Goal: Task Accomplishment & Management: Manage account settings

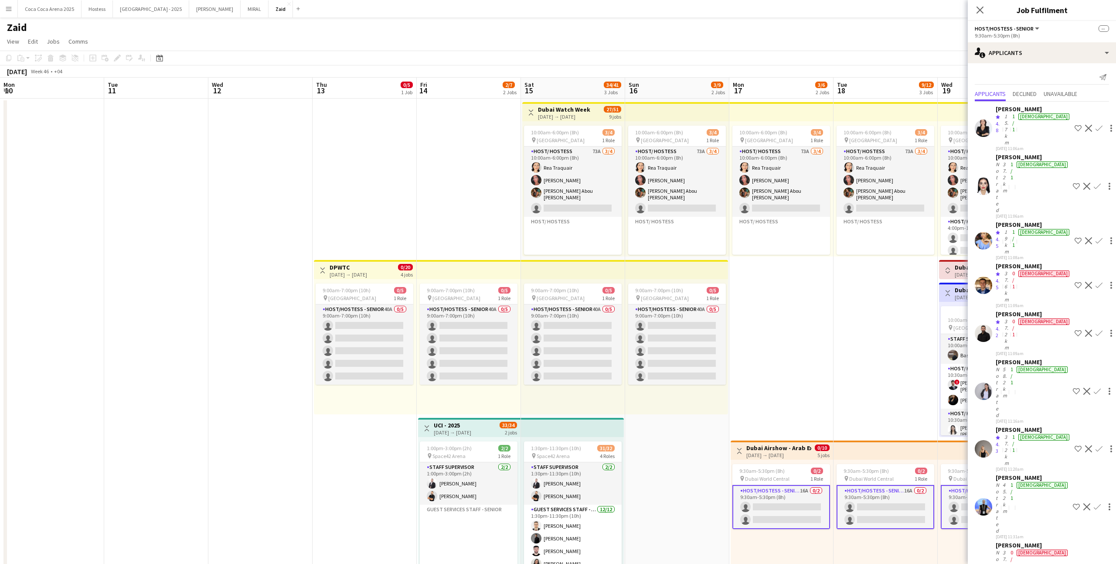
scroll to position [117, 0]
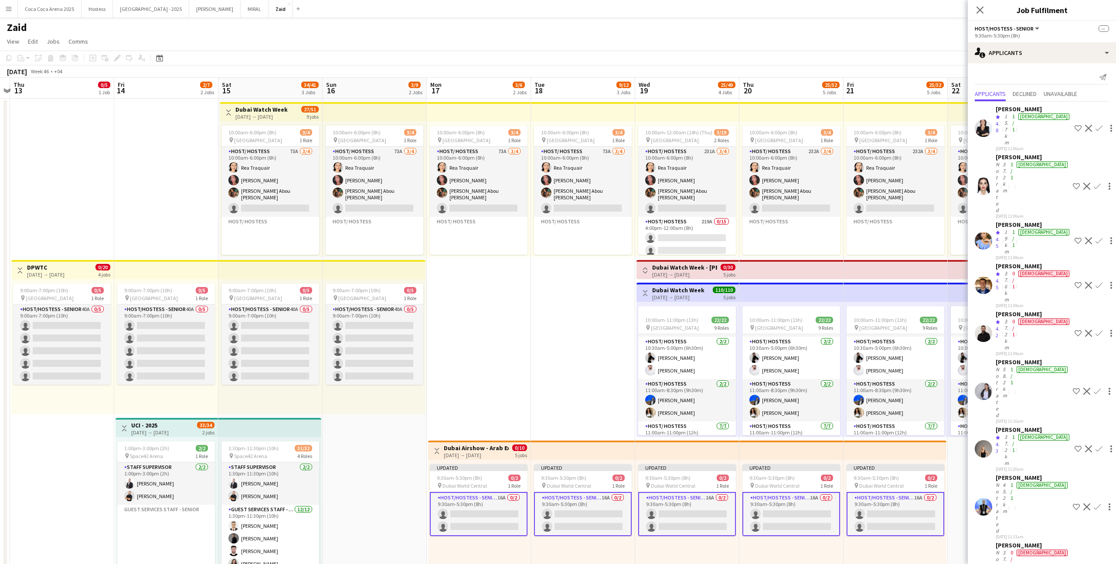
click at [1074, 445] on app-icon "Shortlist crew" at bounding box center [1077, 448] width 7 height 7
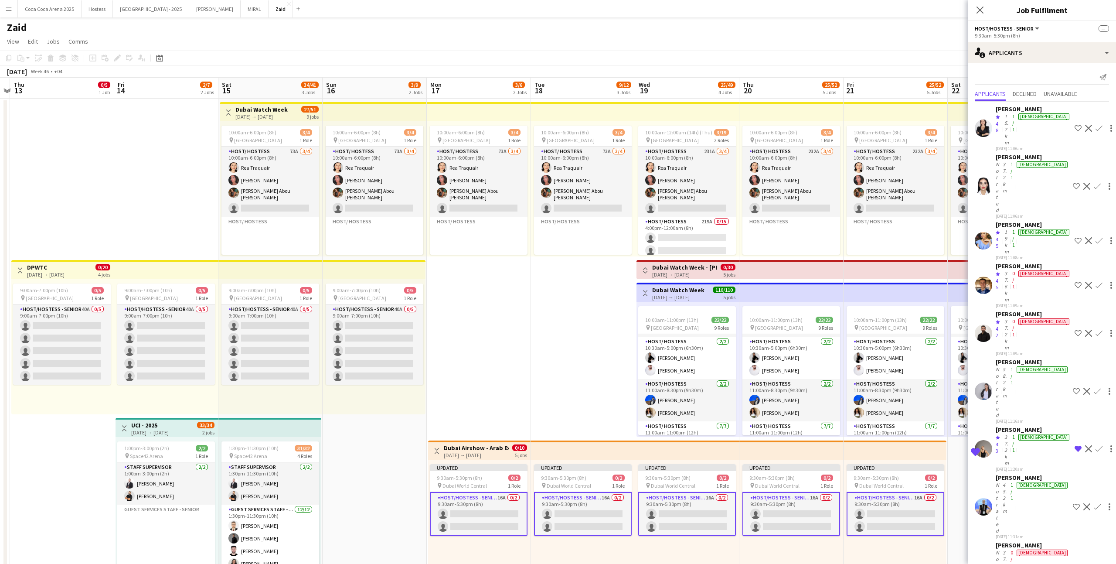
click at [1073, 503] on app-icon "Shortlist crew" at bounding box center [1076, 506] width 7 height 7
click at [1074, 237] on app-icon "Shortlist crew" at bounding box center [1077, 240] width 7 height 7
click at [1015, 228] on app-skills-label "1/1" at bounding box center [1013, 238] width 3 height 20
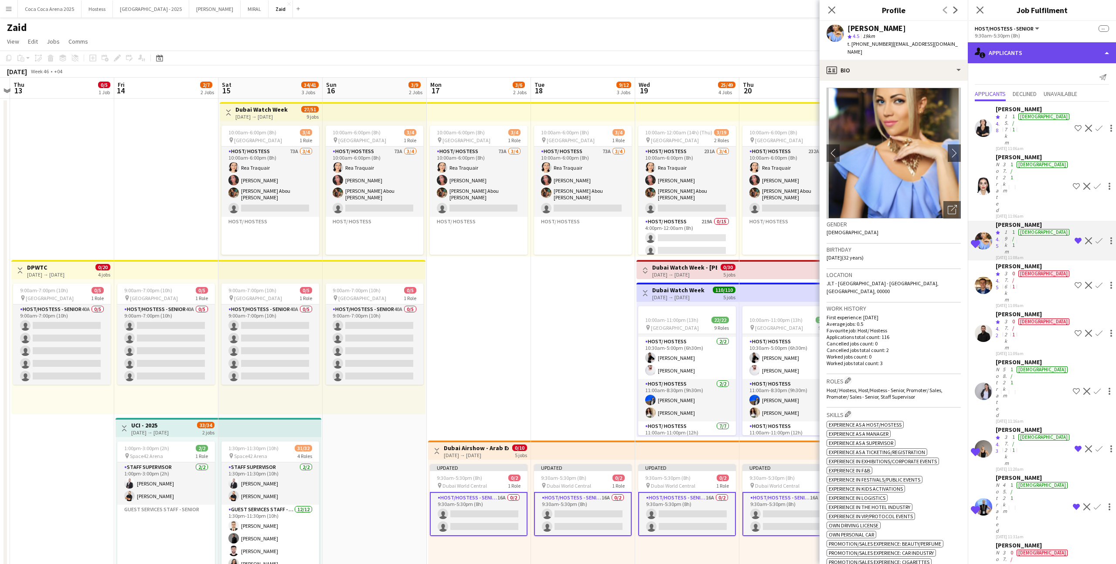
click at [1008, 55] on div "single-neutral-actions-information Applicants" at bounding box center [1042, 52] width 148 height 21
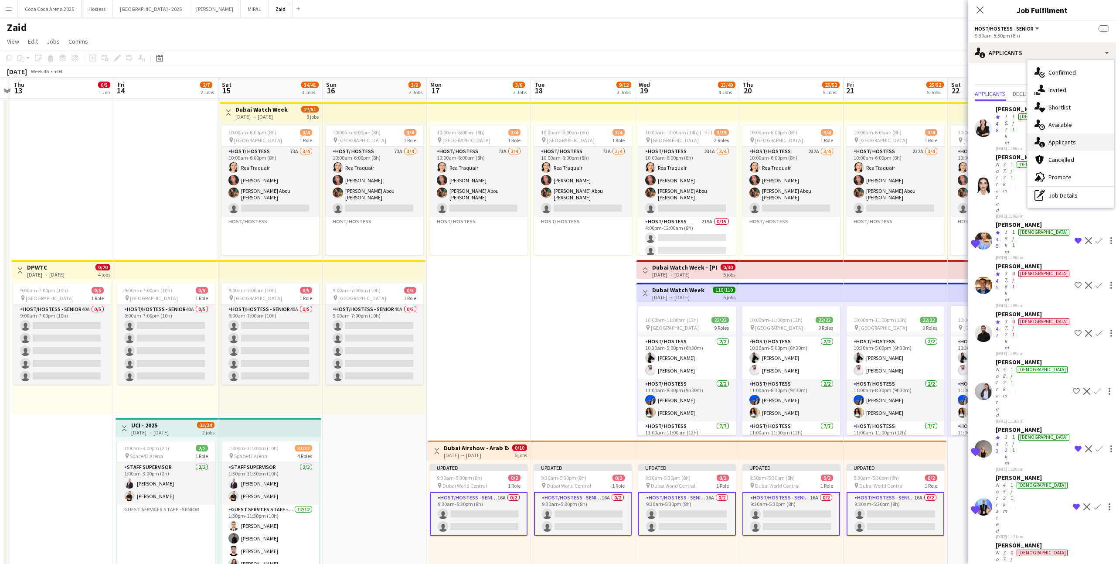
drag, startPoint x: 1072, startPoint y: 133, endPoint x: 1072, endPoint y: 141, distance: 8.7
click at [1072, 141] on div "single-neutral-actions-check-2 Confirmed single-neutral-actions-share-1 Invited…" at bounding box center [1070, 133] width 86 height 147
click at [1073, 183] on app-icon "Shortlist crew" at bounding box center [1076, 186] width 7 height 7
click at [1073, 183] on app-icon "Remove crew from shortlist" at bounding box center [1076, 186] width 7 height 7
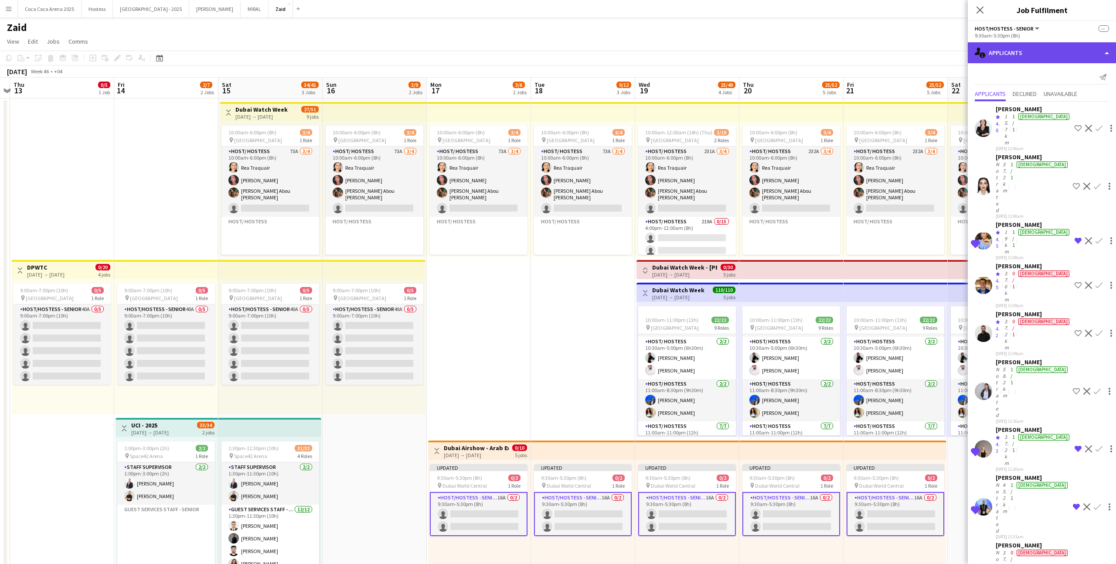
click at [1048, 46] on div "single-neutral-actions-information Applicants" at bounding box center [1042, 52] width 148 height 21
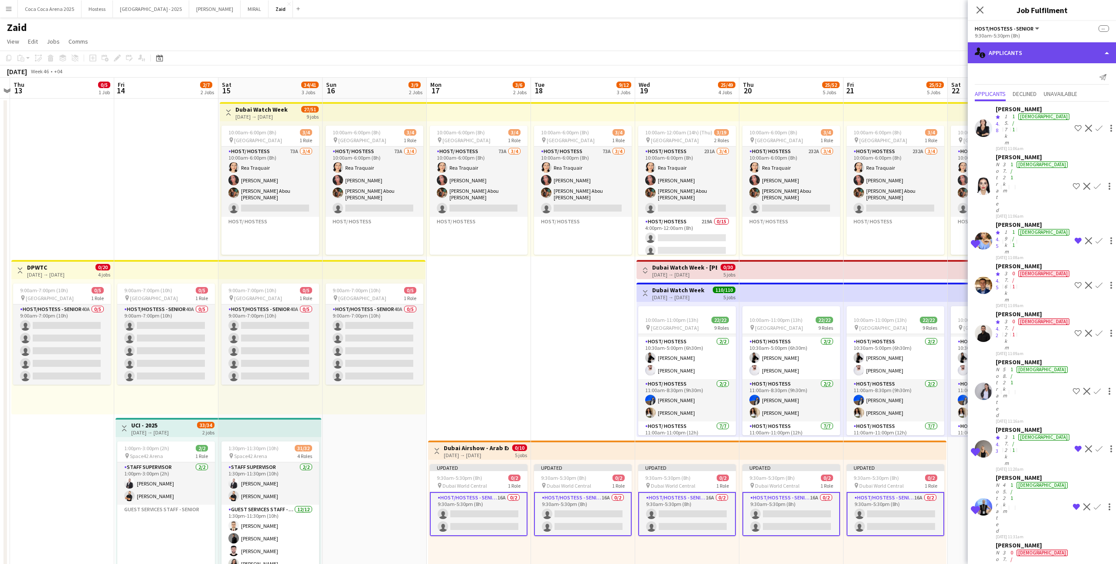
click at [1040, 53] on div "single-neutral-actions-information Applicants" at bounding box center [1042, 52] width 148 height 21
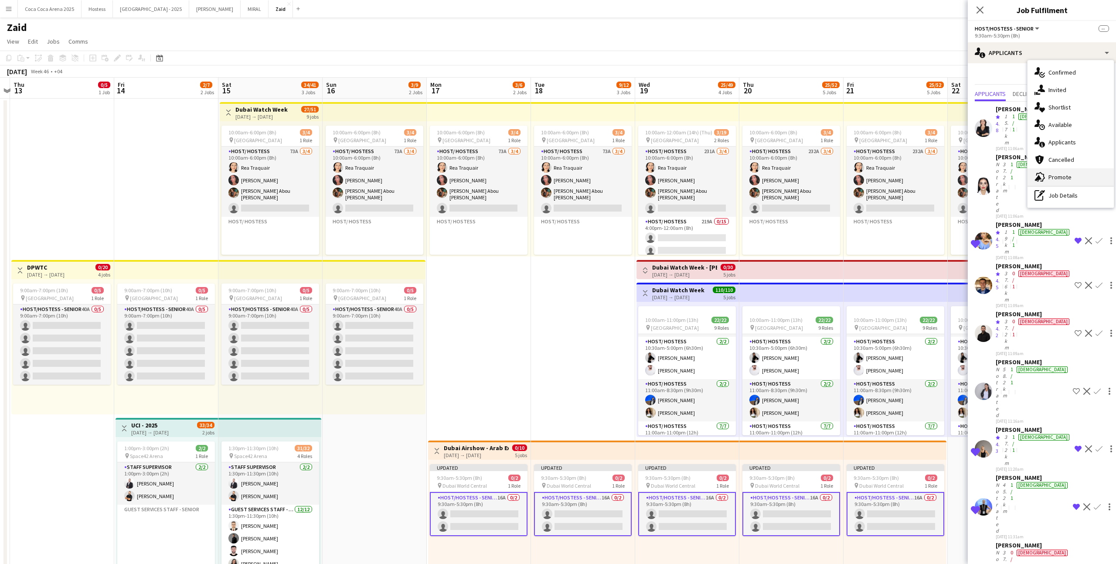
click at [1075, 175] on div "advertising-megaphone Promote" at bounding box center [1070, 176] width 86 height 17
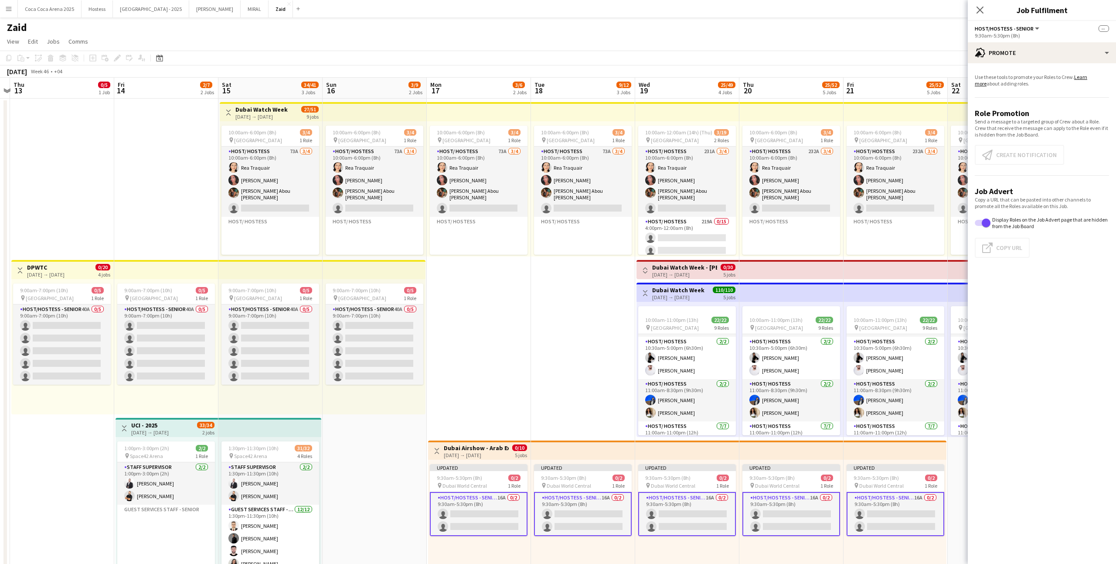
click at [500, 510] on app-card-role "Host/Hostess - Senior 16A 0/2 9:30am-5:30pm (8h) single-neutral-actions single-…" at bounding box center [479, 514] width 98 height 44
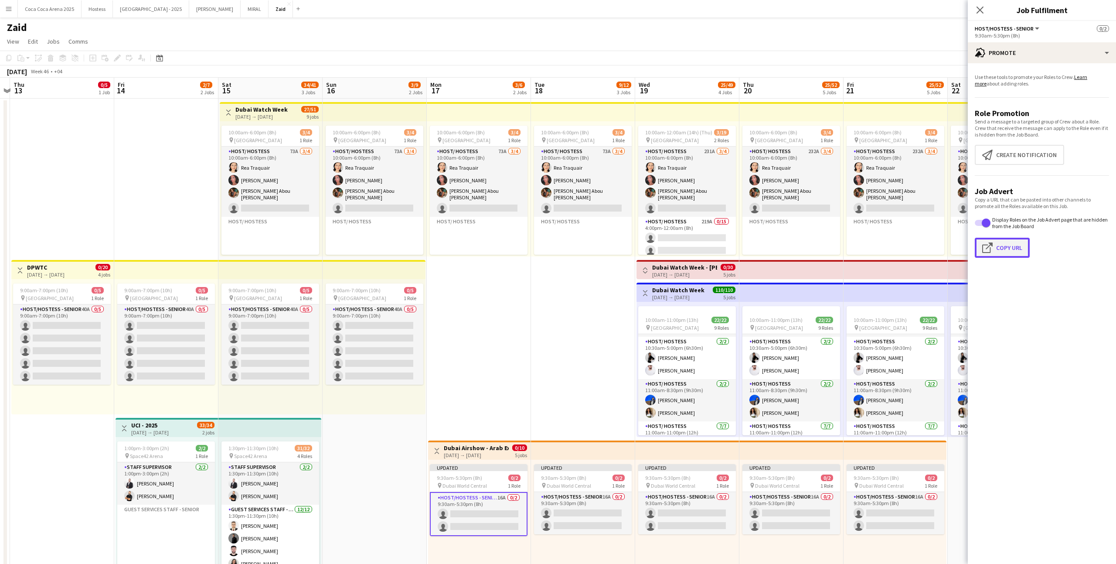
click at [1000, 242] on button "Click to copy URL Copy Url" at bounding box center [1002, 248] width 55 height 20
click at [1013, 244] on button "Click to copy URL Copy Url" at bounding box center [1002, 248] width 55 height 20
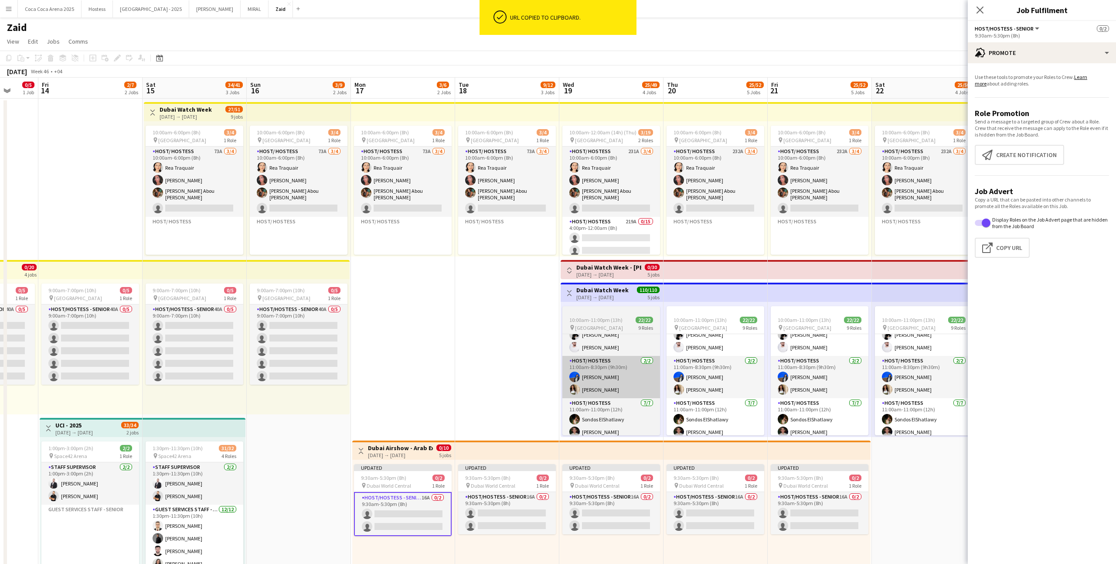
scroll to position [0, 0]
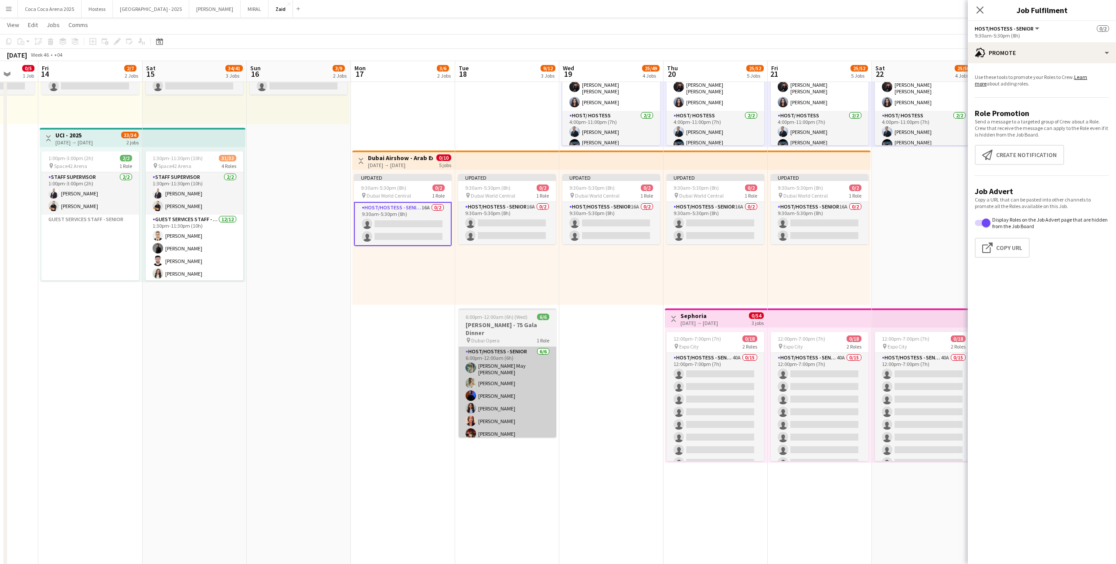
click at [547, 362] on app-card-role "Host/Hostess - Senior [DATE] 6:00pm-12:00am (6h) [PERSON_NAME] May [PERSON_NAME…" at bounding box center [508, 394] width 98 height 95
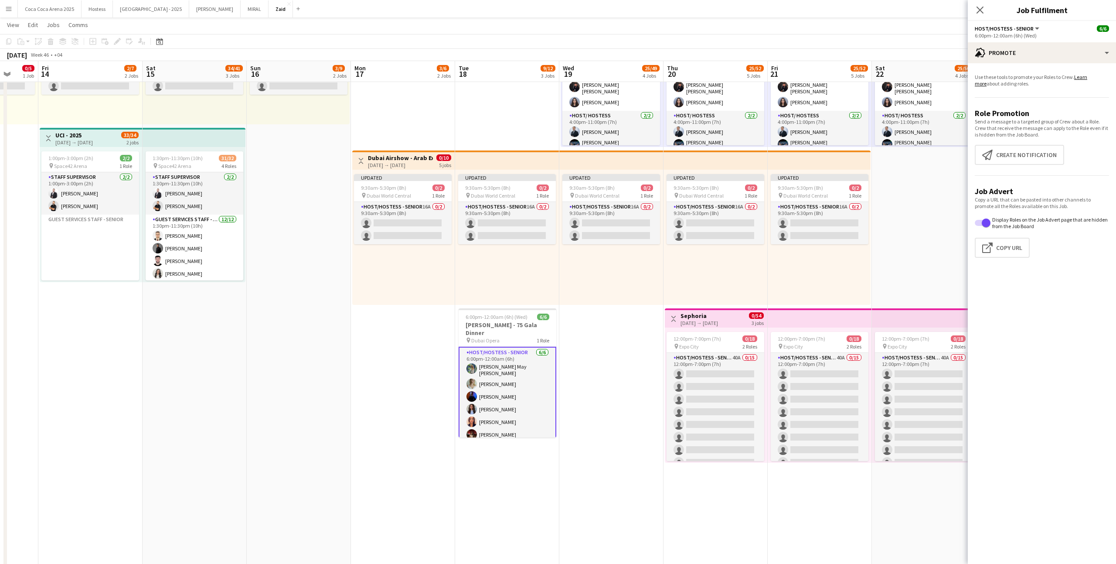
click at [614, 376] on app-date-cell "10:00am-12:00am (14h) (Thu) 3/19 pin [GEOGRAPHIC_DATA] 2 Roles Host/ Hostess 23…" at bounding box center [611, 307] width 104 height 996
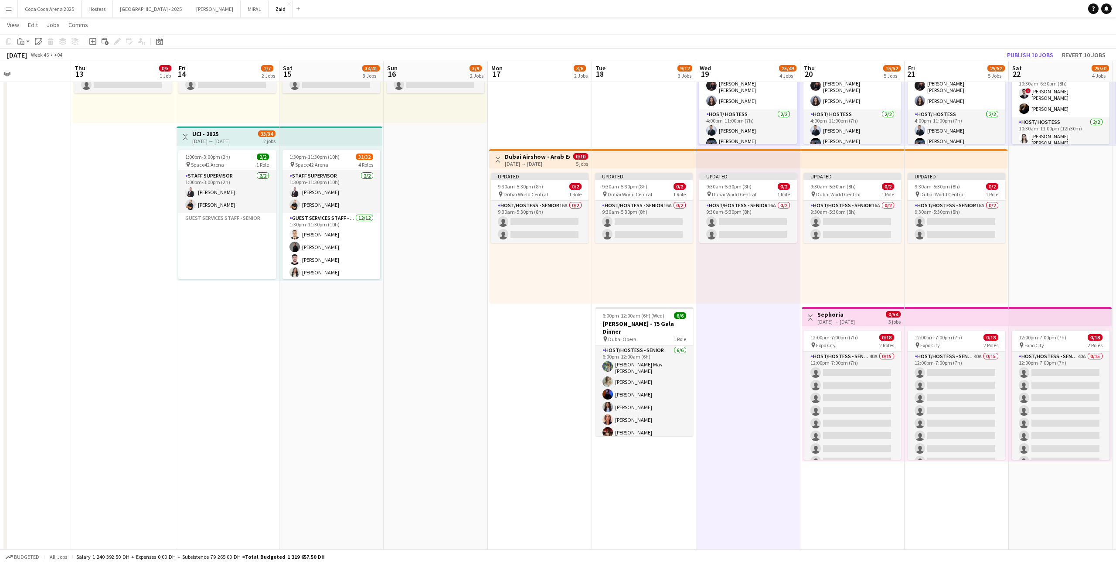
scroll to position [0, 372]
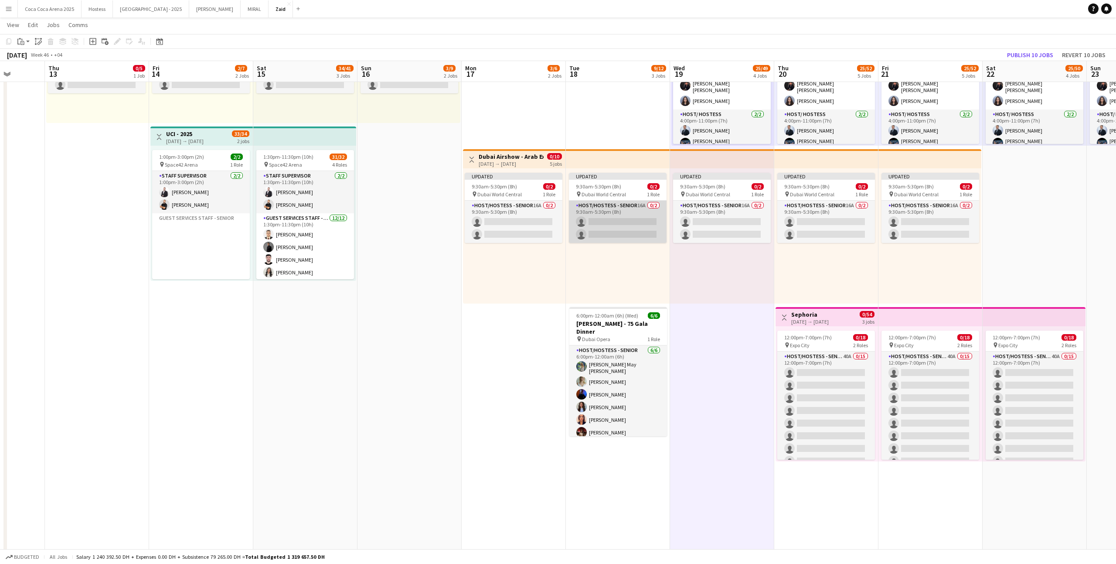
click at [616, 220] on app-card-role "Host/Hostess - Senior 16A 0/2 9:30am-5:30pm (8h) single-neutral-actions single-…" at bounding box center [618, 222] width 98 height 42
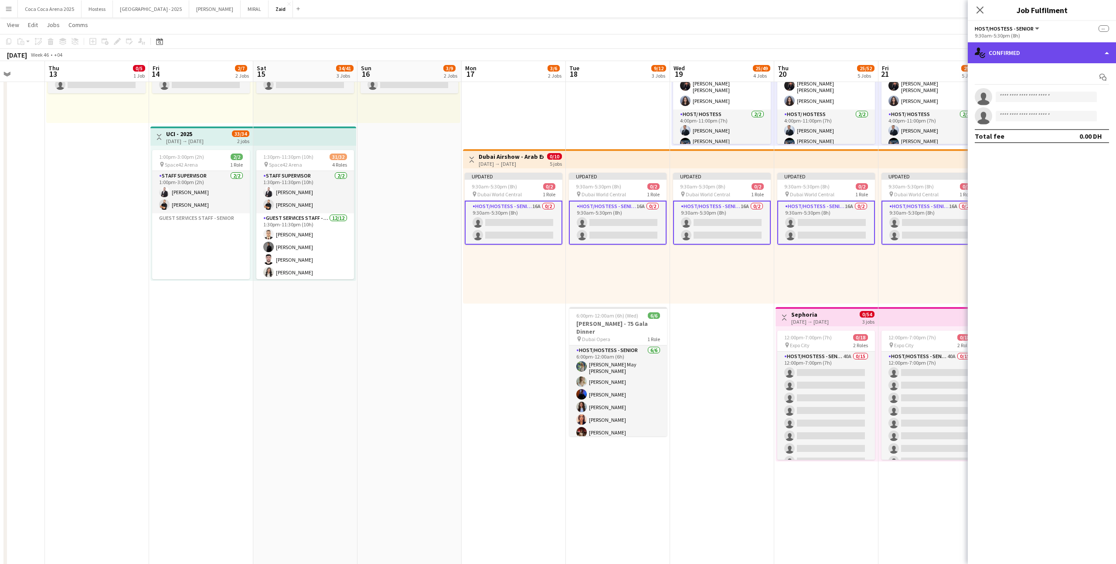
click at [1077, 51] on div "single-neutral-actions-check-2 Confirmed" at bounding box center [1042, 52] width 148 height 21
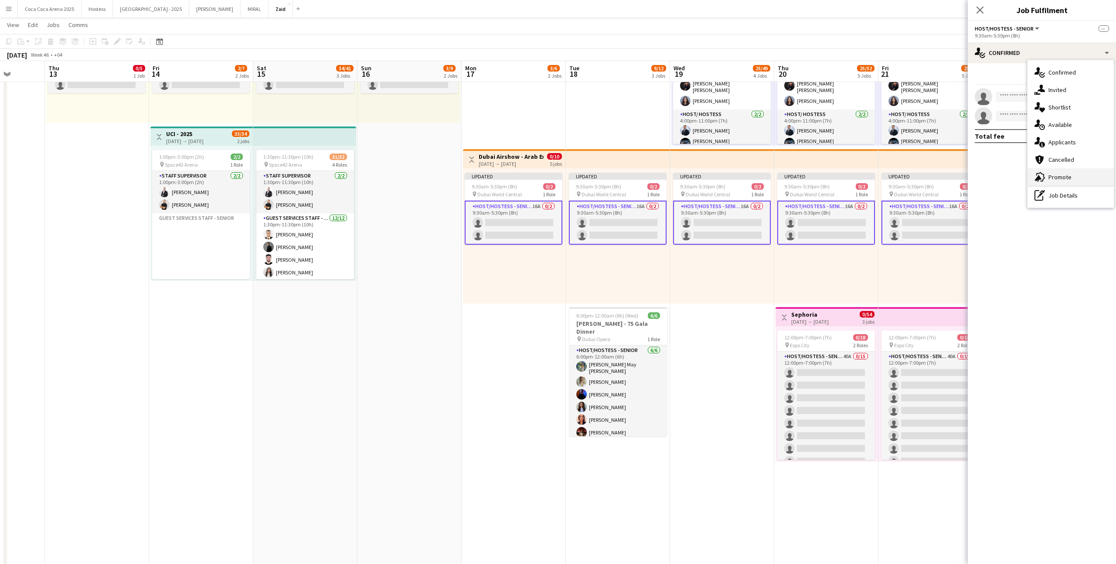
click at [1076, 177] on div "advertising-megaphone Promote" at bounding box center [1070, 176] width 86 height 17
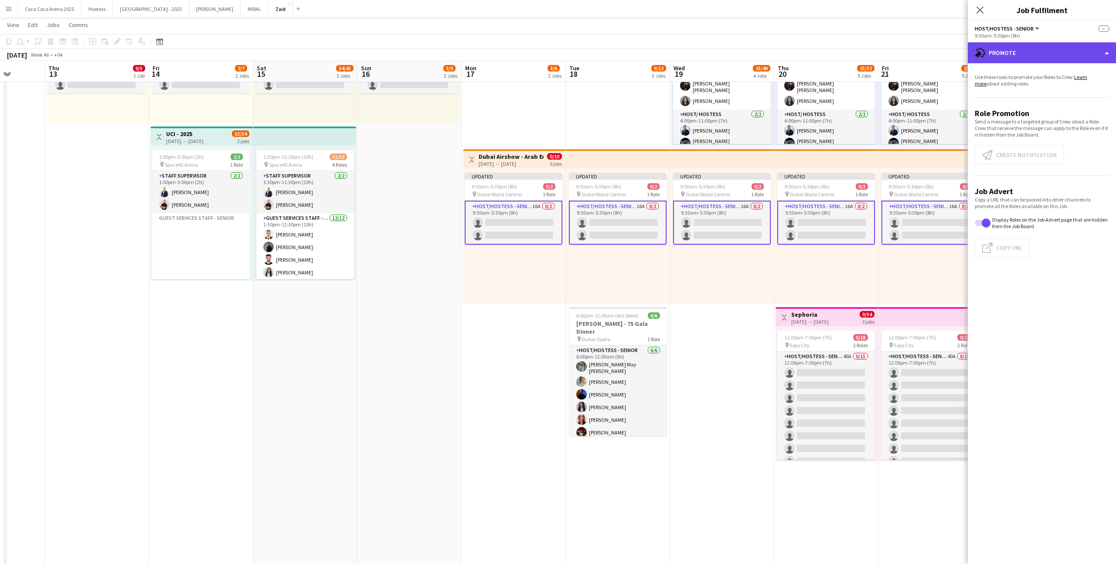
click at [1028, 55] on div "advertising-megaphone Promote" at bounding box center [1042, 52] width 148 height 21
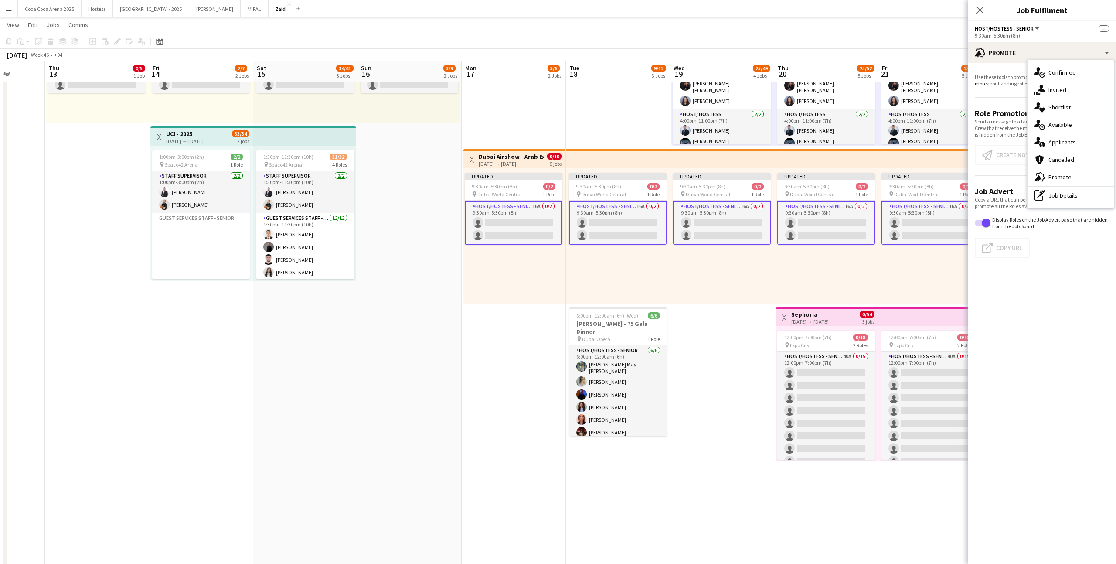
click at [742, 281] on div "Updated 9:30am-5:30pm (8h) 0/2 pin Dubai World Central 1 Role Host/Hostess - Se…" at bounding box center [722, 235] width 104 height 135
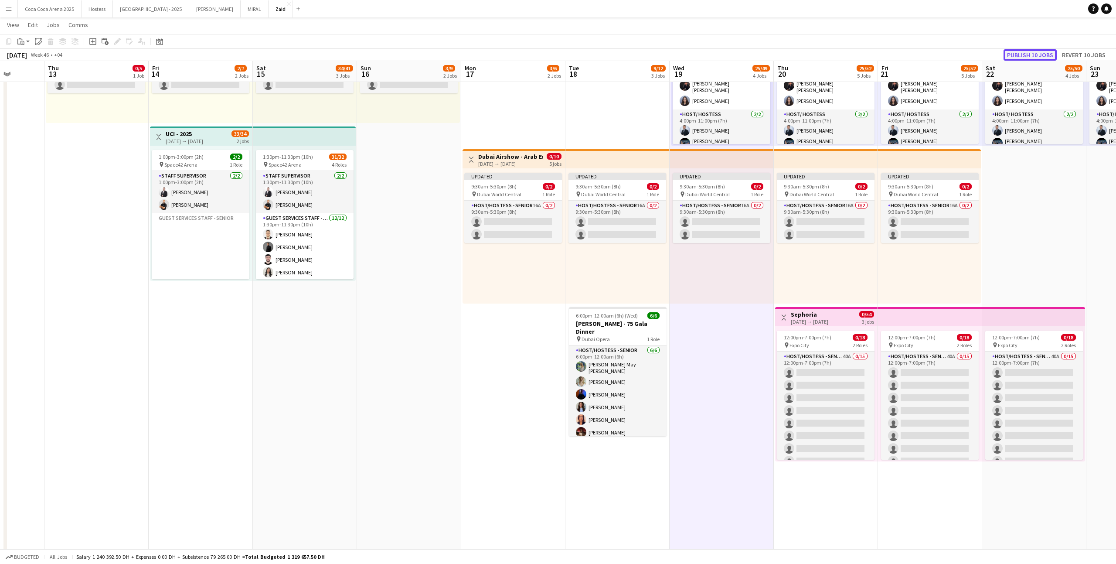
click at [1035, 53] on button "Publish 10 jobs" at bounding box center [1029, 54] width 53 height 11
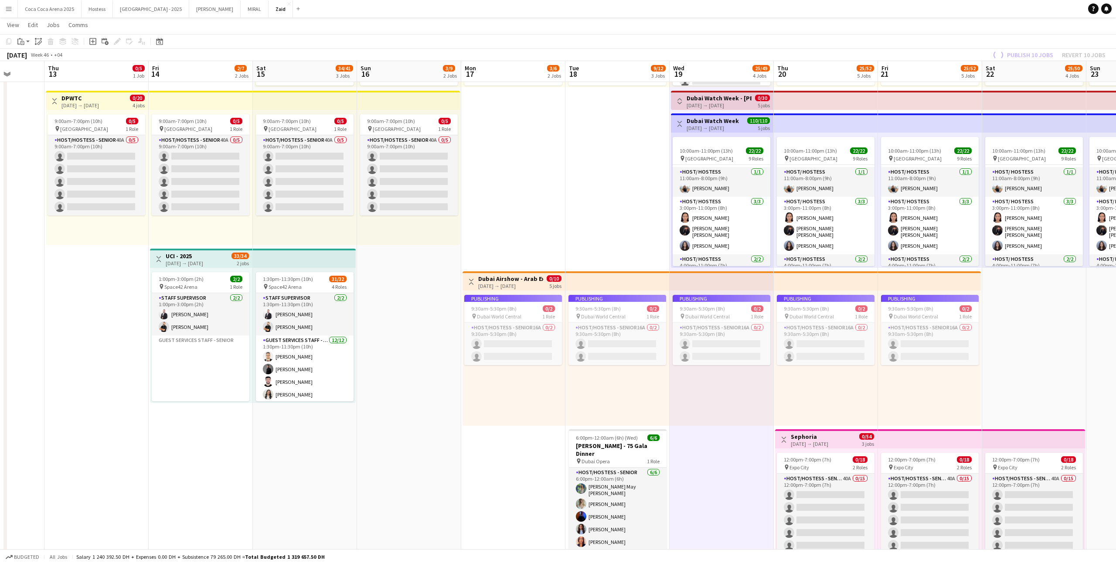
scroll to position [304, 0]
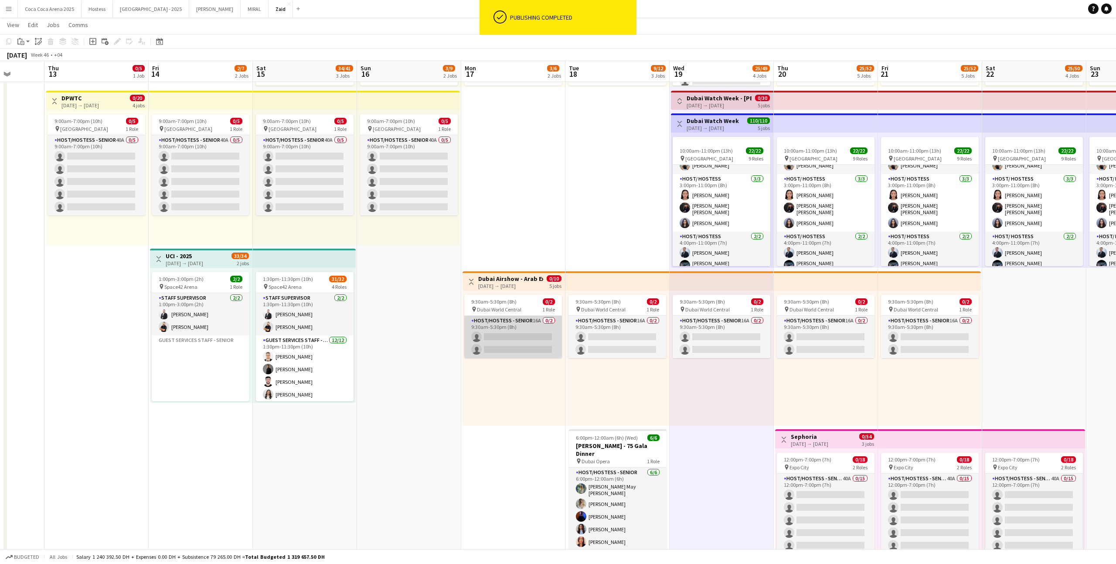
click at [534, 322] on app-card-role "Host/Hostess - Senior 16A 0/2 9:30am-5:30pm (8h) single-neutral-actions single-…" at bounding box center [513, 337] width 98 height 42
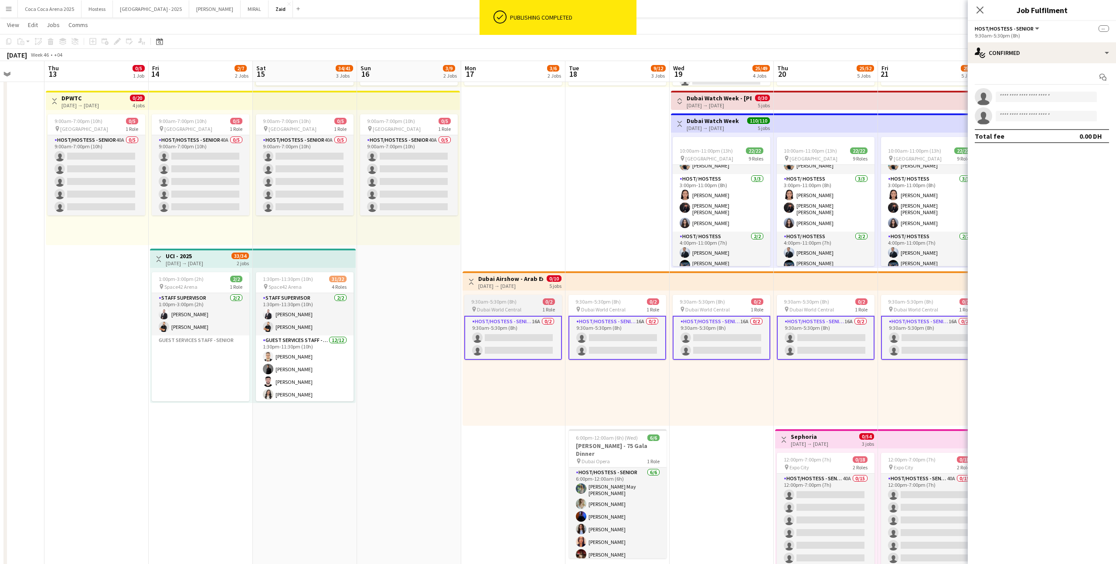
click at [535, 302] on div "9:30am-5:30pm (8h) 0/2" at bounding box center [513, 301] width 98 height 7
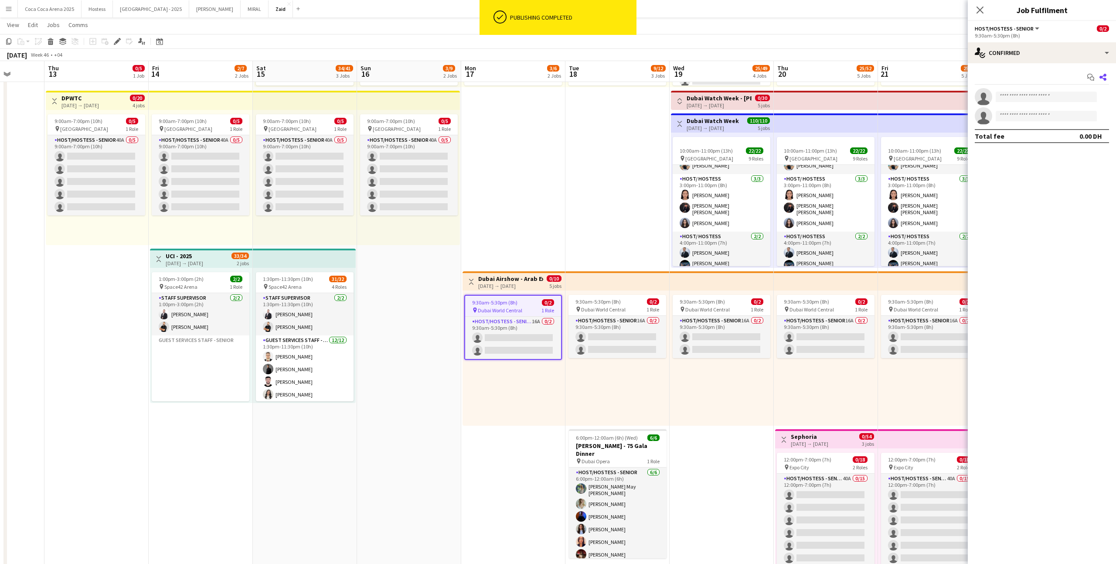
click at [1100, 71] on app-icon "Share" at bounding box center [1103, 77] width 12 height 12
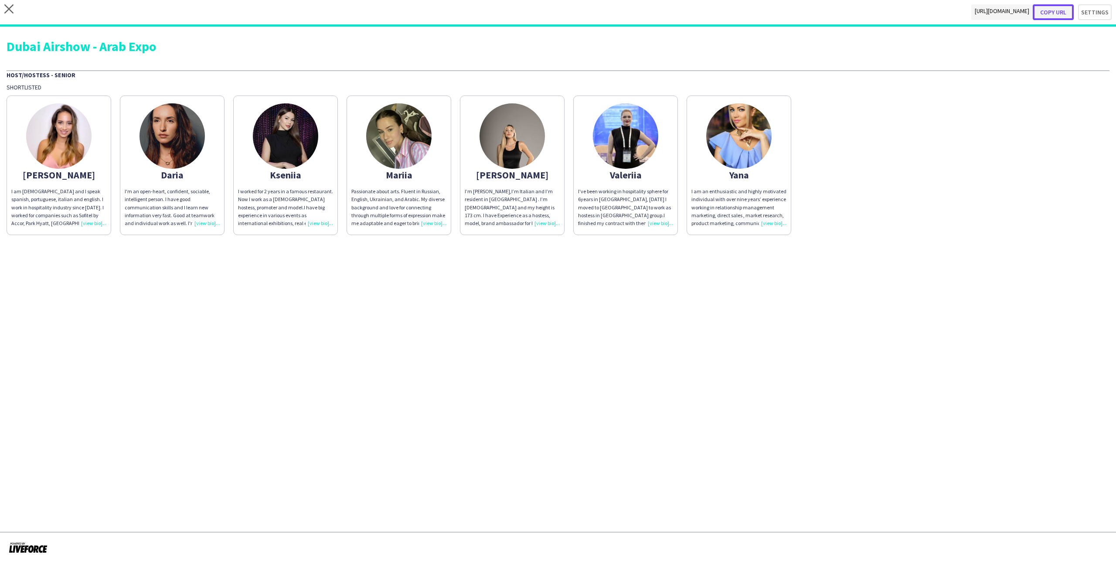
click at [1055, 14] on button "Copy url" at bounding box center [1053, 12] width 41 height 16
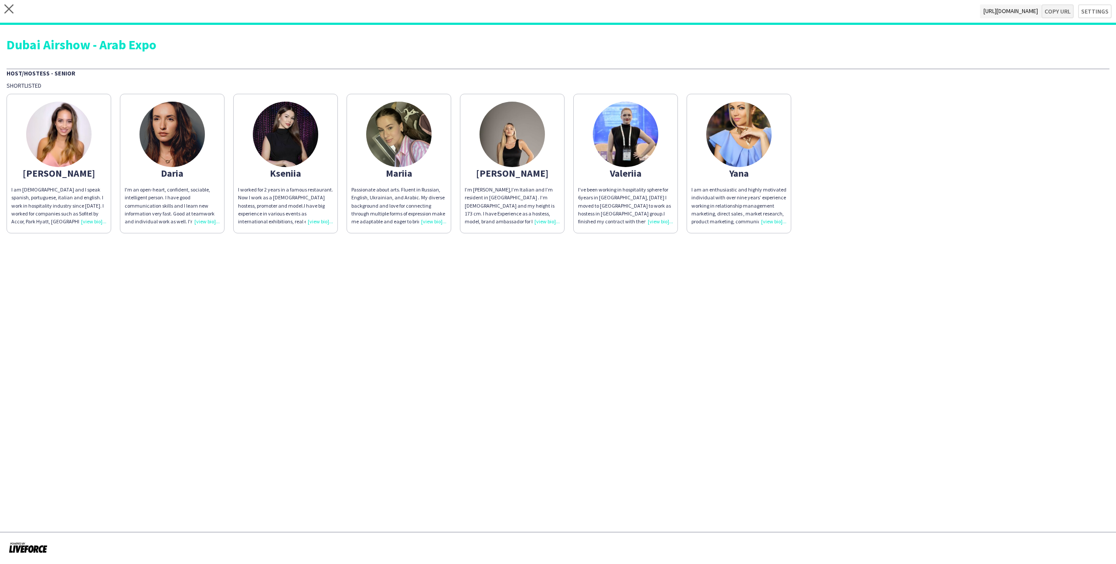
type textarea "**********"
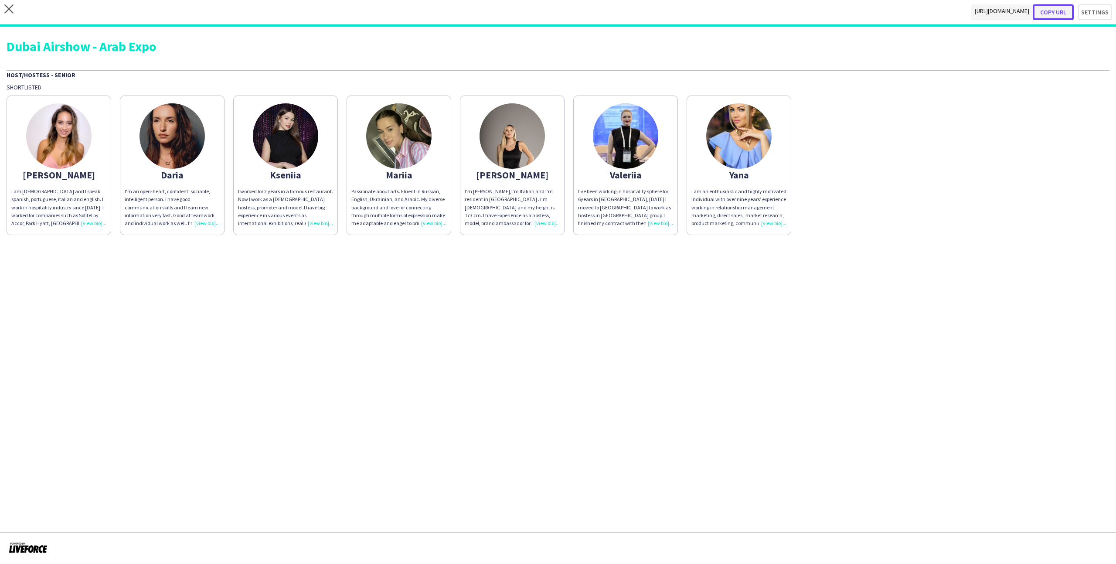
click at [1052, 15] on button "Copy url" at bounding box center [1053, 12] width 41 height 16
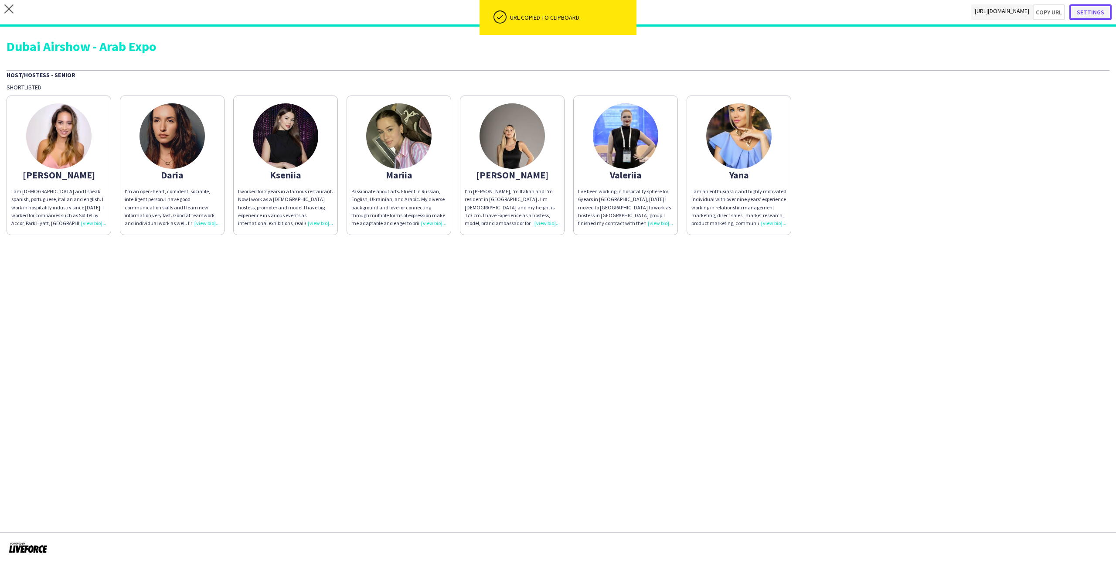
click at [1088, 15] on button "Settings" at bounding box center [1090, 12] width 42 height 16
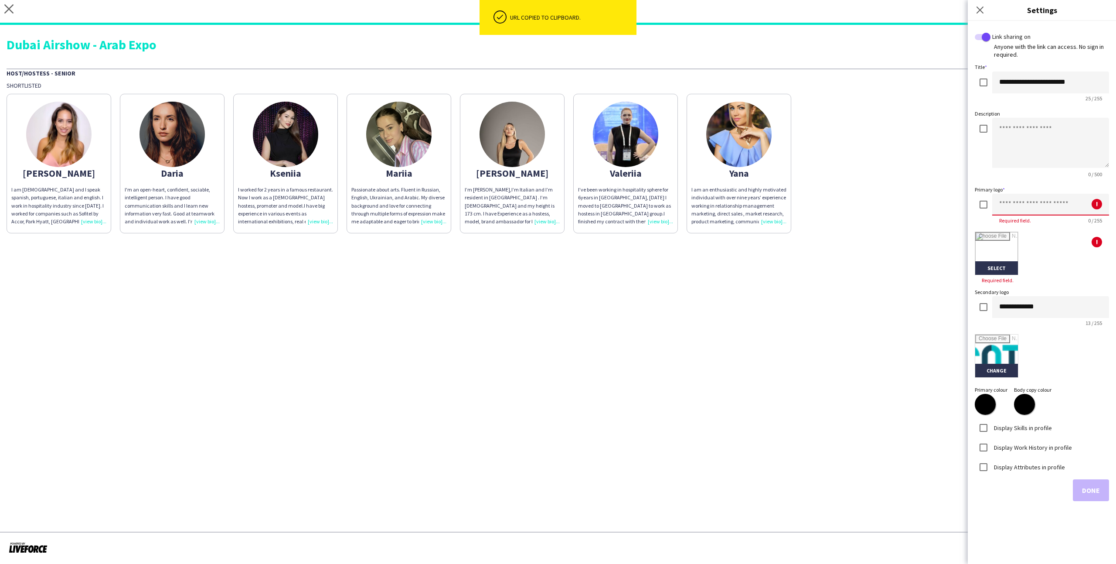
click at [999, 206] on input at bounding box center [1050, 205] width 117 height 22
type input "********"
click at [988, 252] on input "file" at bounding box center [996, 253] width 43 height 43
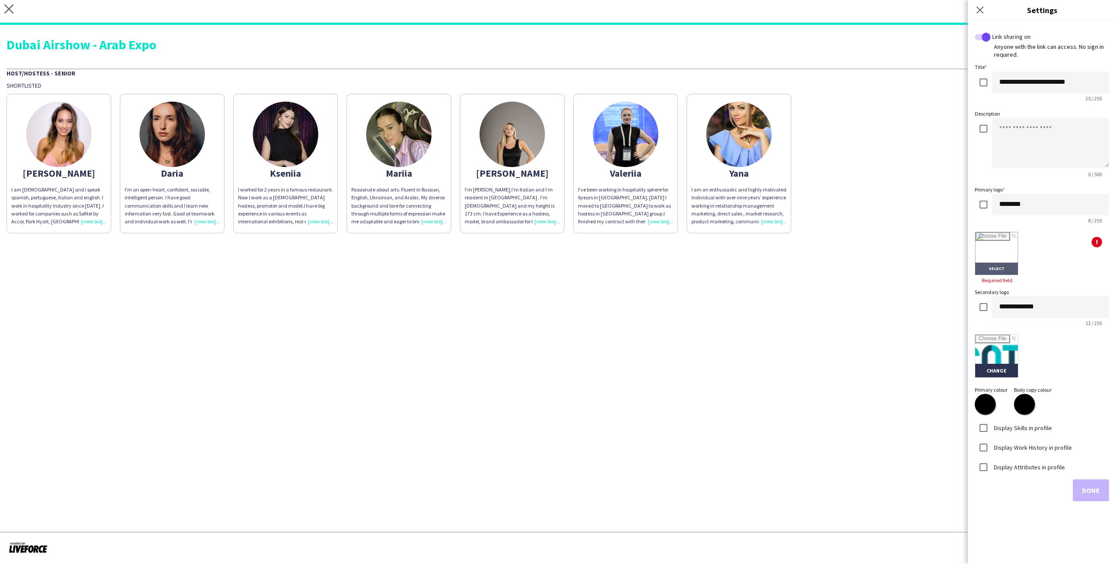
type input "**********"
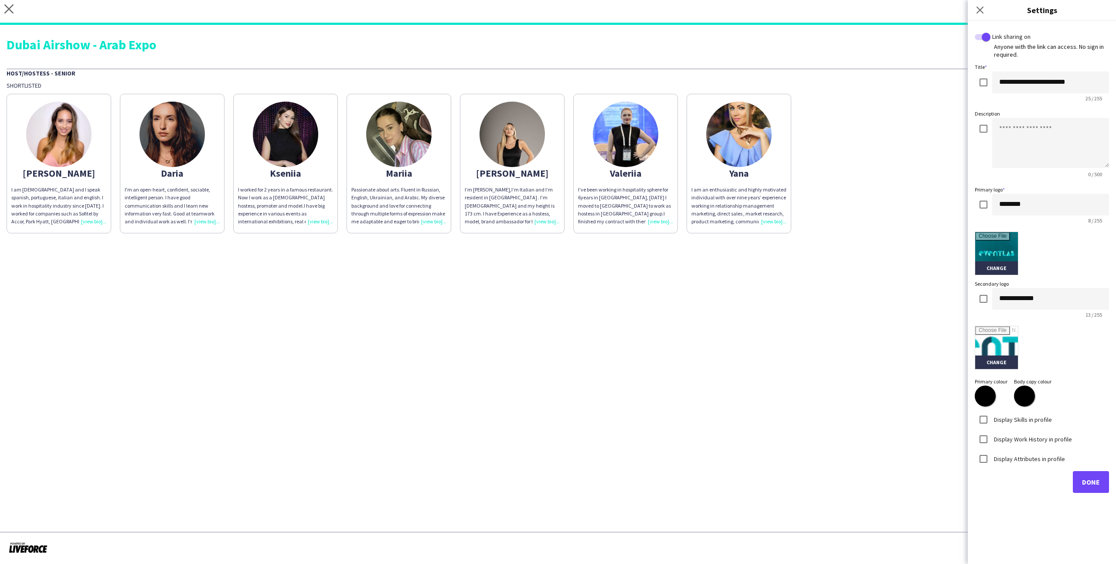
click at [1027, 422] on label "Display Skills in profile" at bounding box center [1022, 419] width 60 height 8
click at [1028, 437] on label "Display Work History in profile" at bounding box center [1032, 439] width 80 height 8
click at [1030, 453] on div "Display Attributes in profile" at bounding box center [1020, 458] width 90 height 17
click at [1031, 463] on div "Display Attributes in profile" at bounding box center [1020, 458] width 90 height 17
click at [1029, 458] on label "Display Attributes in profile" at bounding box center [1028, 458] width 73 height 8
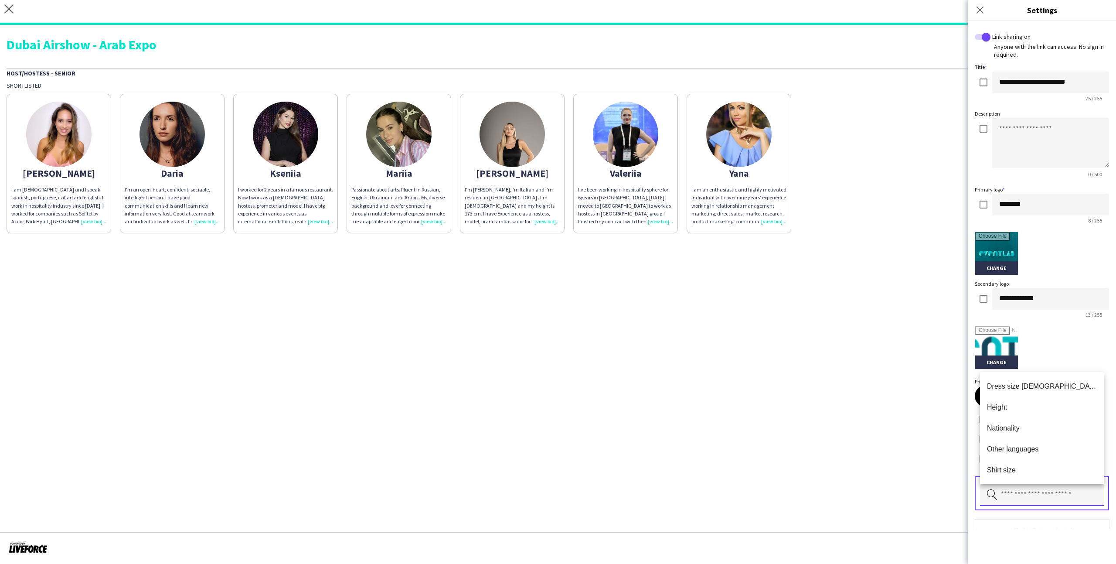
click at [1023, 490] on input "text" at bounding box center [1042, 495] width 124 height 22
click at [1022, 418] on mat-option "Nationality" at bounding box center [1042, 427] width 124 height 21
click at [1024, 486] on input "text" at bounding box center [1042, 495] width 124 height 22
click at [1026, 401] on mat-option "Height" at bounding box center [1042, 406] width 124 height 21
click at [1040, 501] on input "text" at bounding box center [1042, 495] width 124 height 22
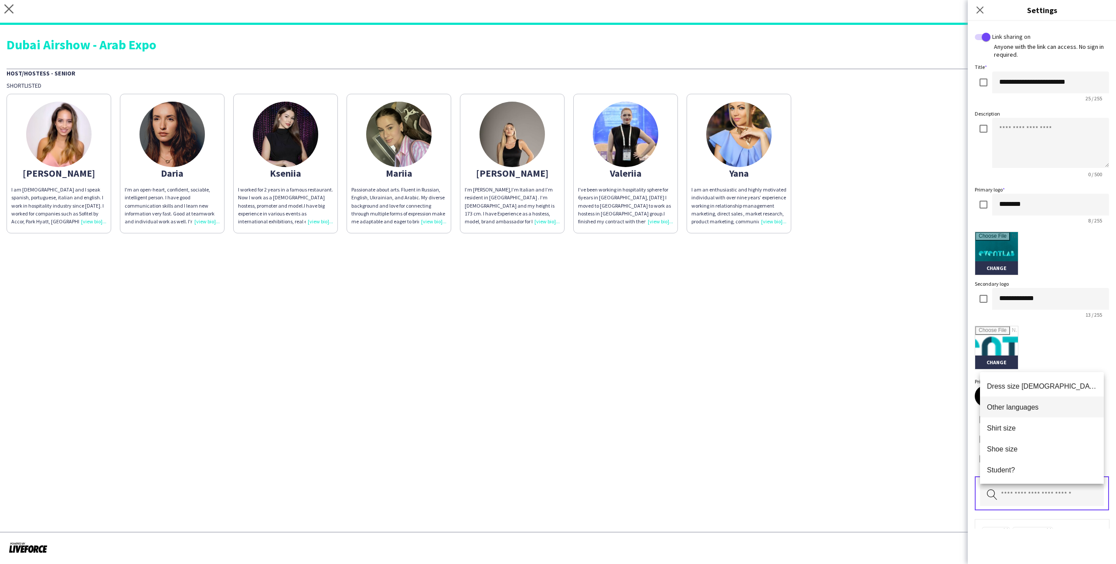
click at [1036, 411] on mat-option "Other languages" at bounding box center [1042, 406] width 124 height 21
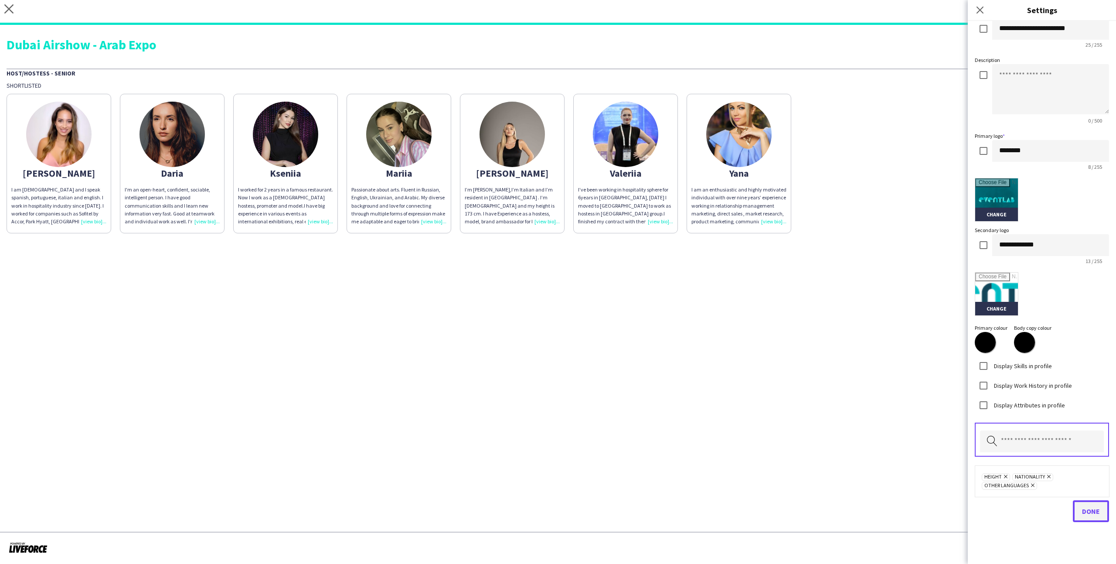
click at [1092, 512] on span "Done" at bounding box center [1091, 511] width 18 height 9
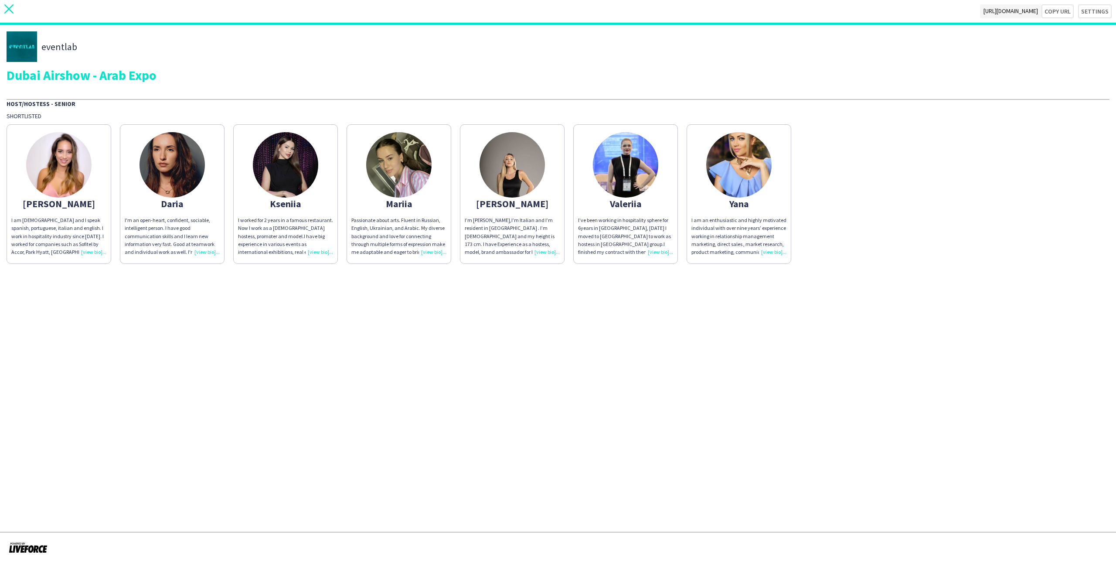
click at [12, 15] on app-icon "close" at bounding box center [8, 11] width 9 height 14
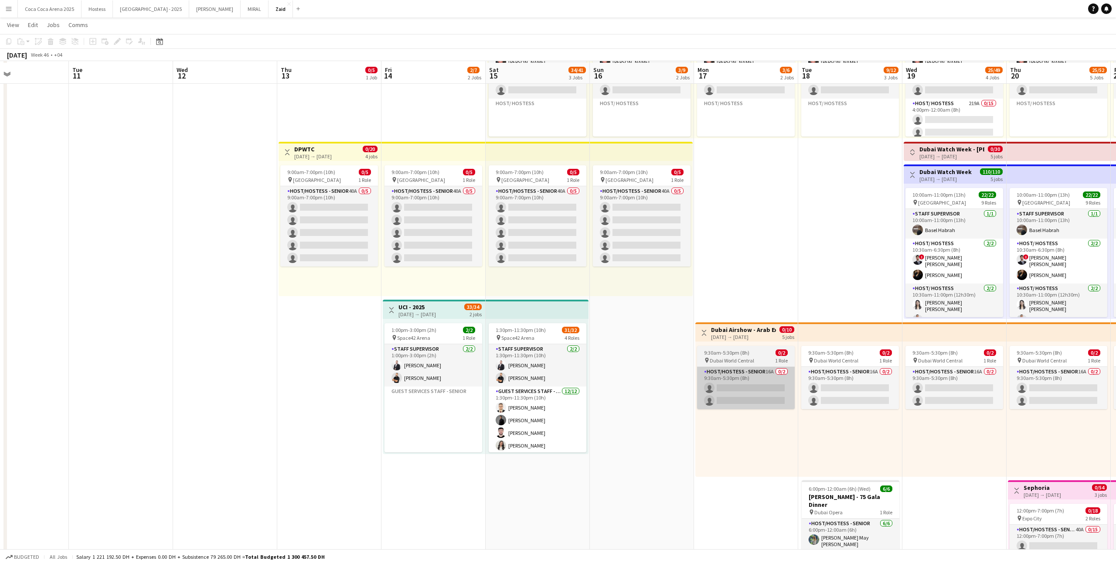
scroll to position [119, 0]
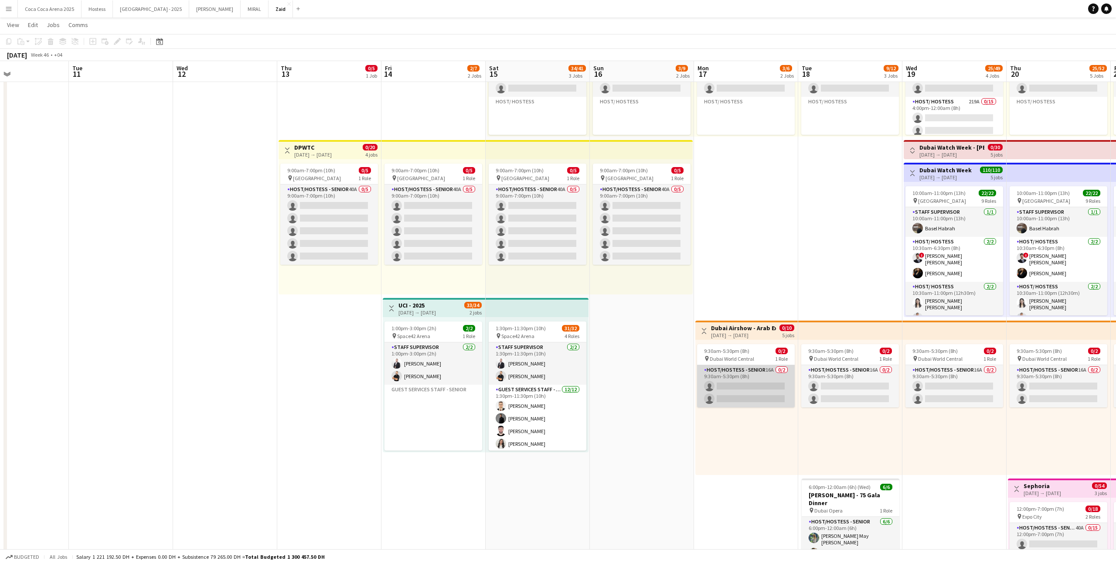
click at [770, 388] on app-card-role "Host/Hostess - Senior 16A 0/2 9:30am-5:30pm (8h) single-neutral-actions single-…" at bounding box center [746, 386] width 98 height 42
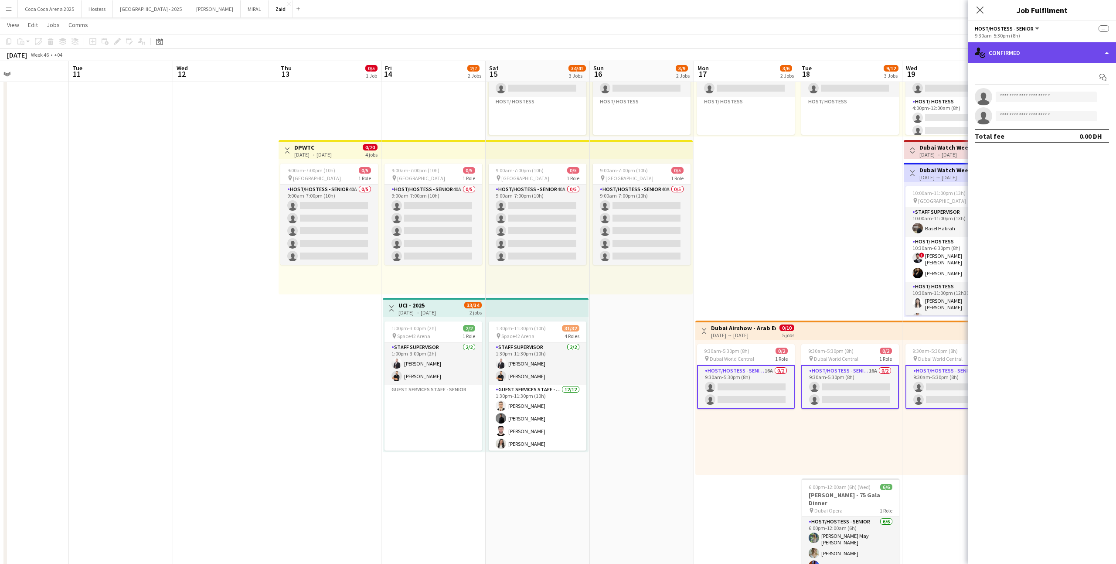
click at [1034, 54] on div "single-neutral-actions-check-2 Confirmed" at bounding box center [1042, 52] width 148 height 21
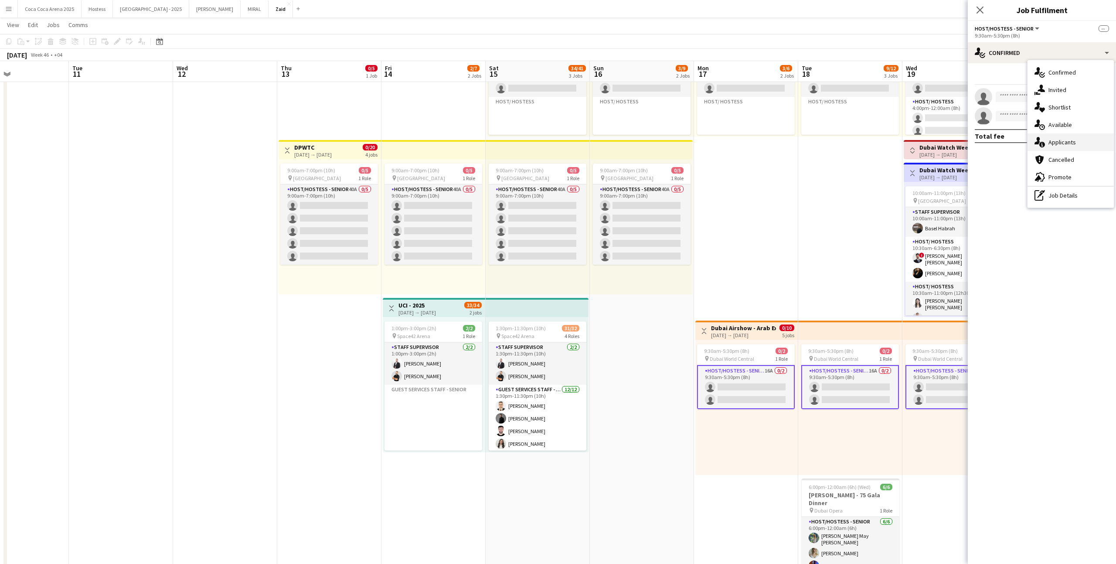
click at [1084, 137] on div "single-neutral-actions-information Applicants" at bounding box center [1070, 141] width 86 height 17
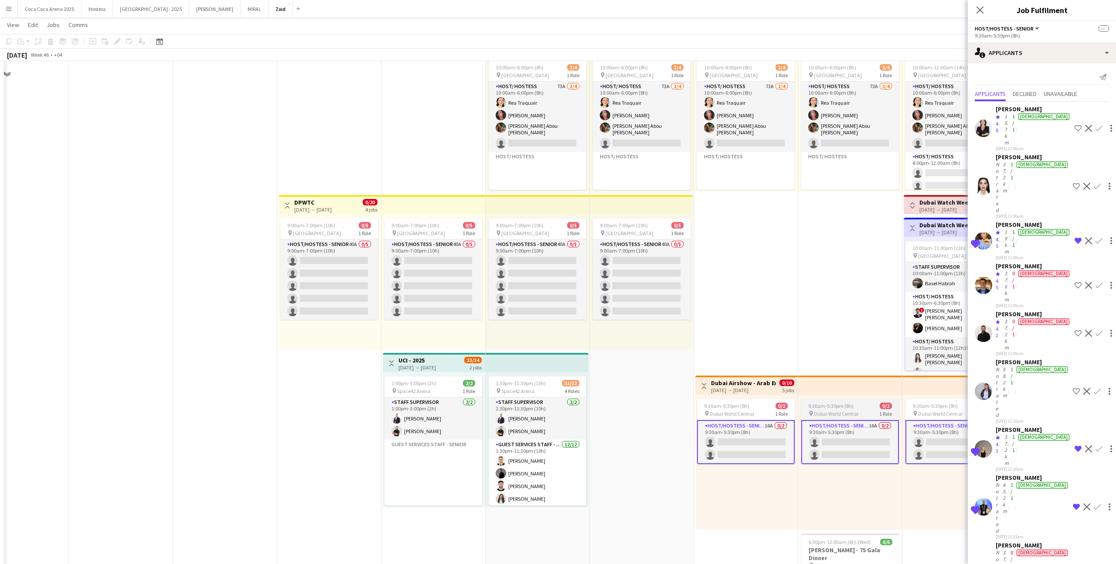
scroll to position [0, 0]
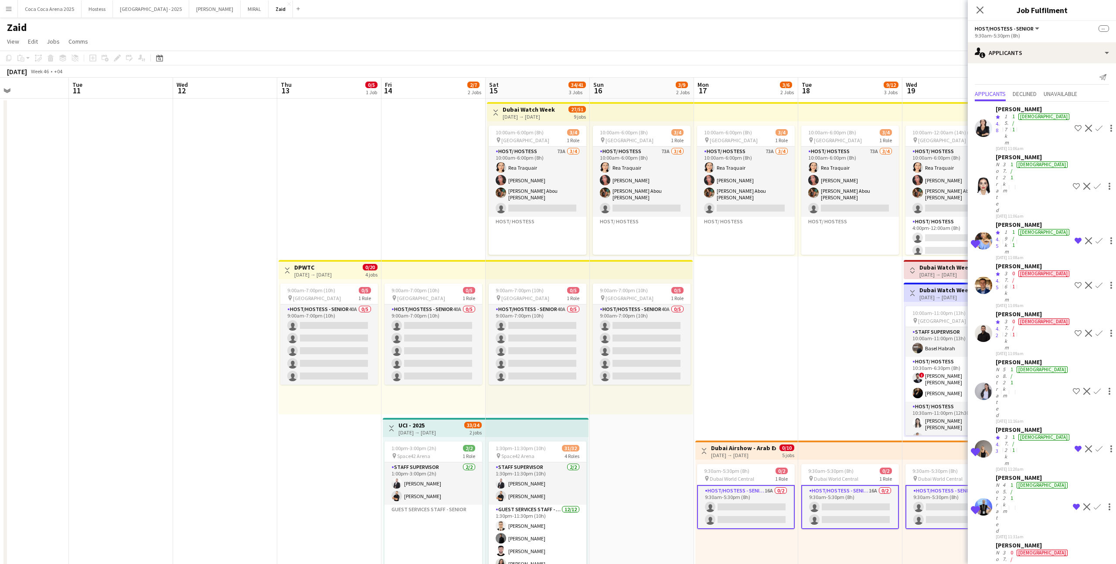
click at [773, 457] on div "[DATE] → [DATE]" at bounding box center [743, 455] width 65 height 7
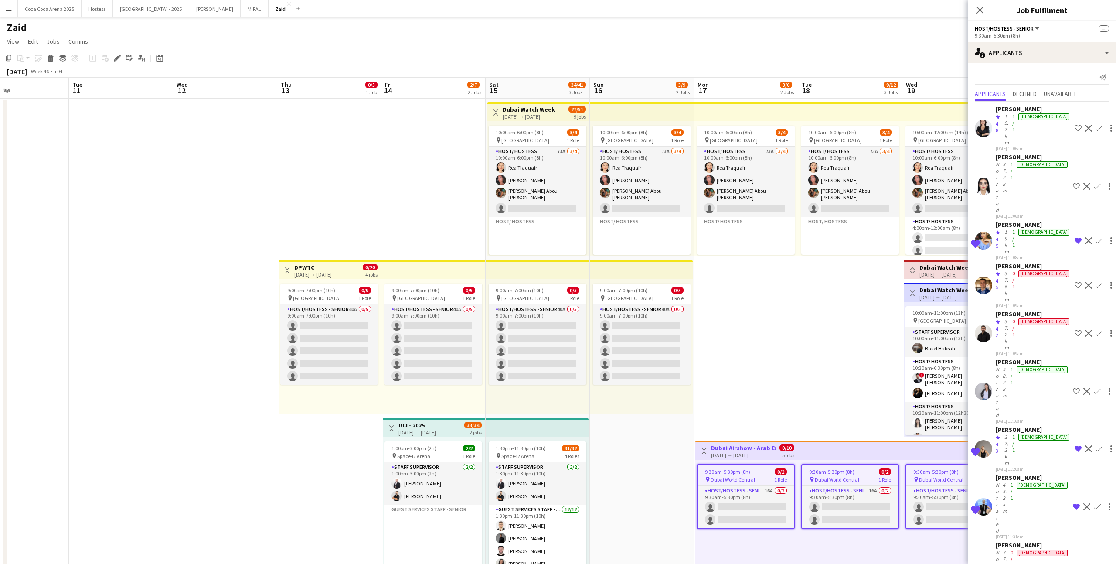
click at [772, 470] on div "9:30am-5:30pm (8h) 0/2" at bounding box center [746, 471] width 96 height 7
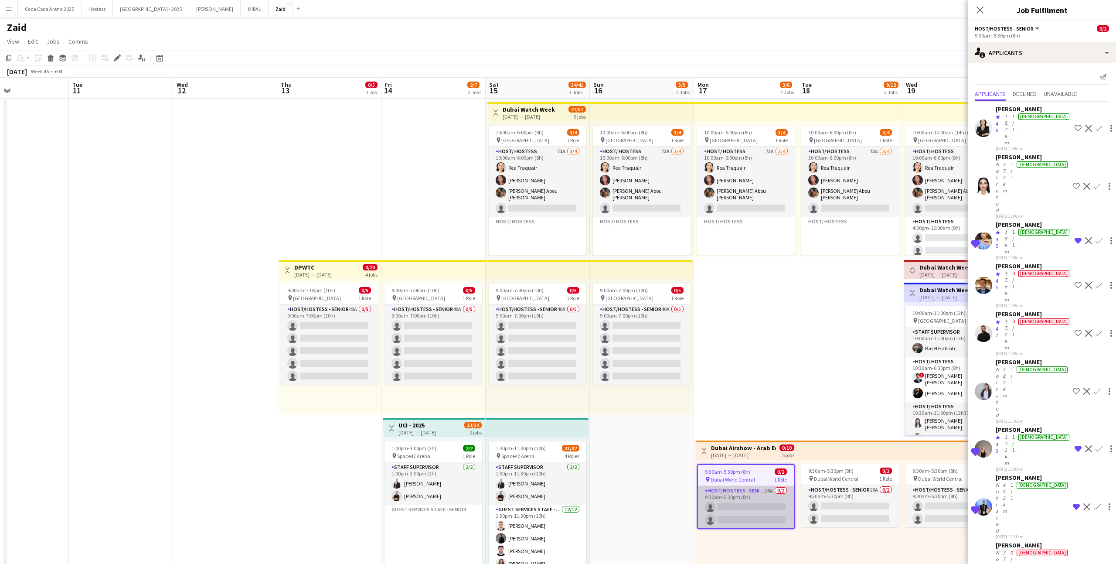
click at [772, 494] on app-card-role "Host/Hostess - Senior 16A 0/2 9:30am-5:30pm (8h) single-neutral-actions single-…" at bounding box center [746, 507] width 96 height 42
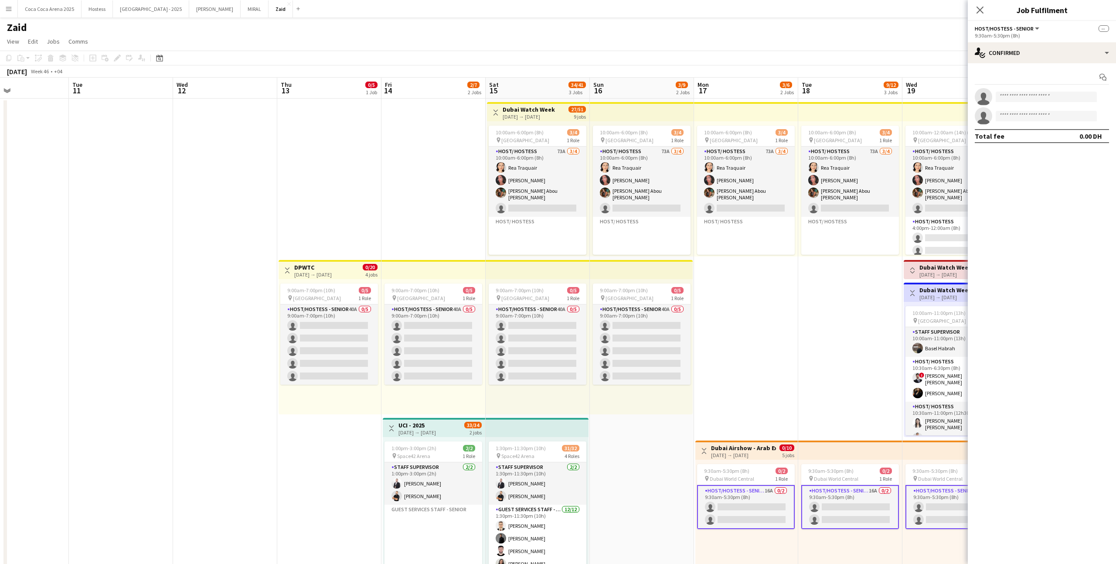
click at [763, 449] on h3 "Dubai Airshow - Arab Expo" at bounding box center [743, 448] width 65 height 8
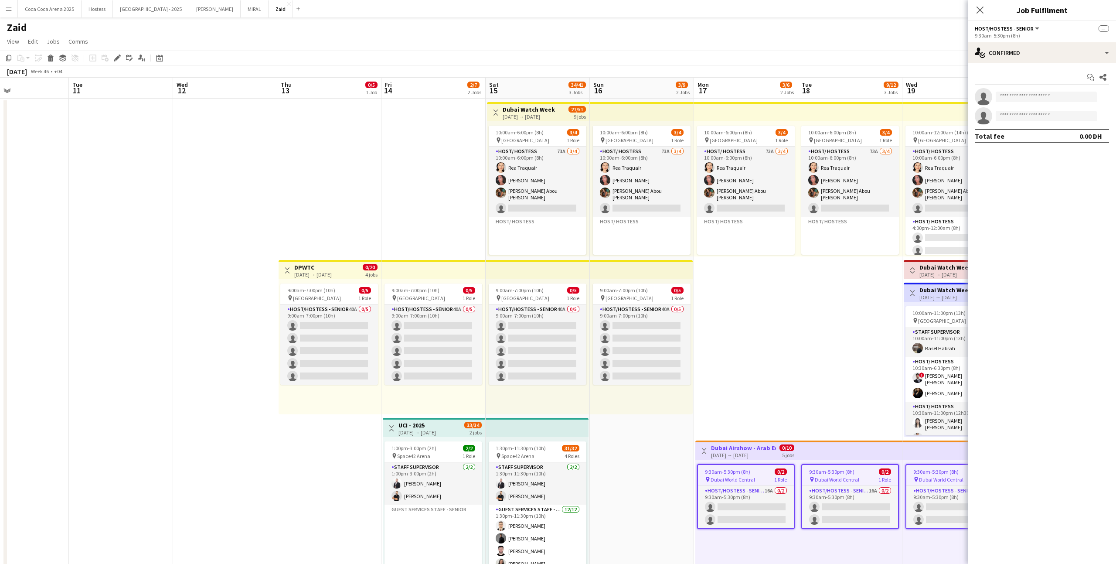
click at [766, 476] on div "pin Dubai World Central 1 Role" at bounding box center [746, 479] width 96 height 7
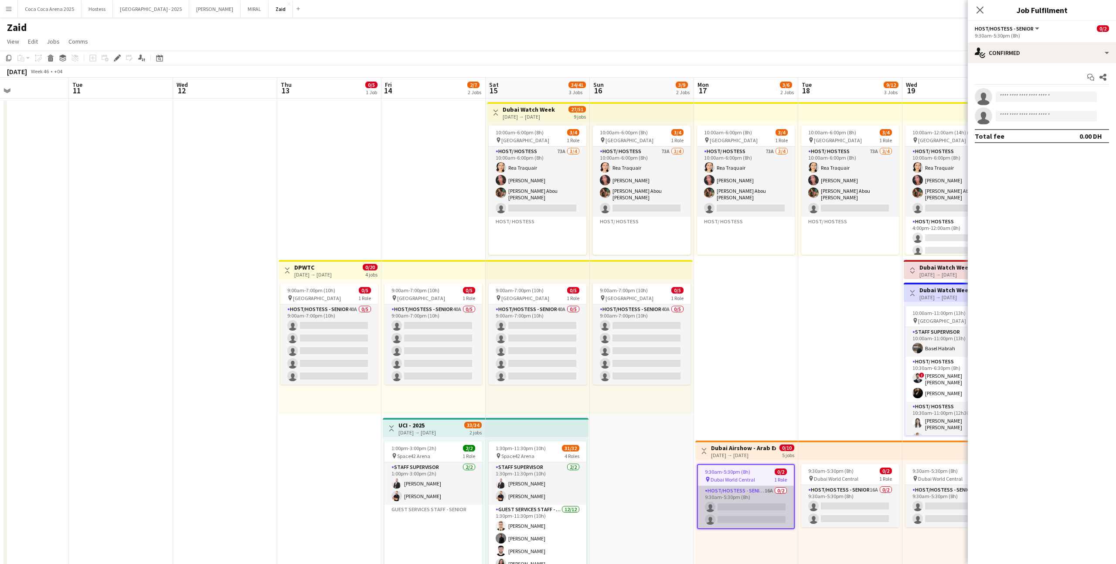
click at [770, 490] on app-card-role "Host/Hostess - Senior 16A 0/2 9:30am-5:30pm (8h) single-neutral-actions single-…" at bounding box center [746, 507] width 96 height 42
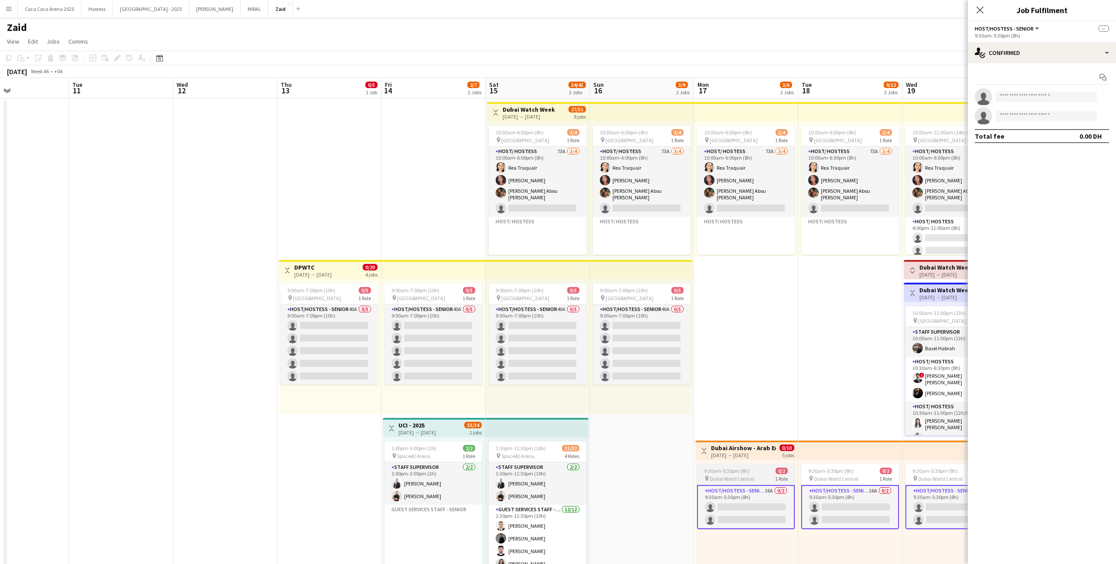
click at [792, 464] on app-job-card "9:30am-5:30pm (8h) 0/2 pin Dubai World Central 1 Role Host/Hostess - Senior 16A…" at bounding box center [746, 496] width 98 height 65
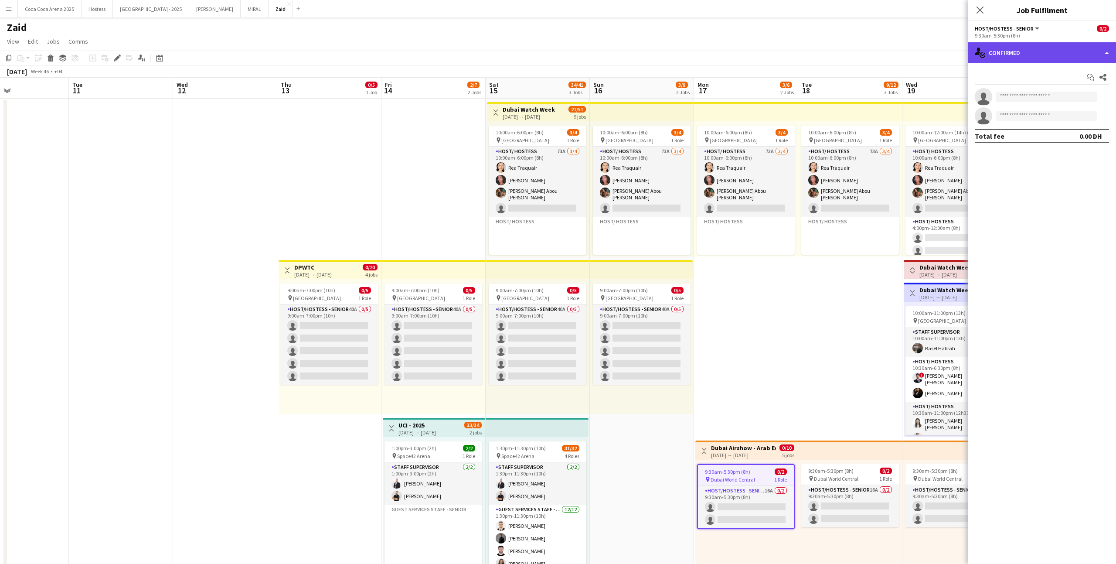
click at [1093, 52] on div "single-neutral-actions-check-2 Confirmed" at bounding box center [1042, 52] width 148 height 21
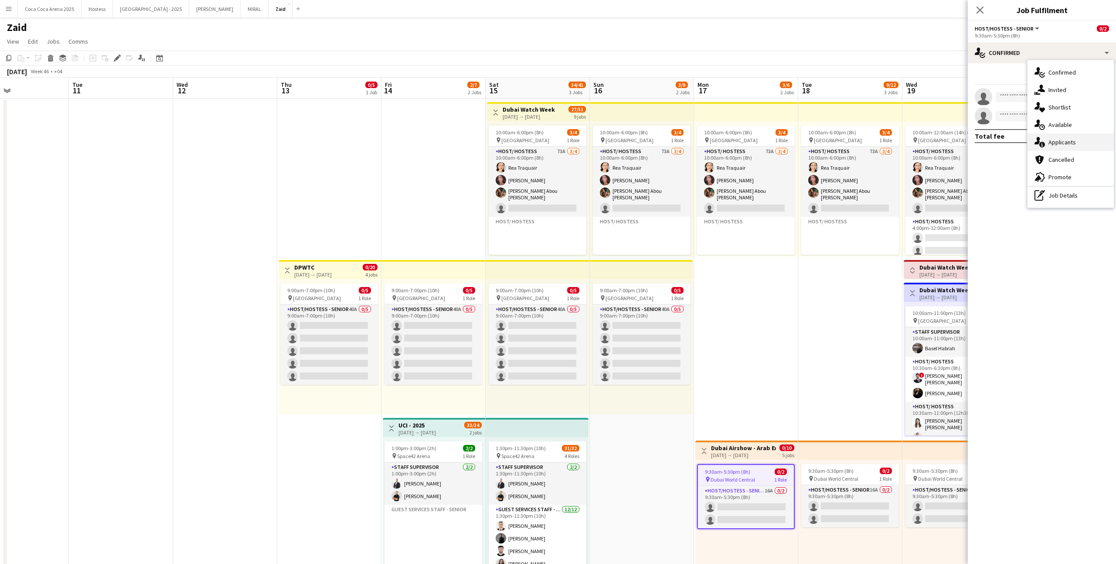
click at [1087, 135] on div "single-neutral-actions-information Applicants" at bounding box center [1070, 141] width 86 height 17
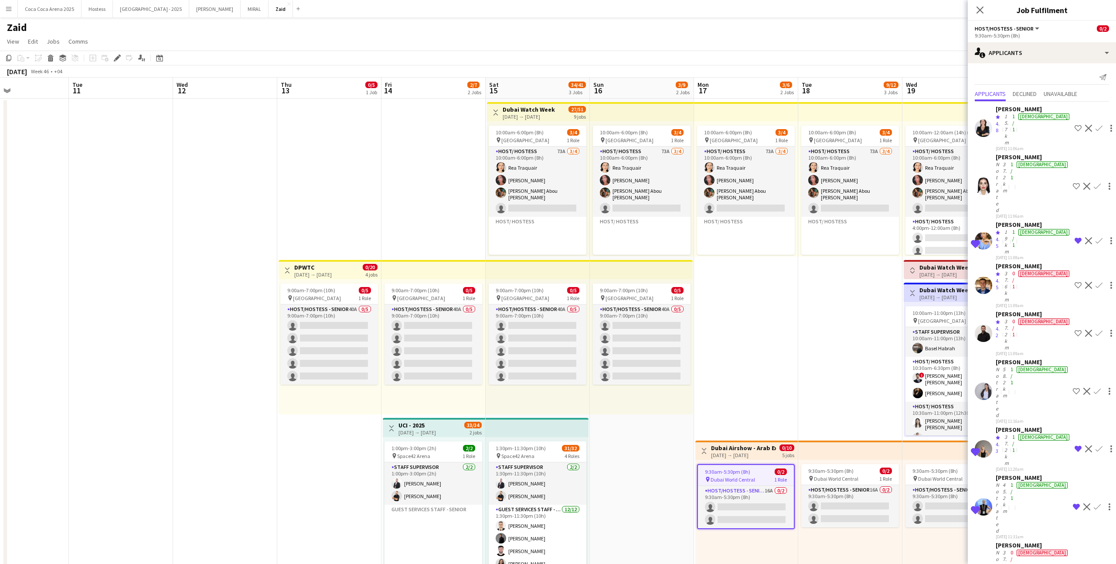
click at [1074, 330] on app-icon "Shortlist crew" at bounding box center [1077, 333] width 7 height 7
click at [1061, 54] on div "single-neutral-actions-information Applicants" at bounding box center [1042, 52] width 148 height 21
click at [1061, 170] on div "advertising-megaphone Promote" at bounding box center [1070, 176] width 86 height 17
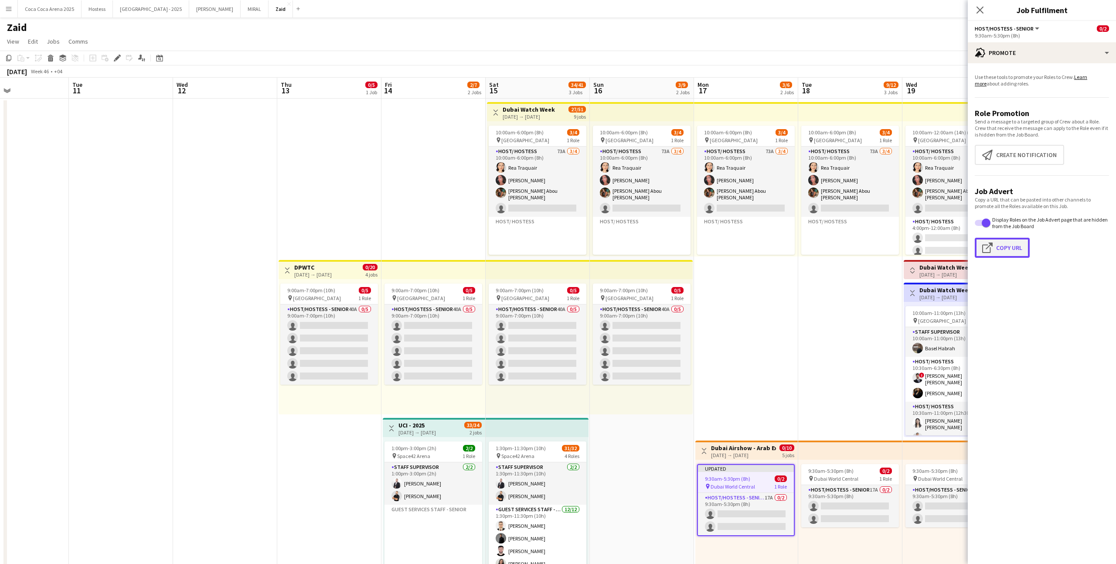
click at [1003, 244] on button "Click to copy URL Copy Url" at bounding box center [1002, 248] width 55 height 20
click at [1051, 55] on div "advertising-megaphone Promote" at bounding box center [1042, 52] width 148 height 21
drag, startPoint x: 1082, startPoint y: 129, endPoint x: 1080, endPoint y: 141, distance: 11.5
click at [1080, 141] on div "single-neutral-actions-check-2 Confirmed single-neutral-actions-share-1 Invited…" at bounding box center [1070, 133] width 86 height 147
click at [1078, 61] on div "advertising-megaphone Promote" at bounding box center [1042, 52] width 148 height 21
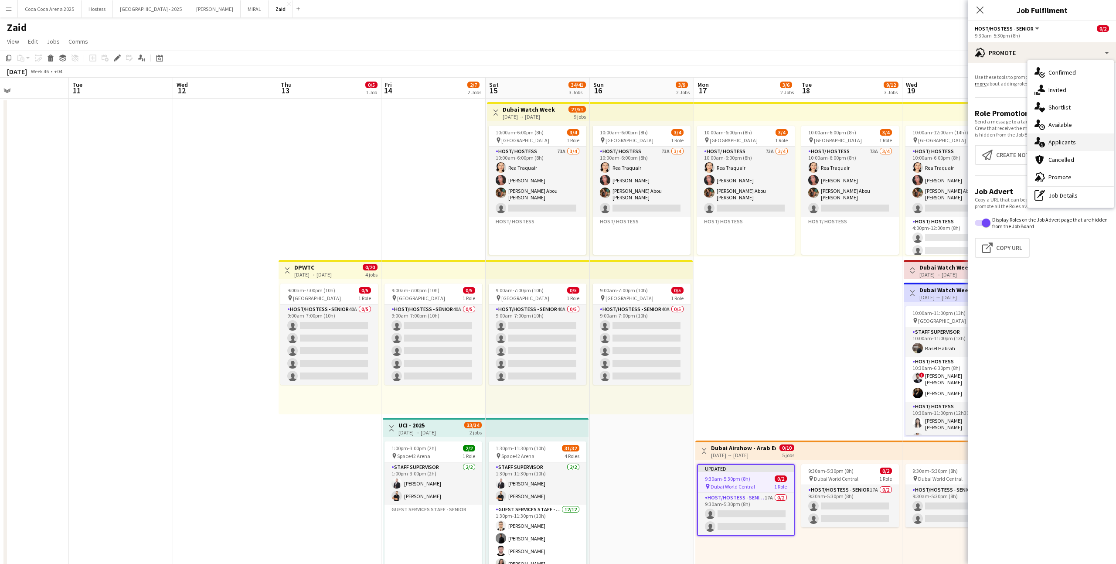
click at [1083, 149] on div "single-neutral-actions-information Applicants" at bounding box center [1070, 141] width 86 height 17
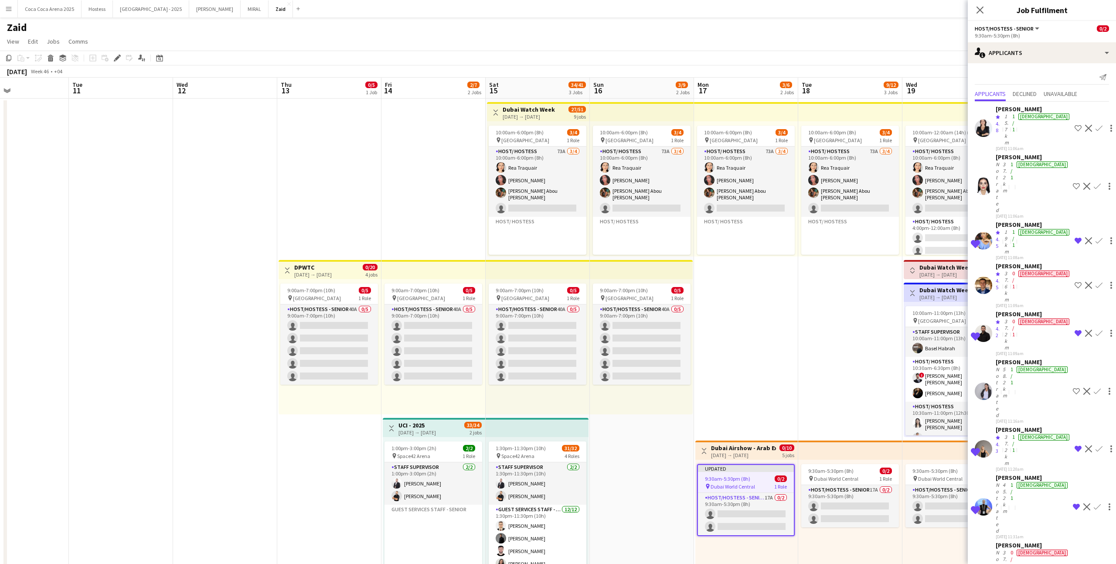
scroll to position [0, 307]
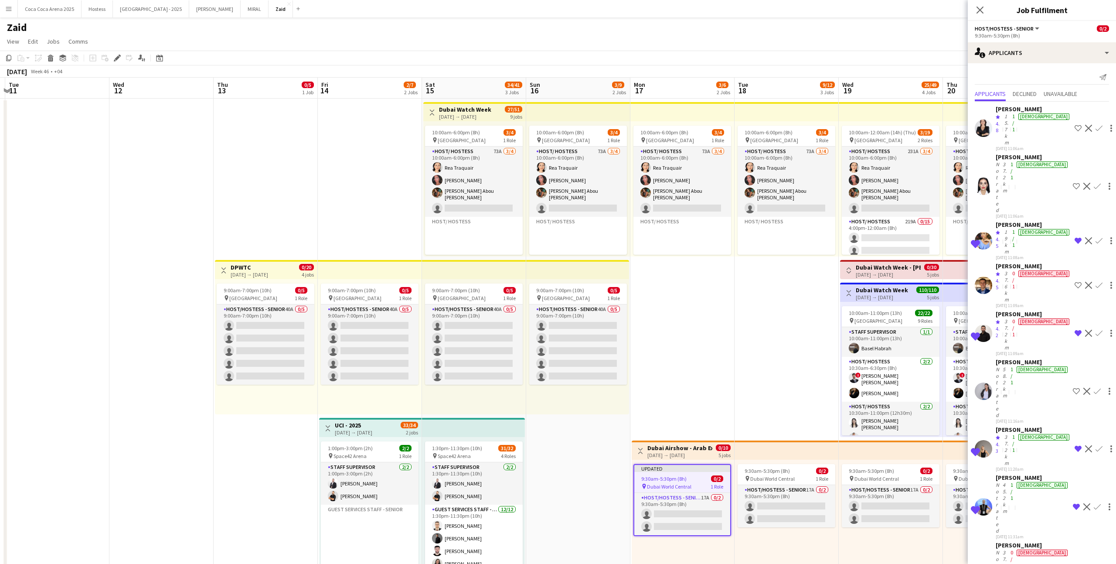
click at [1074, 282] on app-icon "Shortlist crew" at bounding box center [1077, 285] width 7 height 7
click at [1050, 65] on div "Send notification Applicants Declined Unavailable [PERSON_NAME] Crew rating 4.8…" at bounding box center [1042, 557] width 148 height 988
click at [1048, 51] on div "single-neutral-actions-information Applicants" at bounding box center [1042, 52] width 148 height 21
click at [1091, 119] on div "single-neutral-actions-upload Available" at bounding box center [1070, 124] width 86 height 17
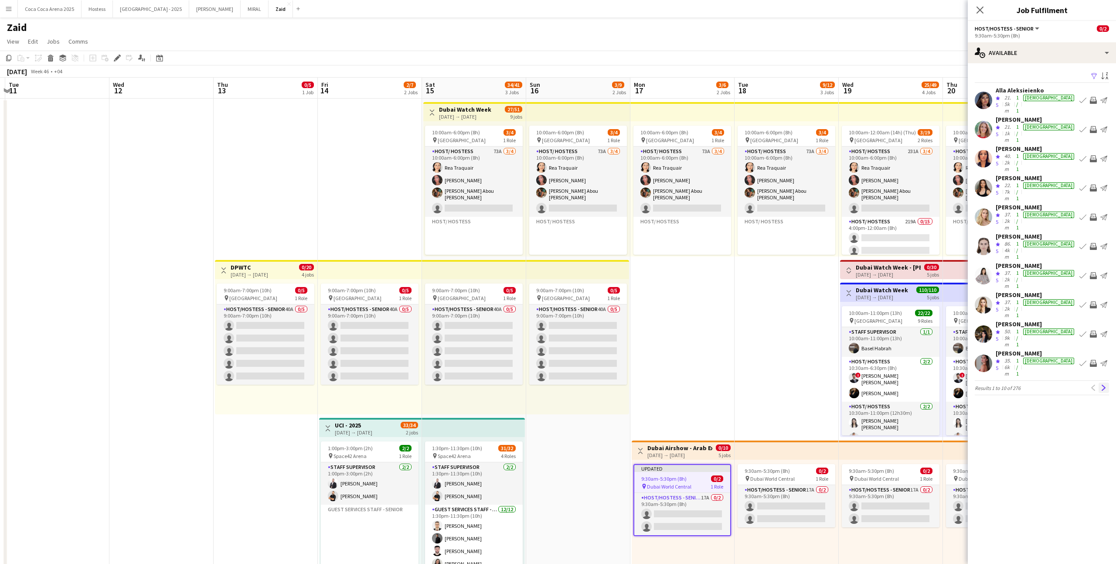
click at [1105, 384] on app-icon "Next" at bounding box center [1104, 387] width 6 height 6
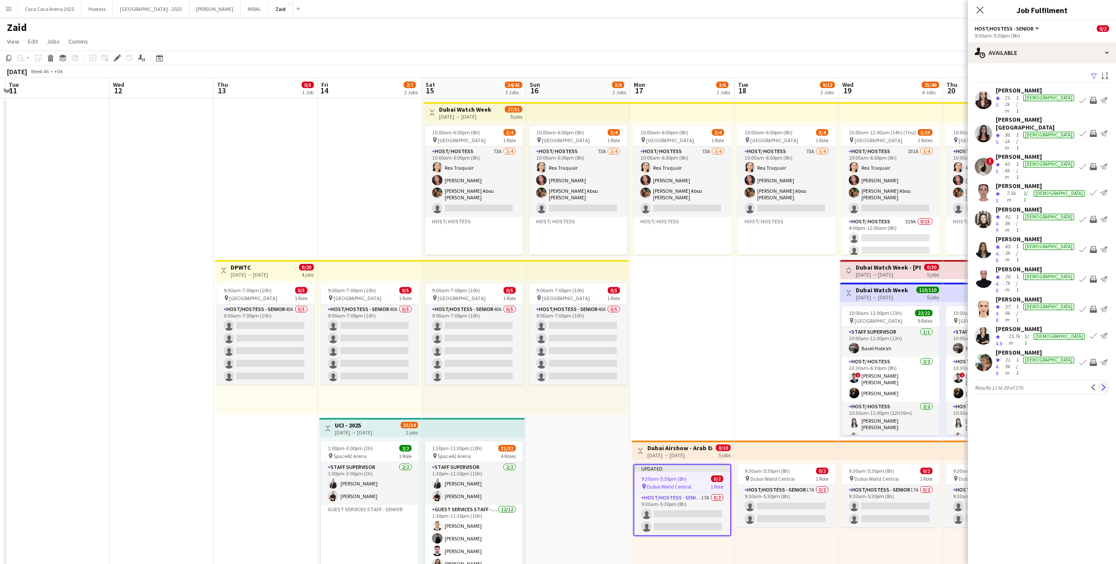
click at [1105, 384] on app-icon "Next" at bounding box center [1104, 387] width 6 height 6
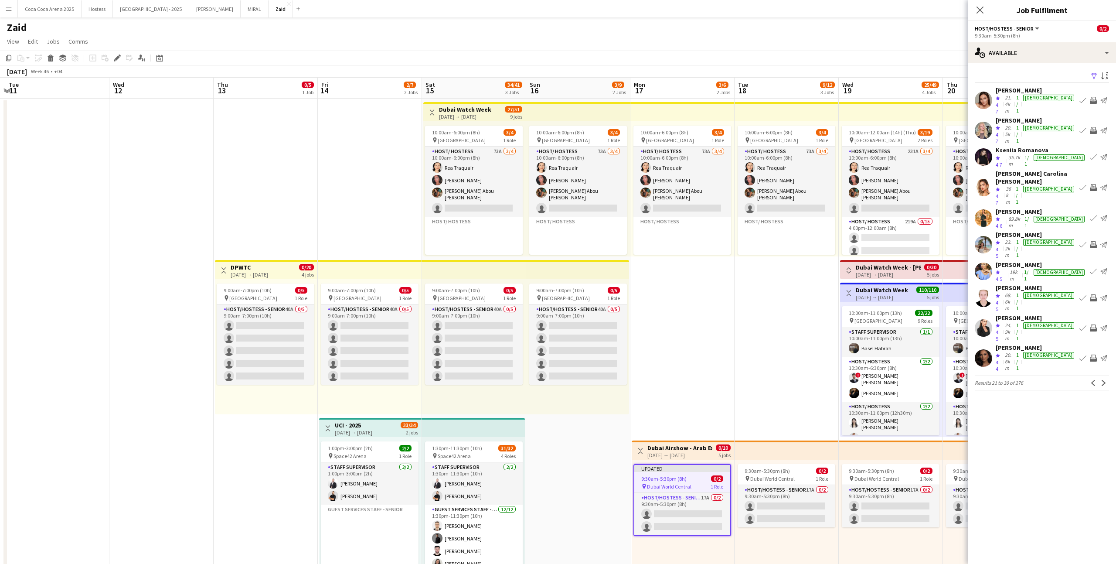
click at [1105, 380] on app-icon "Next" at bounding box center [1104, 383] width 6 height 6
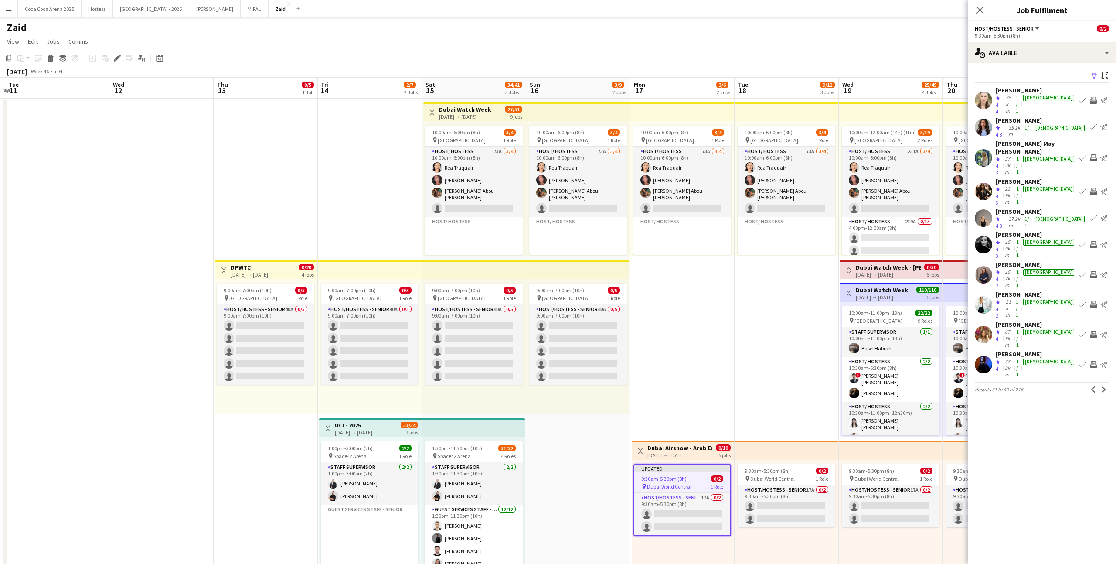
click at [1105, 386] on app-icon "Next" at bounding box center [1104, 389] width 6 height 6
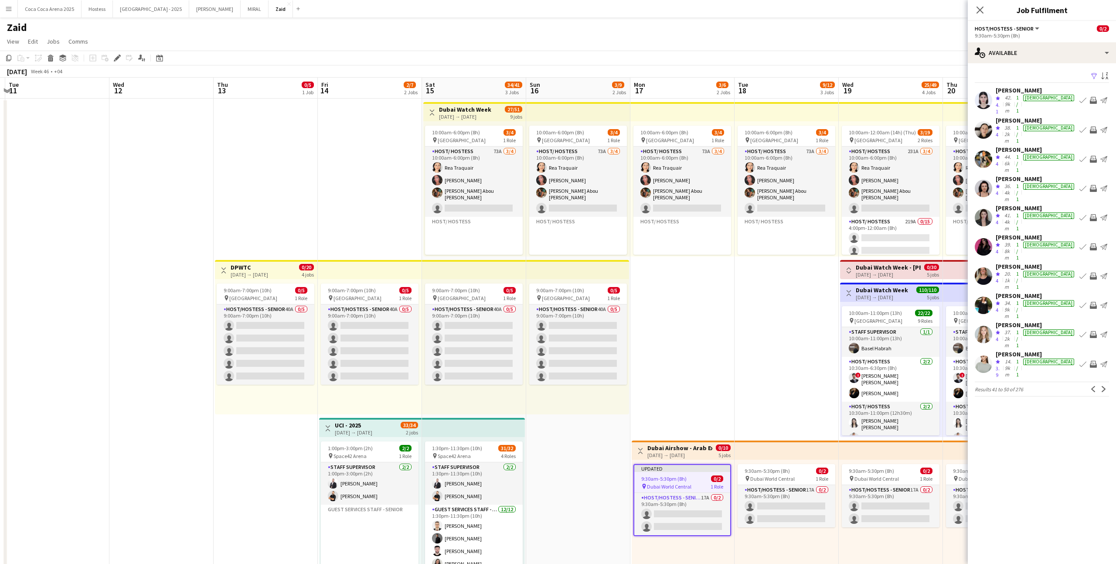
click at [1105, 386] on app-icon "Next" at bounding box center [1104, 389] width 6 height 6
click at [1105, 388] on app-icon "Next" at bounding box center [1104, 391] width 6 height 6
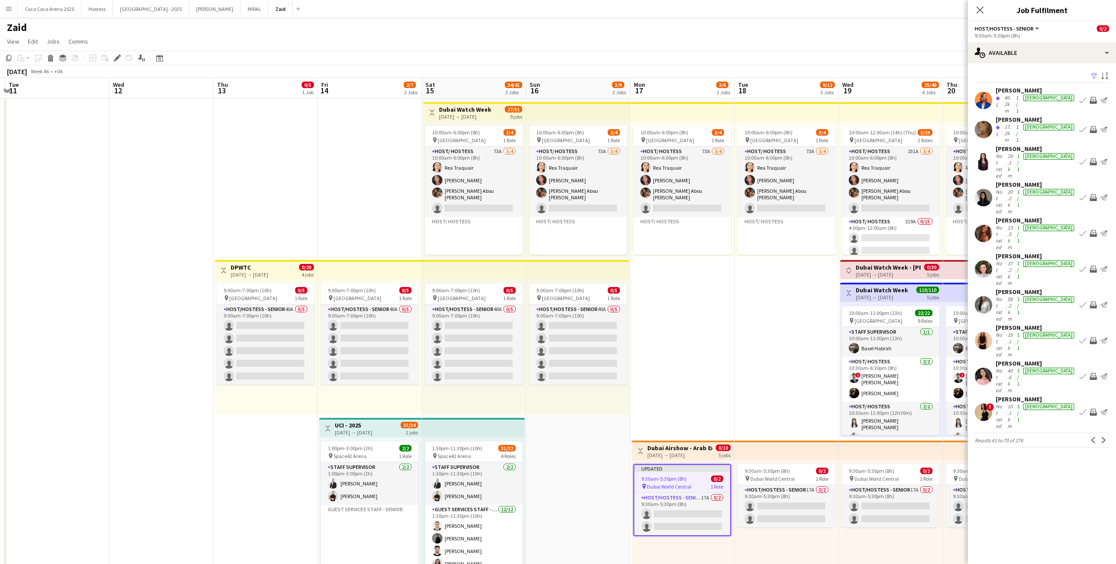
click at [1105, 437] on app-icon "Next" at bounding box center [1104, 440] width 6 height 6
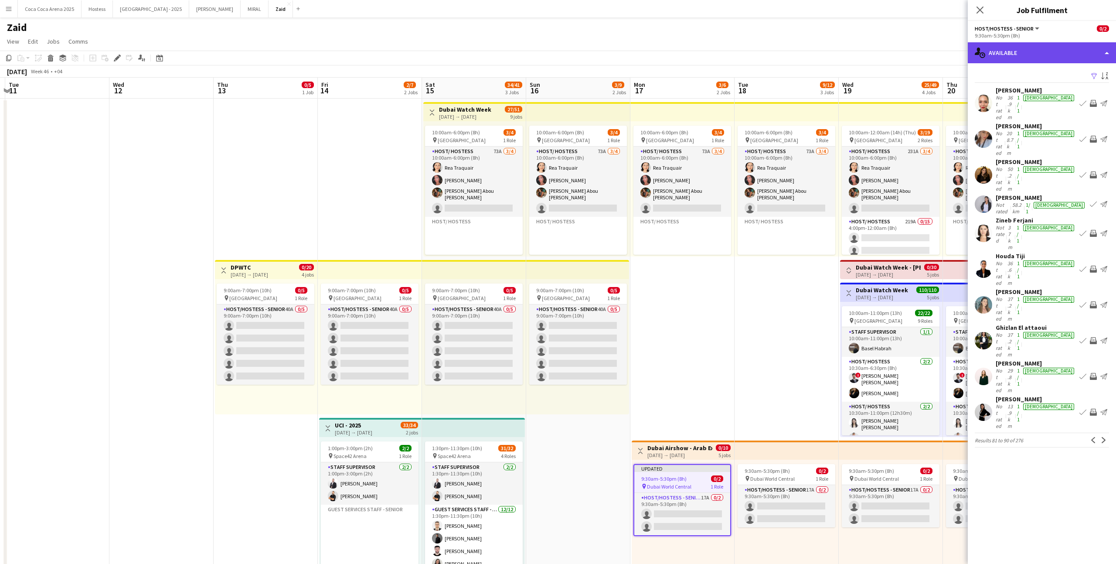
click at [1067, 54] on div "single-neutral-actions-upload Available" at bounding box center [1042, 52] width 148 height 21
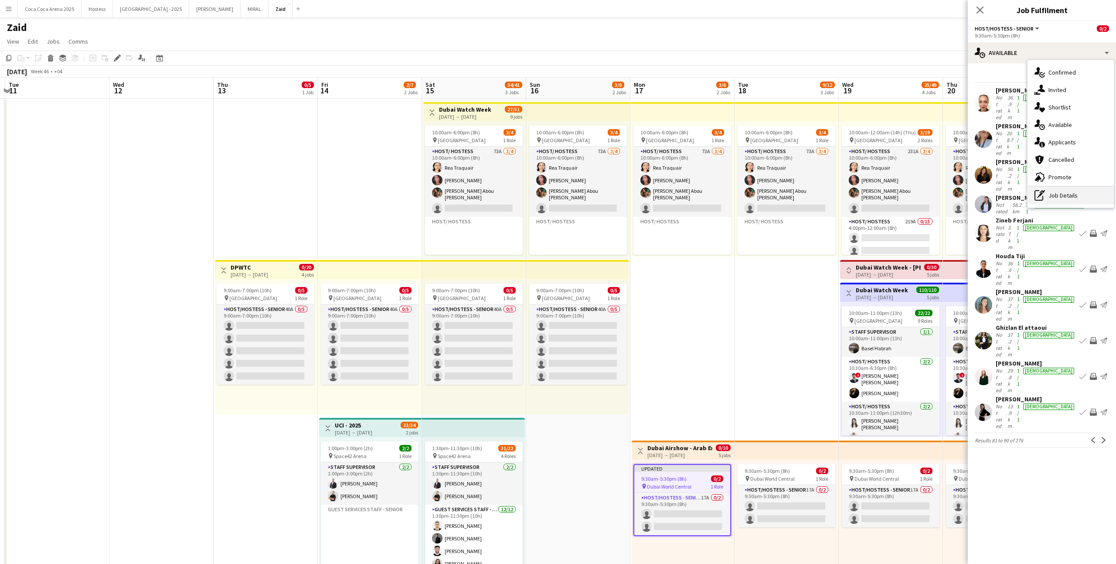
click at [1068, 193] on div "pen-write Job Details" at bounding box center [1070, 195] width 86 height 17
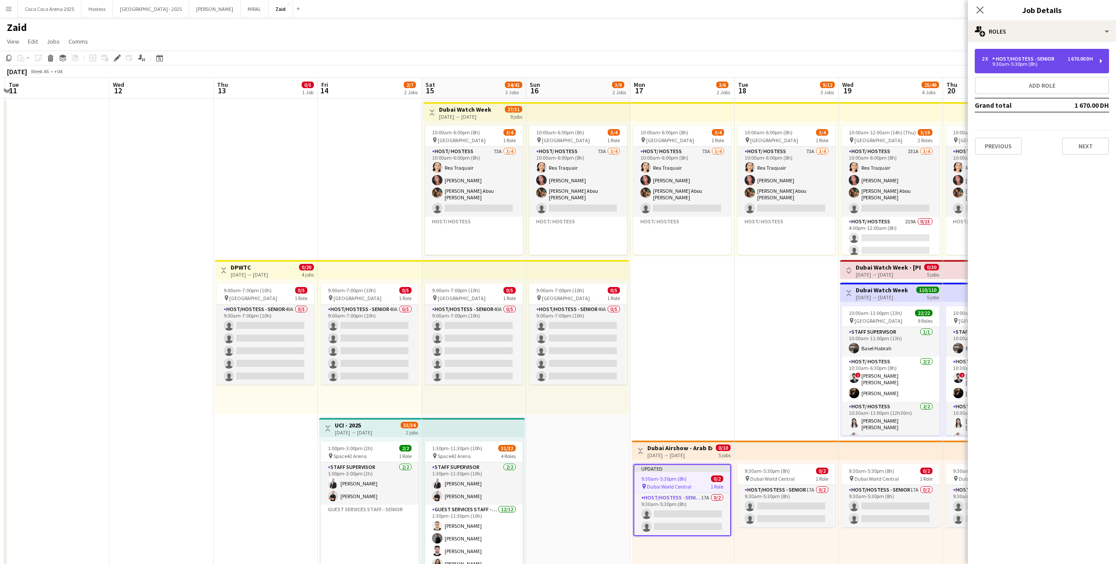
click at [1048, 68] on div "2 x Host/Hostess - Senior 1 670.00 DH 9:30am-5:30pm (8h)" at bounding box center [1042, 61] width 134 height 24
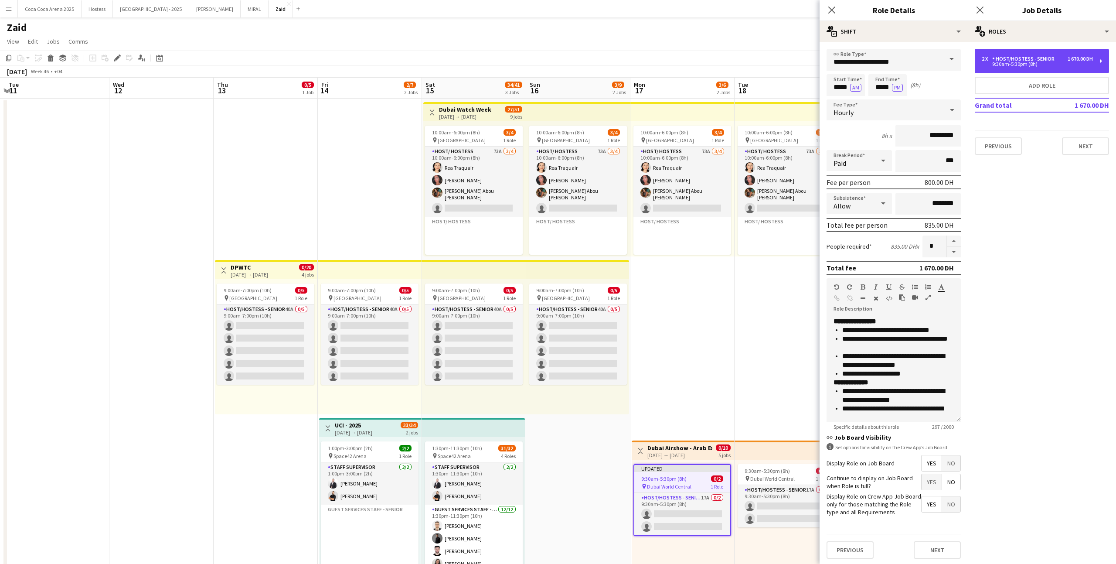
scroll to position [33, 0]
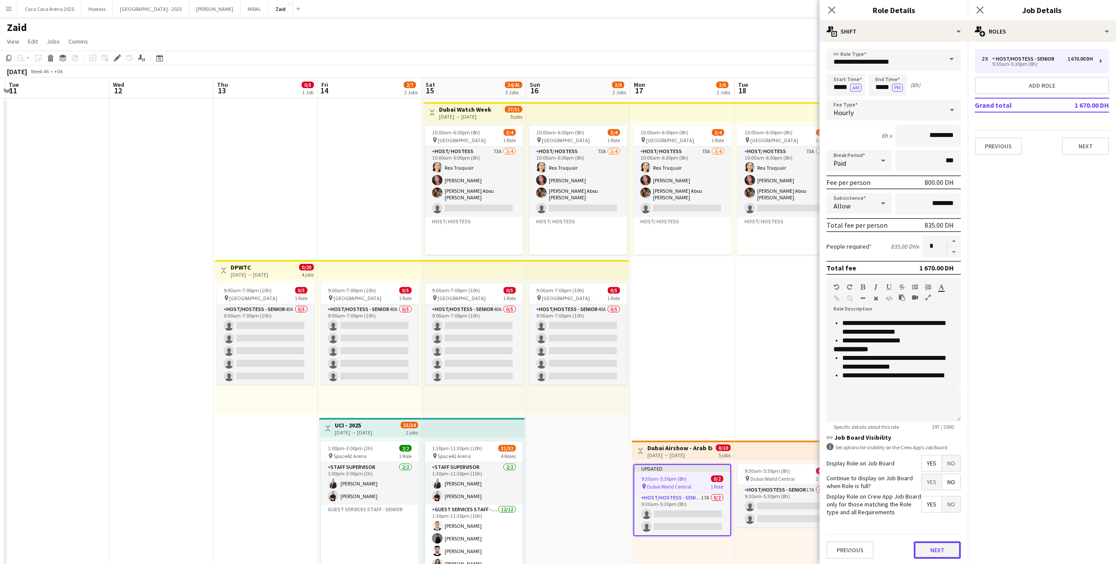
click at [939, 558] on button "Next" at bounding box center [937, 549] width 47 height 17
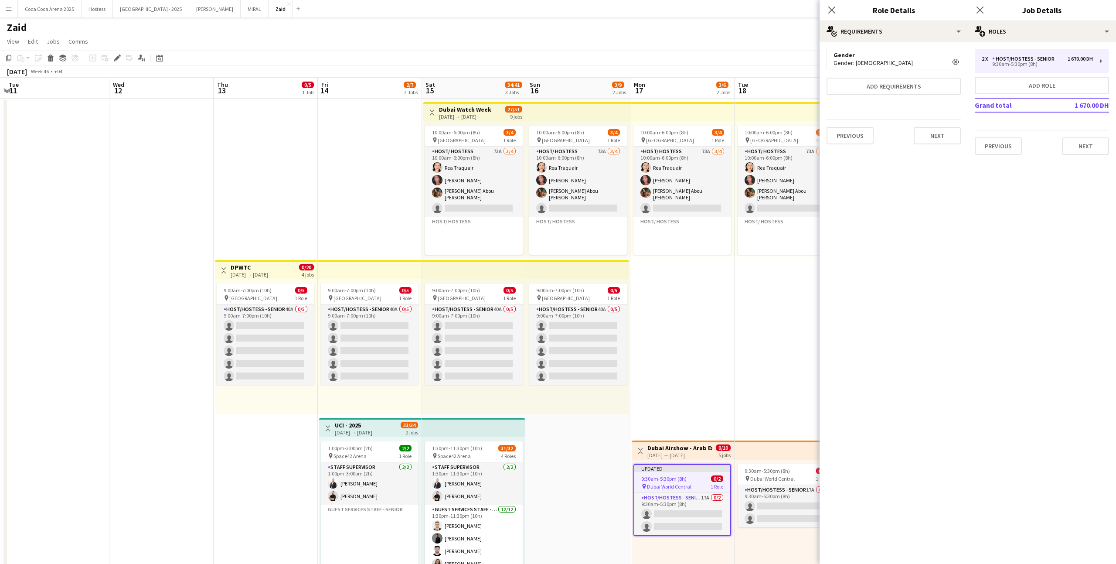
click at [954, 64] on icon "Remove" at bounding box center [955, 62] width 6 height 6
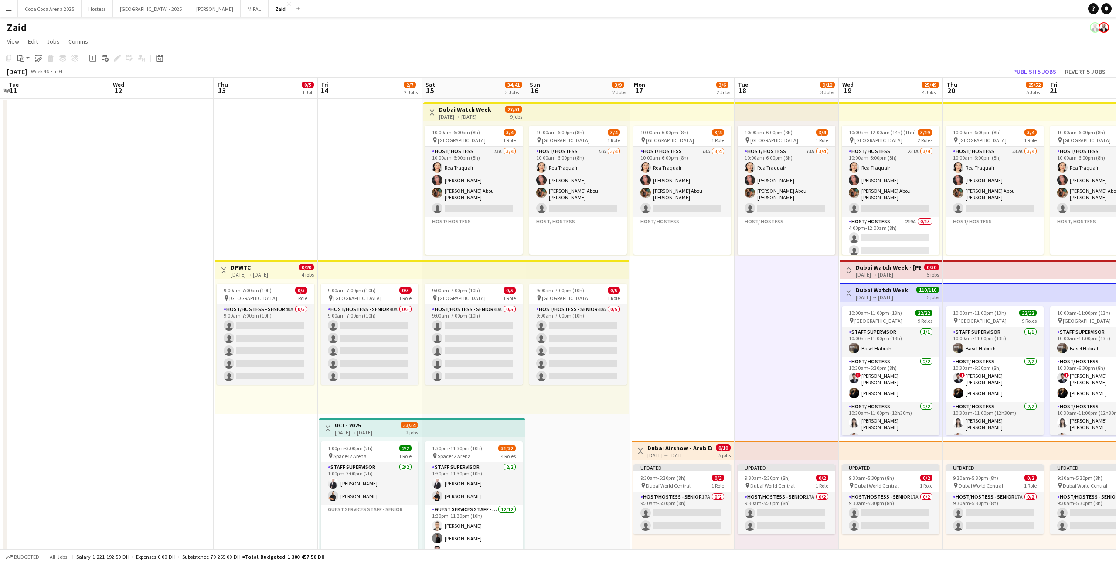
click at [736, 457] on app-top-bar at bounding box center [786, 449] width 104 height 19
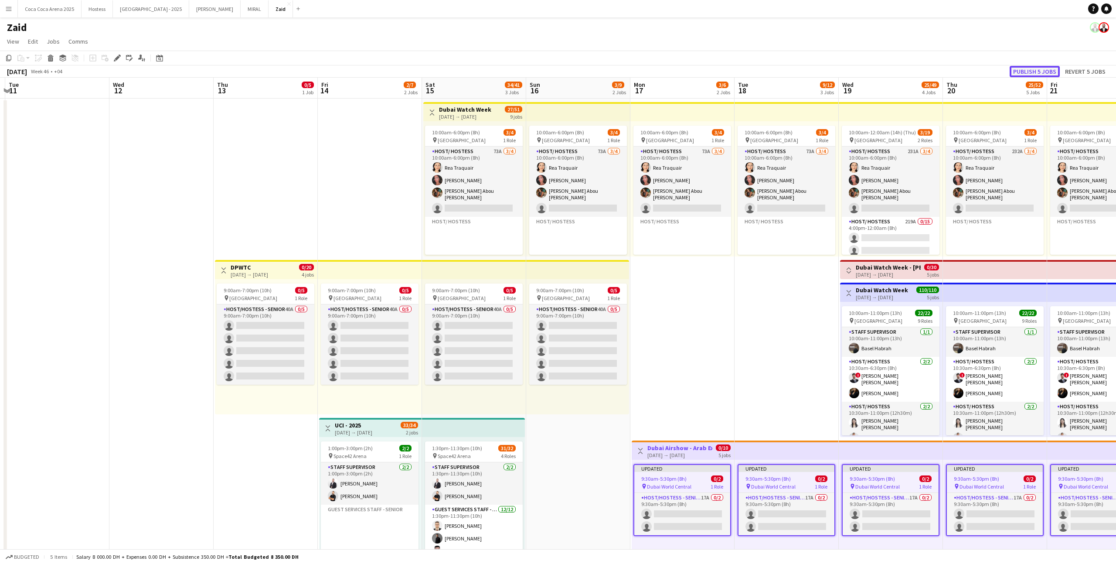
click at [1035, 67] on button "Publish 5 jobs" at bounding box center [1035, 71] width 50 height 11
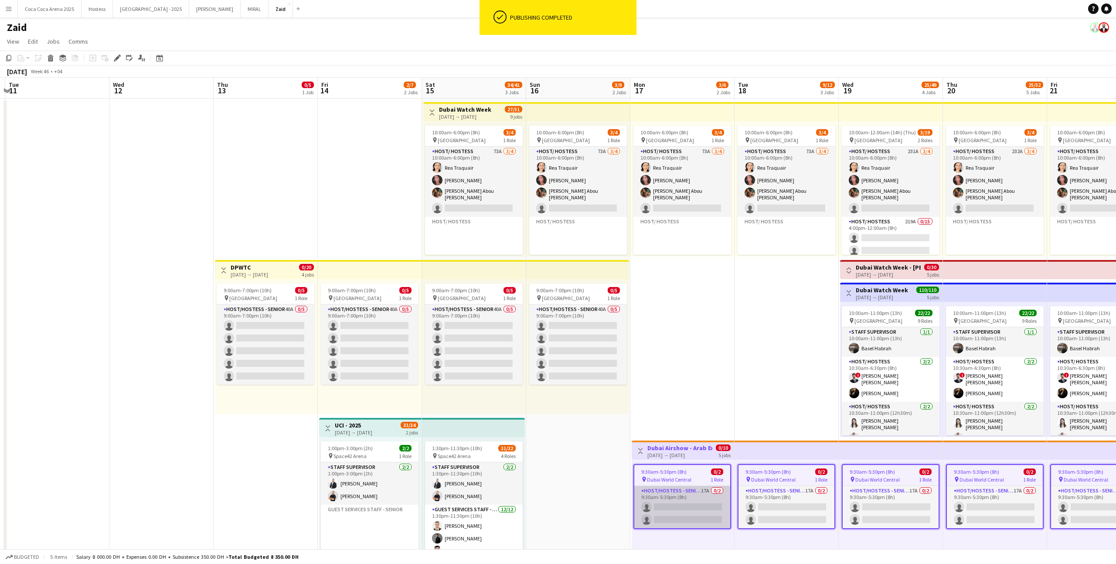
click at [699, 513] on app-card-role "Host/Hostess - Senior 17A 0/2 9:30am-5:30pm (8h) single-neutral-actions single-…" at bounding box center [682, 507] width 96 height 42
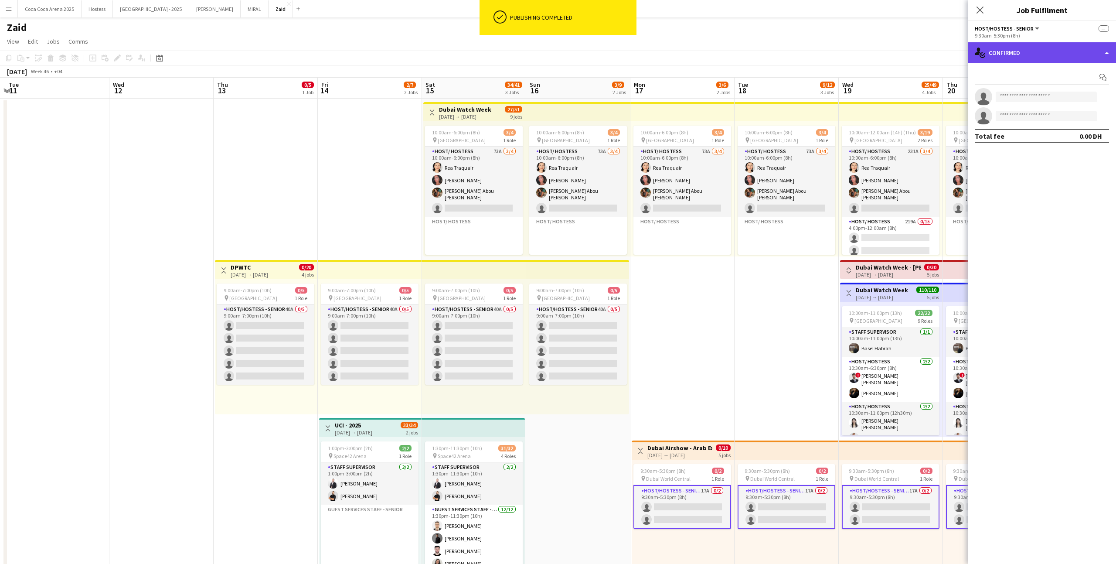
click at [1041, 51] on div "single-neutral-actions-check-2 Confirmed" at bounding box center [1042, 52] width 148 height 21
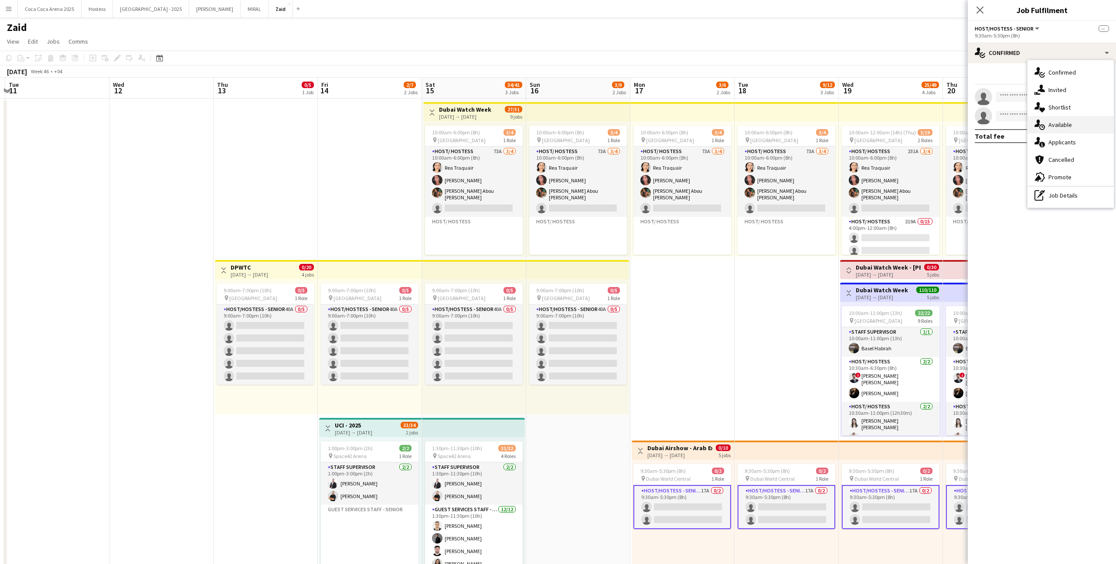
click at [1071, 129] on div "single-neutral-actions-upload Available" at bounding box center [1070, 124] width 86 height 17
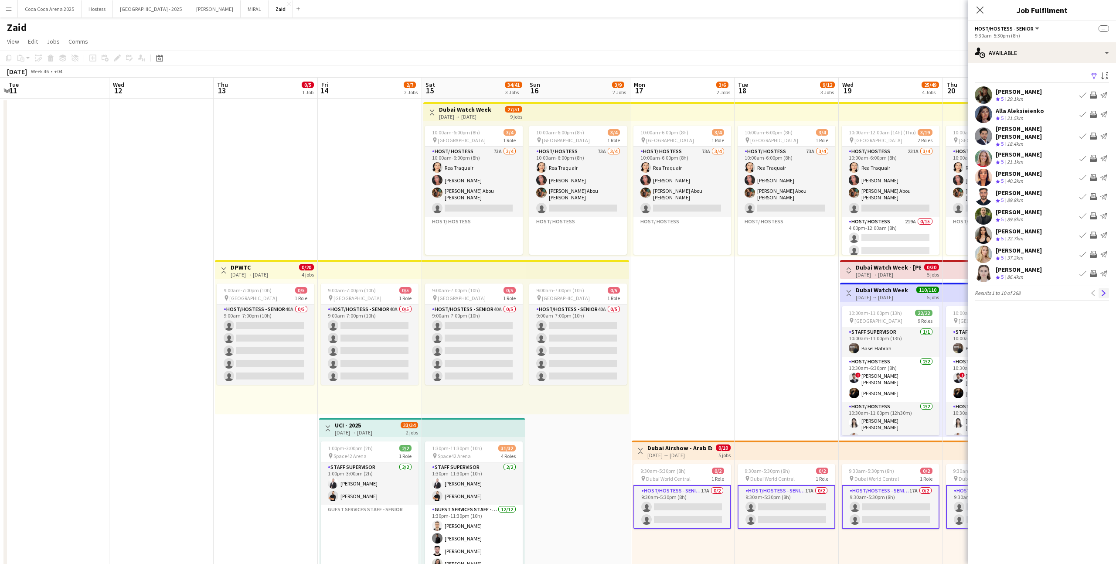
click at [1103, 291] on button "Next" at bounding box center [1103, 293] width 10 height 10
click at [1103, 291] on button "Next" at bounding box center [1103, 287] width 10 height 10
click at [1102, 290] on app-icon "Next" at bounding box center [1104, 293] width 6 height 6
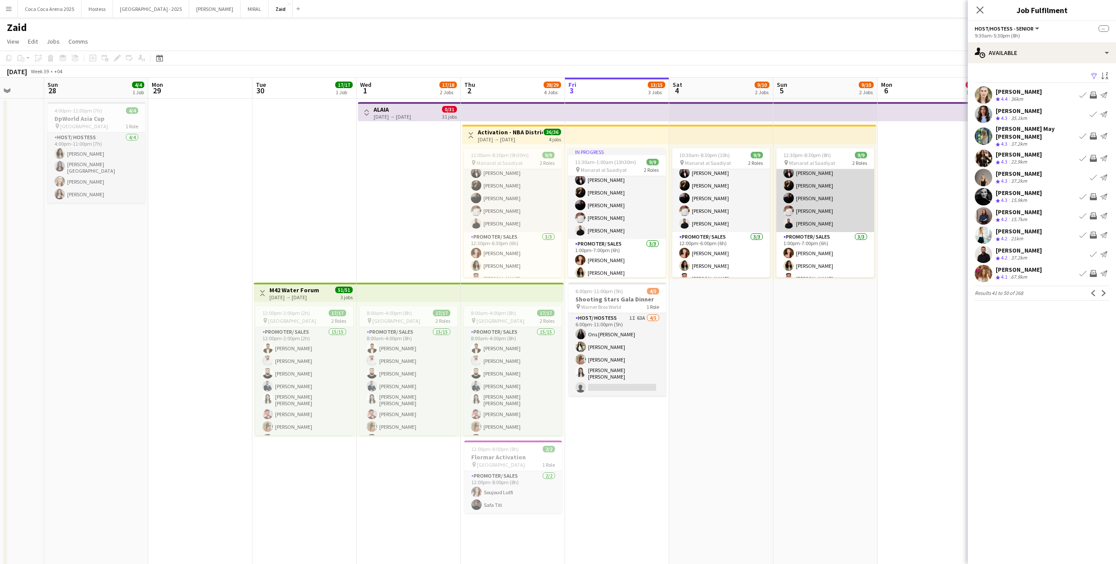
scroll to position [34, 0]
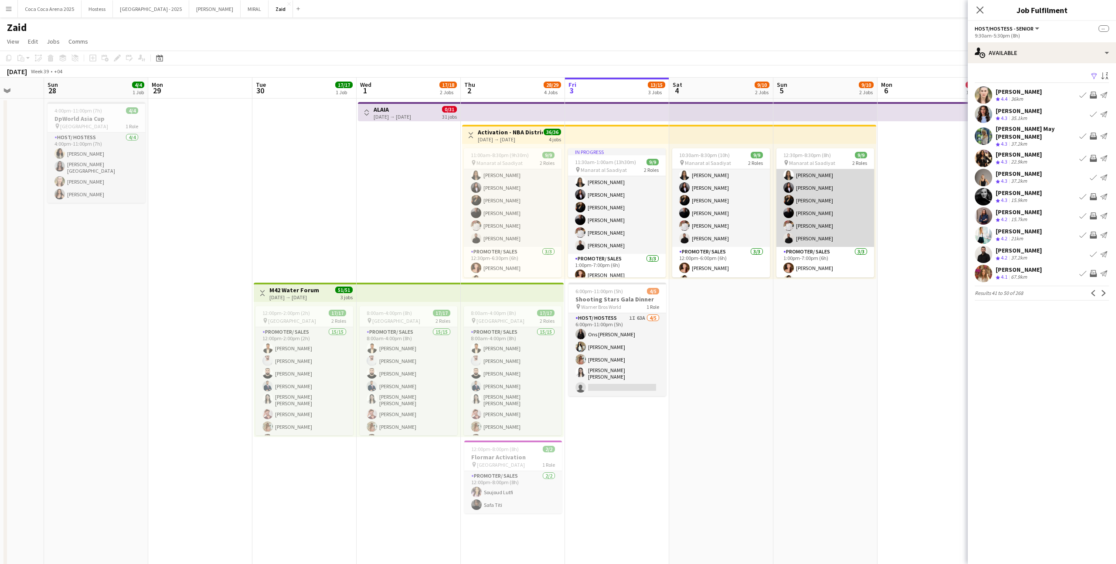
click at [831, 226] on app-card-role "Promoter/ Sales [DATE] 12:30pm-8:30pm (8h) [PERSON_NAME] [PERSON_NAME] [PERSON_…" at bounding box center [825, 200] width 98 height 93
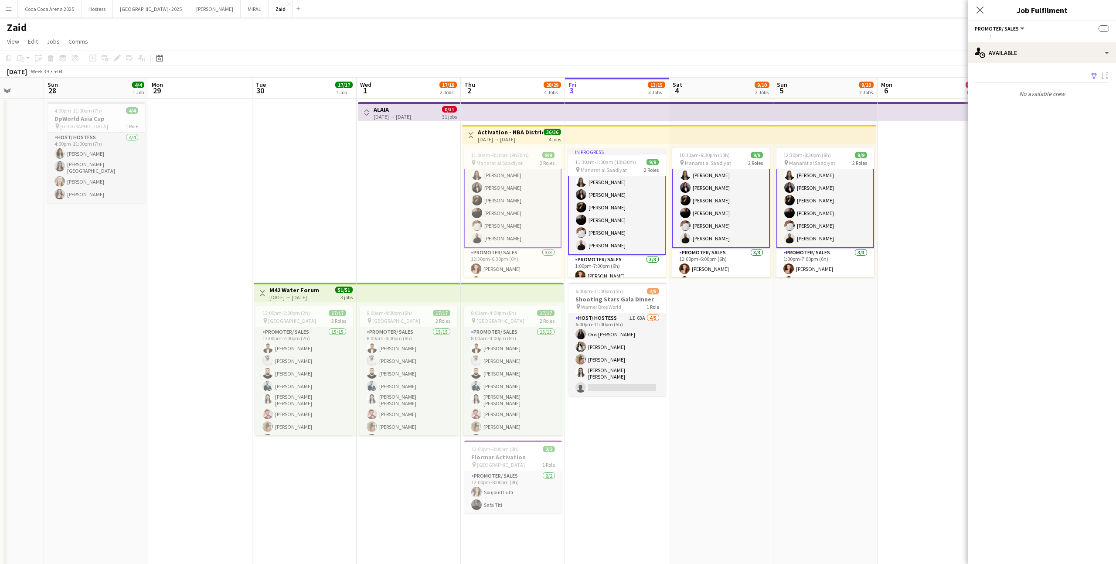
click at [835, 236] on app-card-role "Promoter/ Sales [DATE] 12:30pm-8:30pm (8h) [PERSON_NAME] [PERSON_NAME] [PERSON_…" at bounding box center [825, 200] width 98 height 95
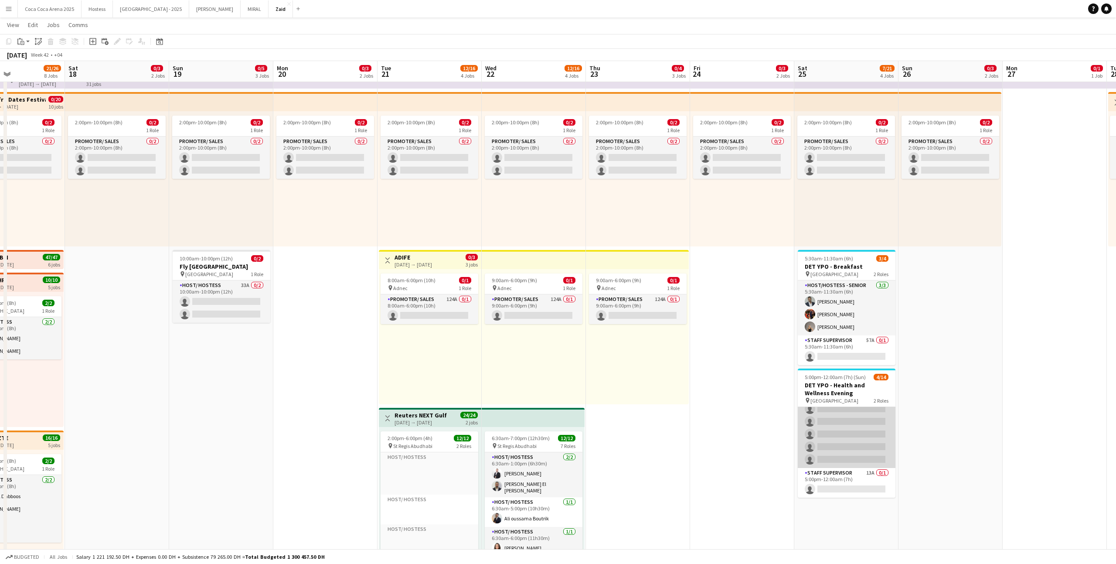
scroll to position [0, 0]
click at [854, 435] on app-card-role "Host/Hostess - Senior 33A [DATE] 5:00pm-12:00am (7h) [PERSON_NAME] [PERSON_NAME…" at bounding box center [847, 497] width 98 height 181
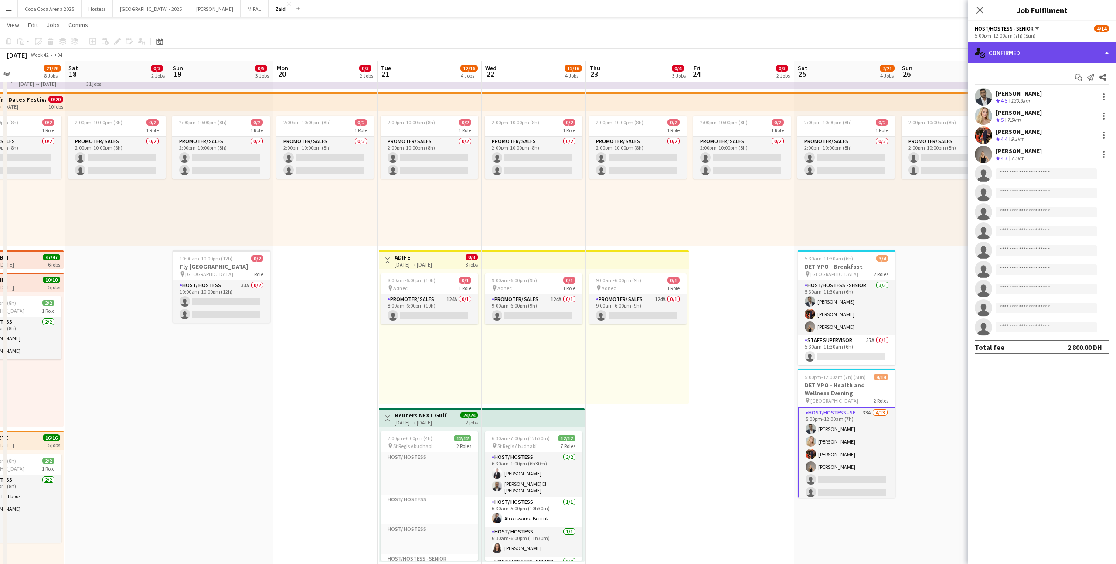
click at [1075, 58] on div "single-neutral-actions-check-2 Confirmed" at bounding box center [1042, 52] width 148 height 21
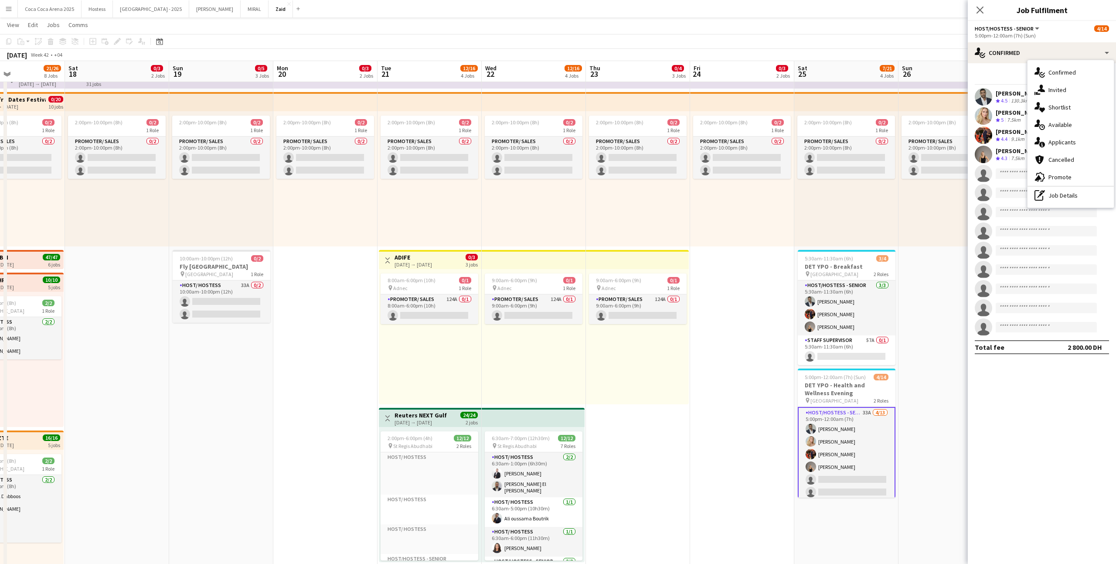
click at [1089, 137] on div "single-neutral-actions-information Applicants" at bounding box center [1070, 141] width 86 height 17
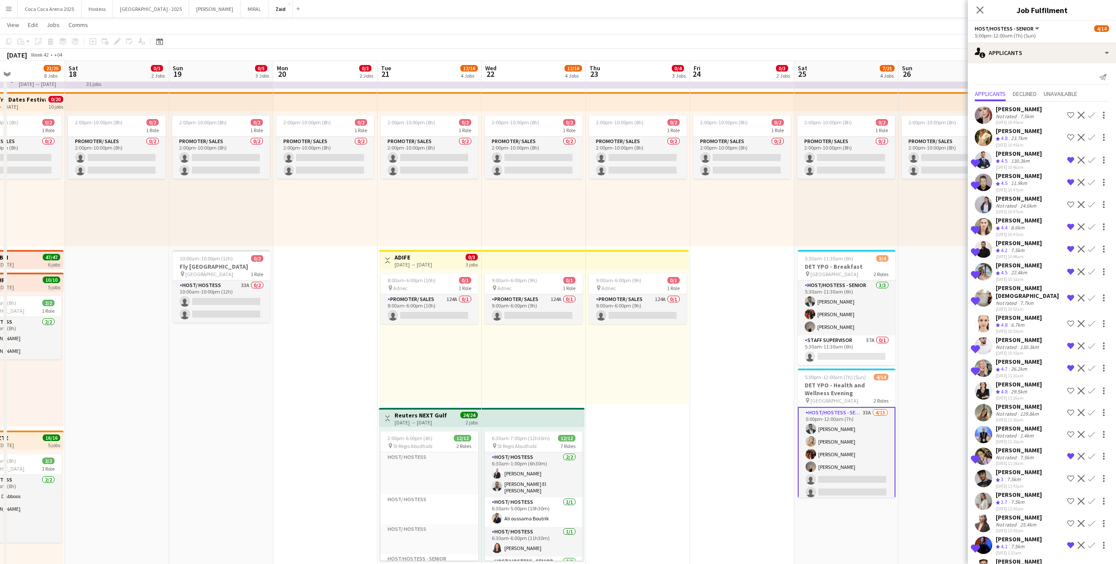
scroll to position [290, 0]
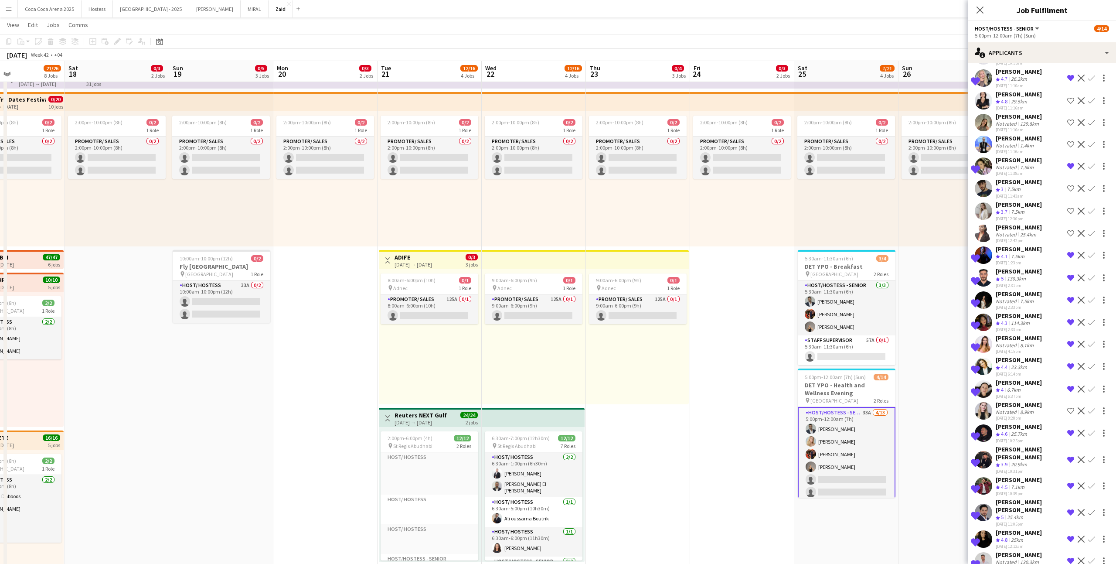
click at [332, 371] on app-date-cell "2:00pm-10:00pm (8h) 0/2 1 Role Promoter/ Sales 0/2 2:00pm-10:00pm (8h) single-n…" at bounding box center [325, 564] width 104 height 996
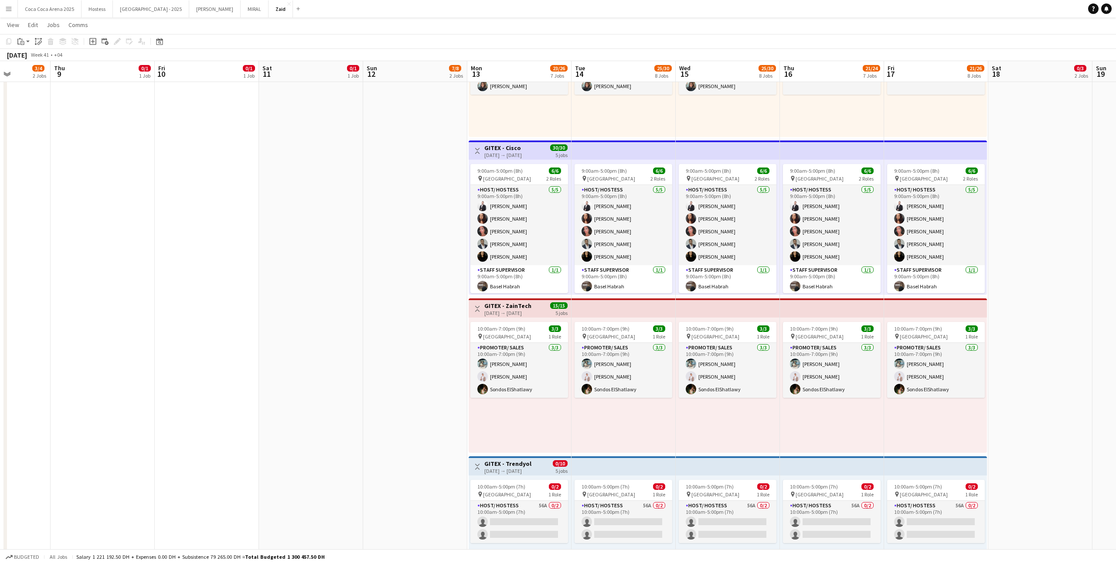
scroll to position [544, 0]
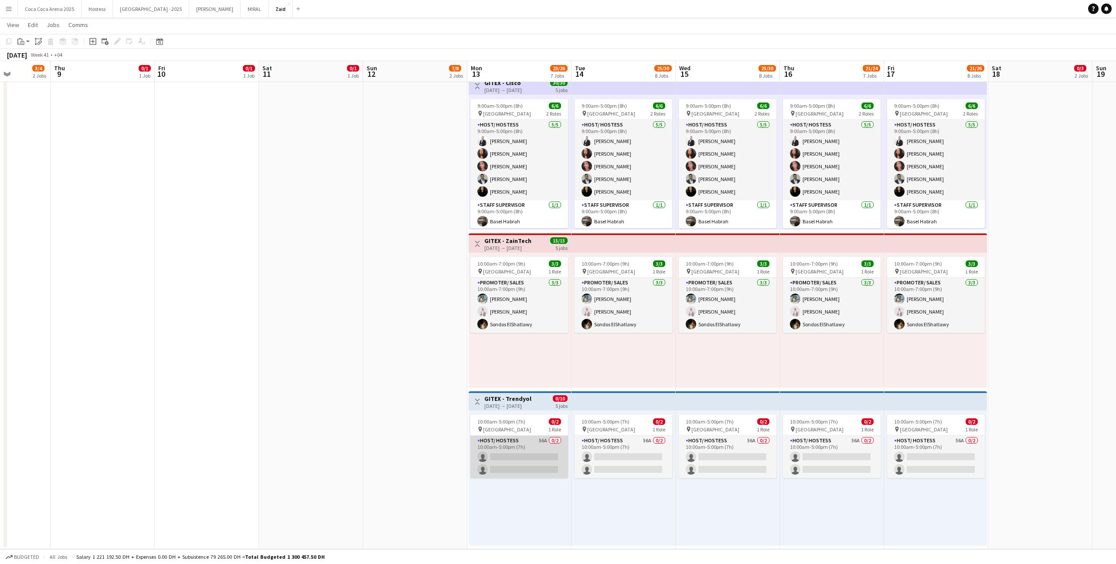
click at [524, 462] on app-card-role "Host/ Hostess 56A 0/2 10:00am-5:00pm (7h) single-neutral-actions single-neutral…" at bounding box center [519, 456] width 98 height 42
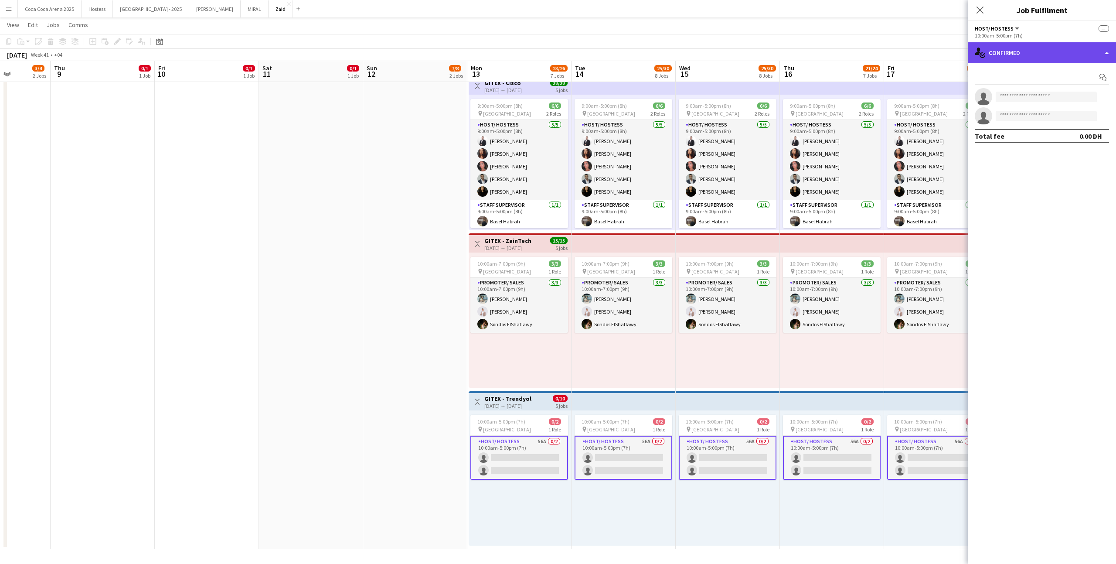
click at [1022, 45] on div "single-neutral-actions-check-2 Confirmed" at bounding box center [1042, 52] width 148 height 21
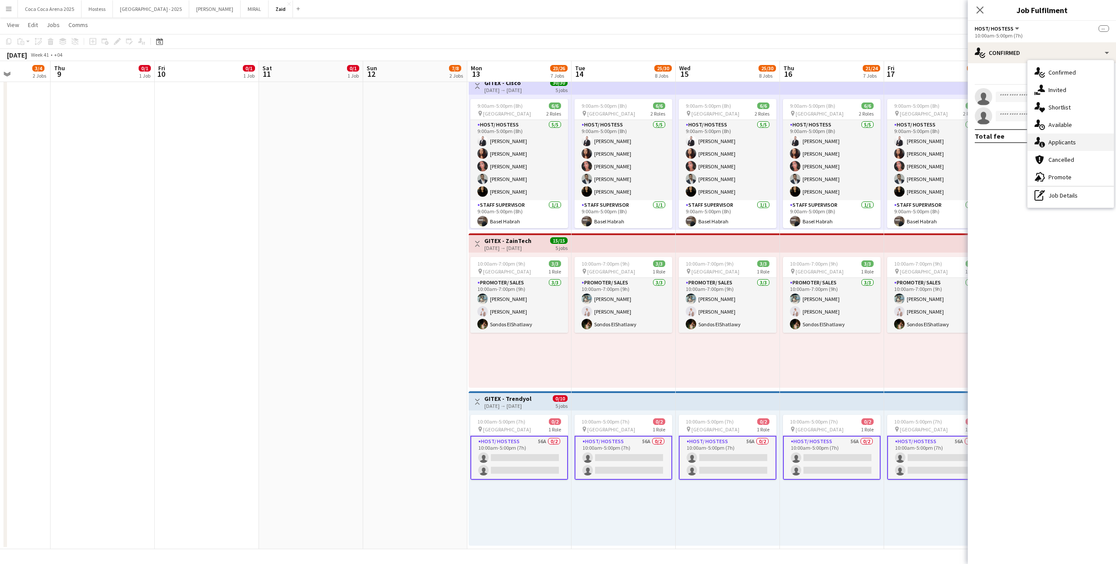
click at [1072, 143] on span "Applicants" at bounding box center [1061, 142] width 27 height 8
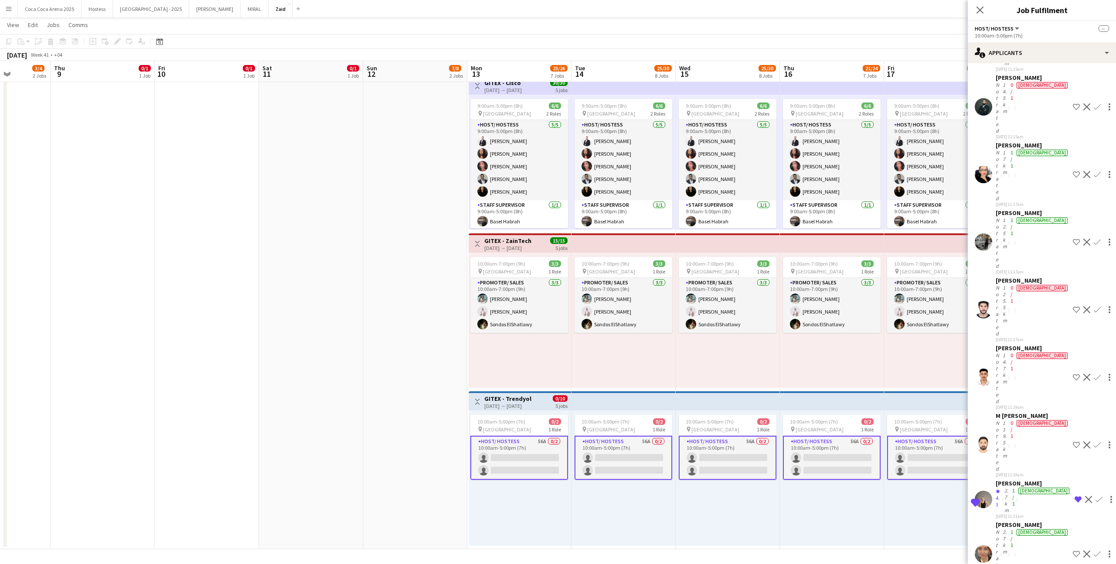
scroll to position [857, 0]
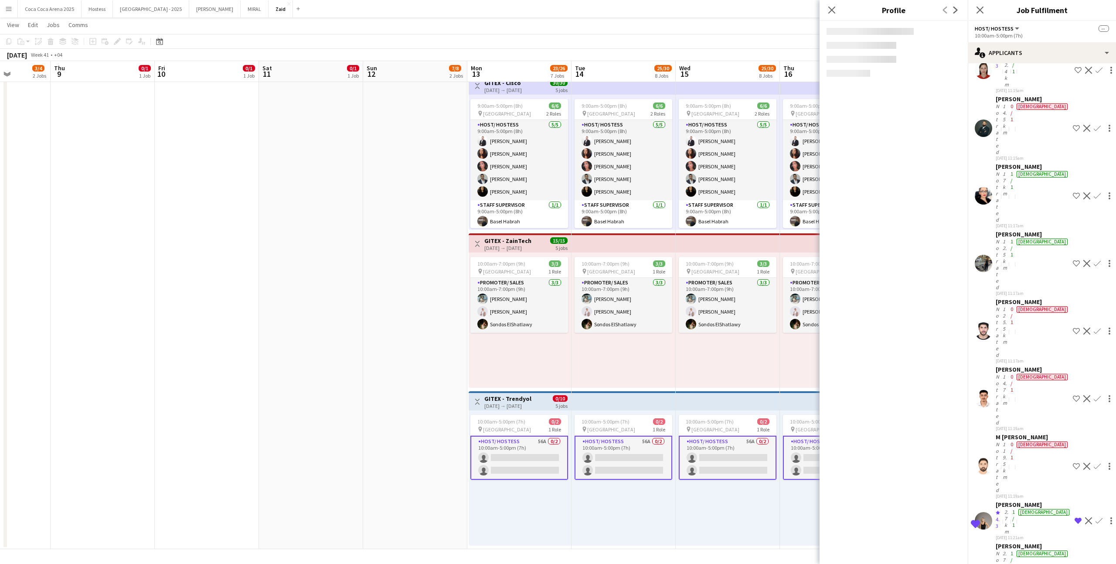
scroll to position [835, 0]
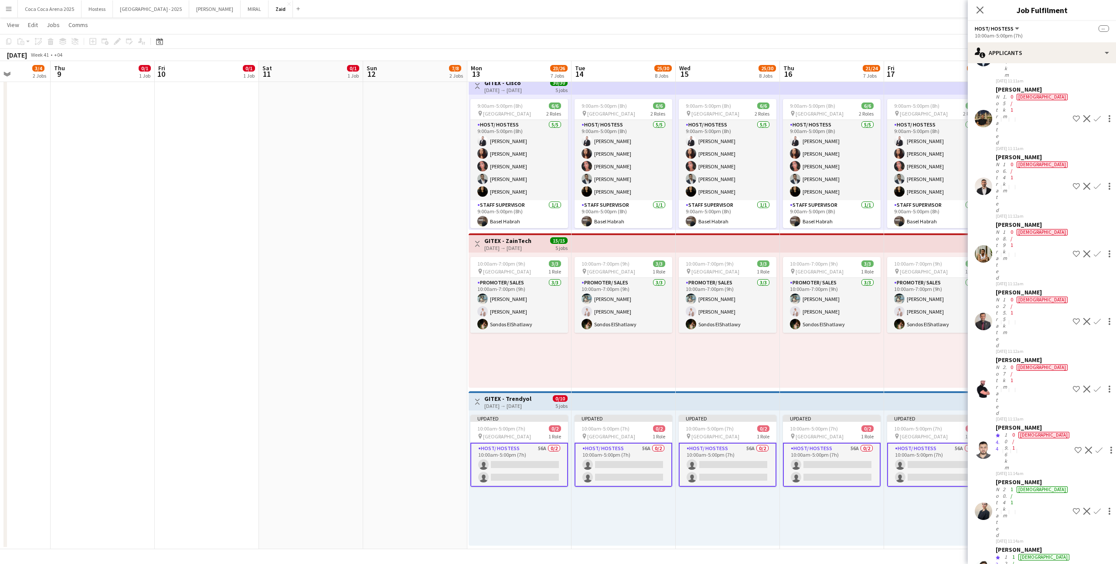
scroll to position [349, 0]
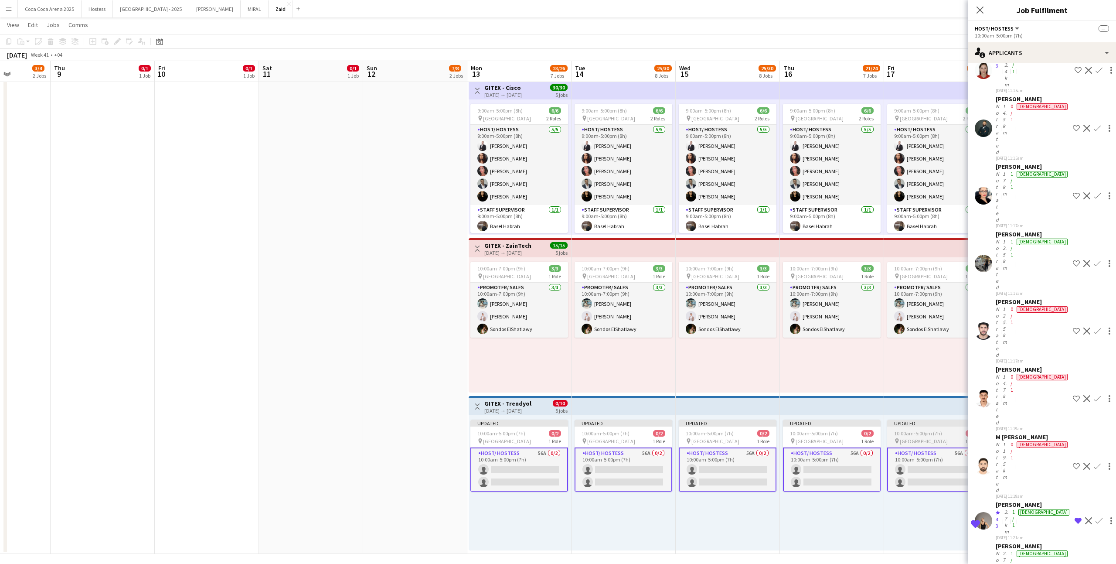
scroll to position [827, 0]
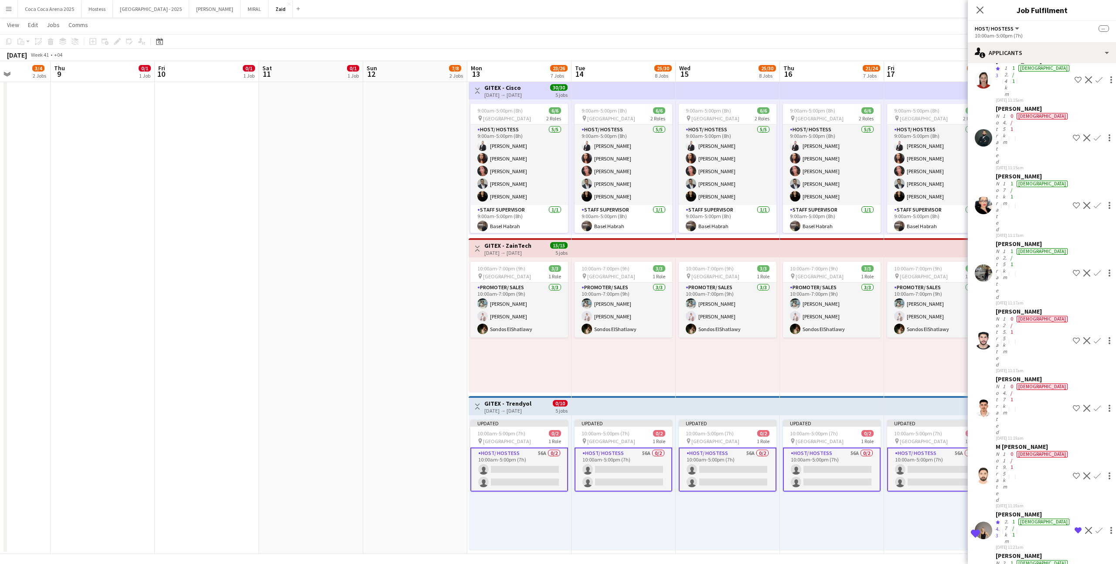
click at [842, 491] on app-card-role "Host/ Hostess 56A 0/2 10:00am-5:00pm (7h) single-neutral-actions single-neutral…" at bounding box center [832, 469] width 98 height 44
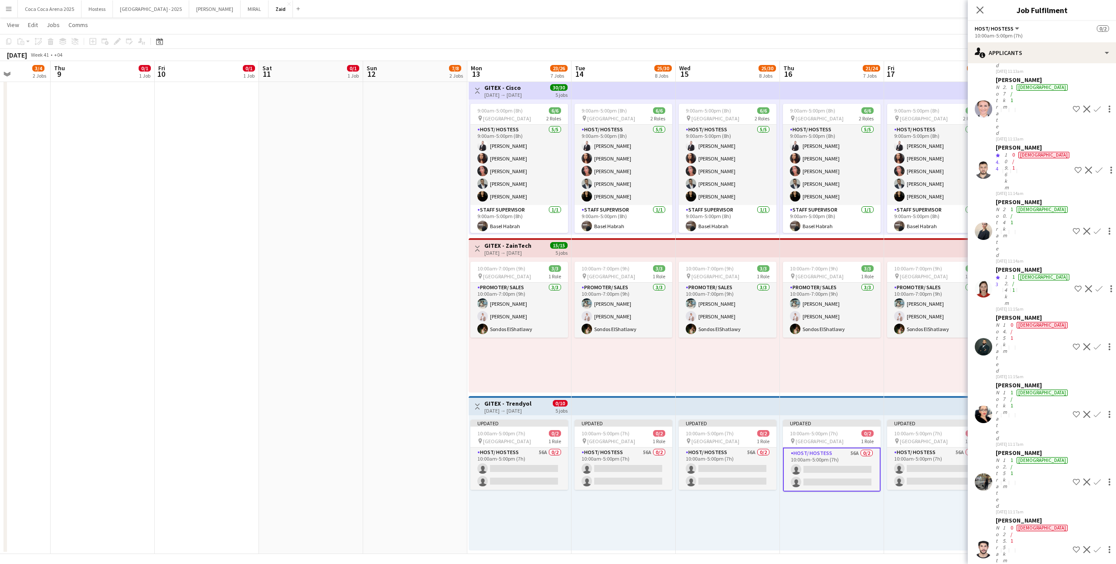
scroll to position [1005, 0]
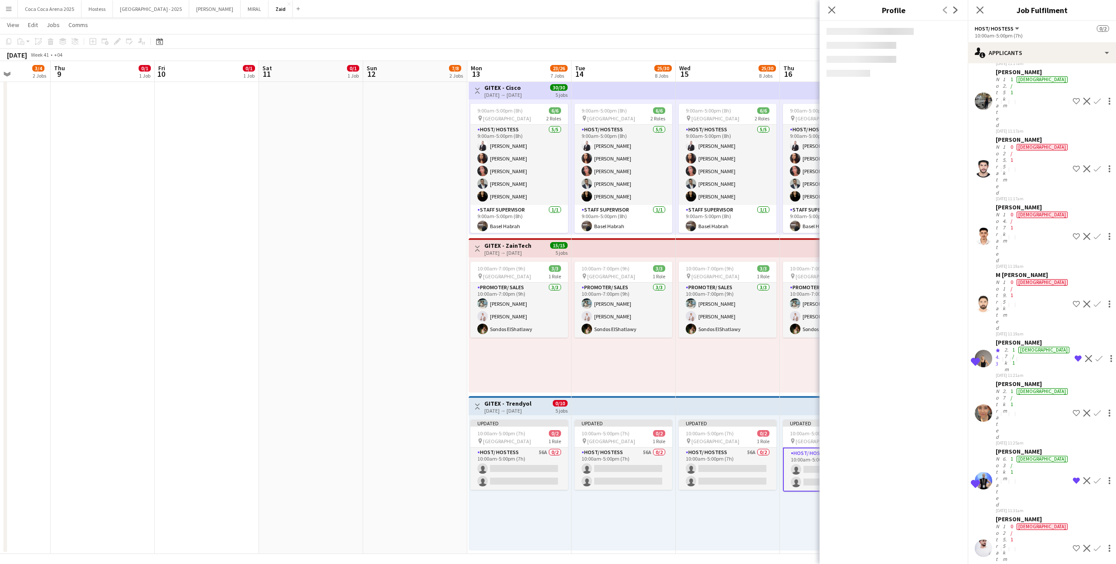
click at [881, 503] on app-crew-profile "Close pop-in Profile Previous Next" at bounding box center [893, 282] width 148 height 564
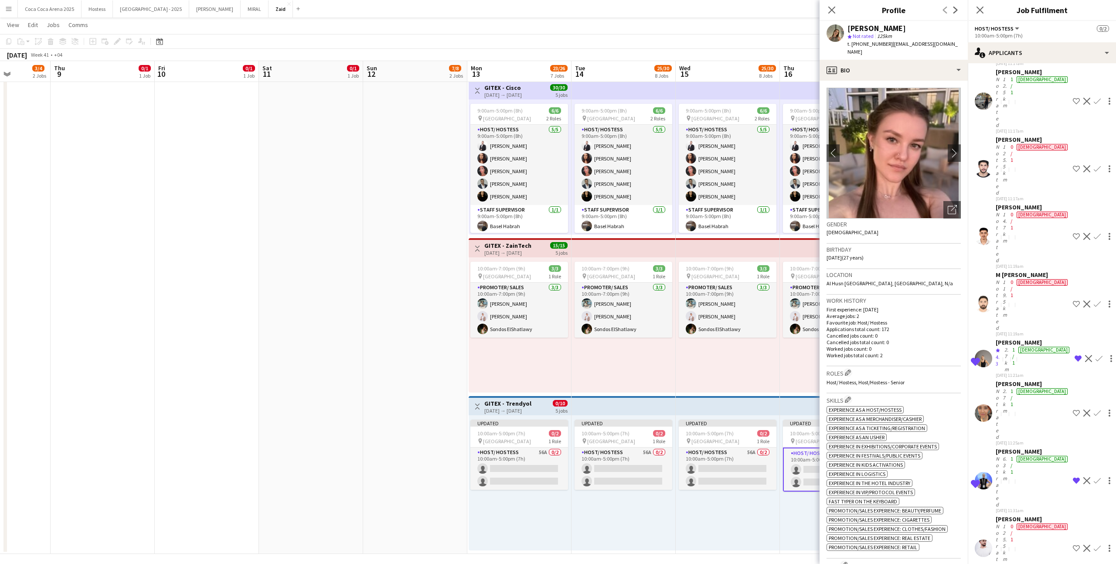
click at [814, 503] on div "Updated 10:00am-5:00pm (7h) 0/2 pin [GEOGRAPHIC_DATA] 1 Role Host/ Hostess 56A …" at bounding box center [832, 482] width 104 height 135
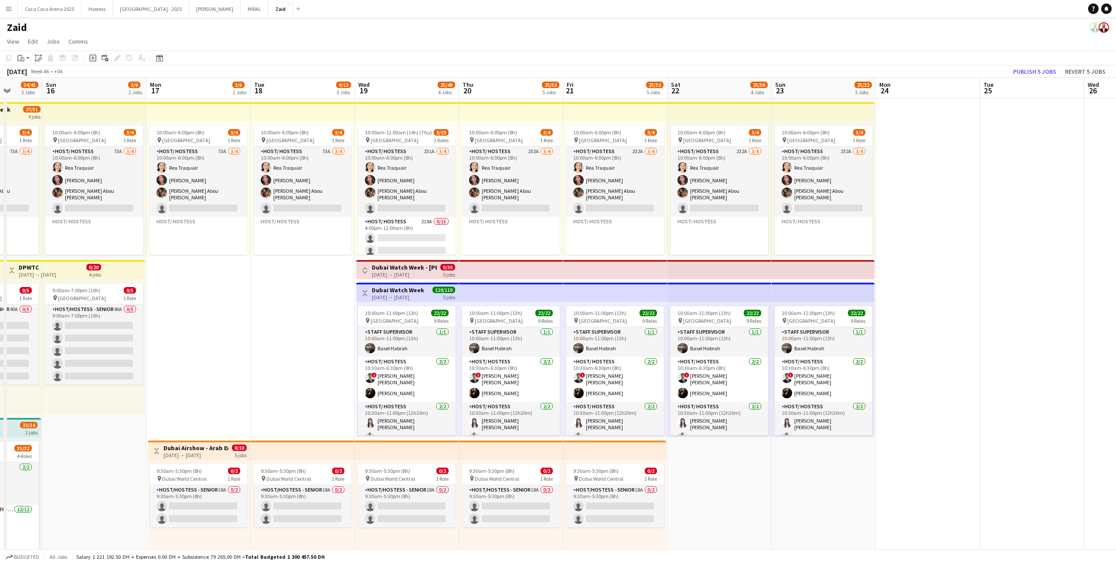
scroll to position [0, 370]
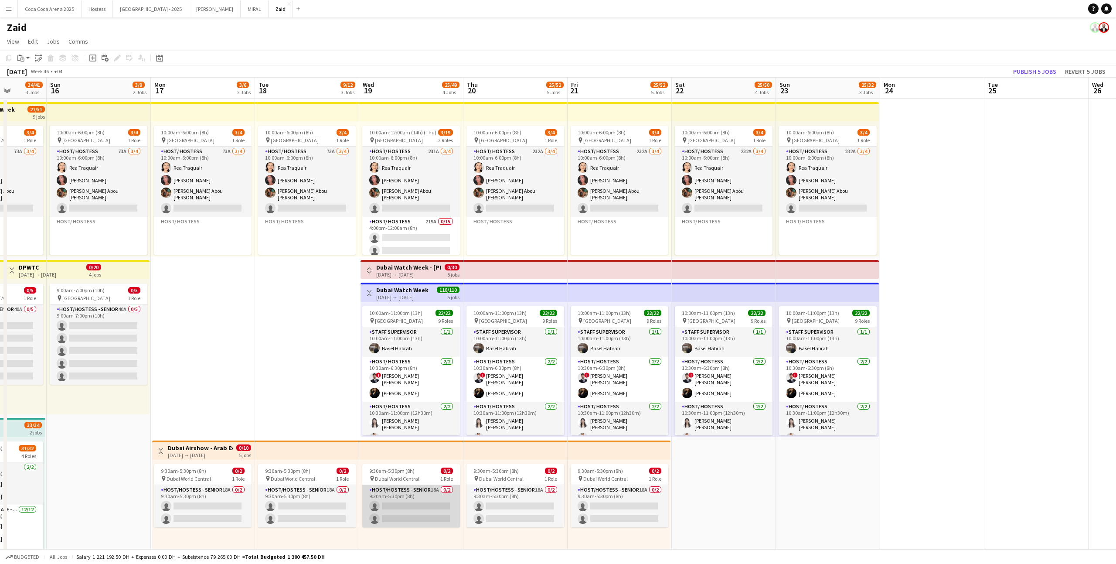
click at [458, 499] on app-card-role "Host/Hostess - Senior 18A 0/2 9:30am-5:30pm (8h) single-neutral-actions single-…" at bounding box center [411, 506] width 98 height 42
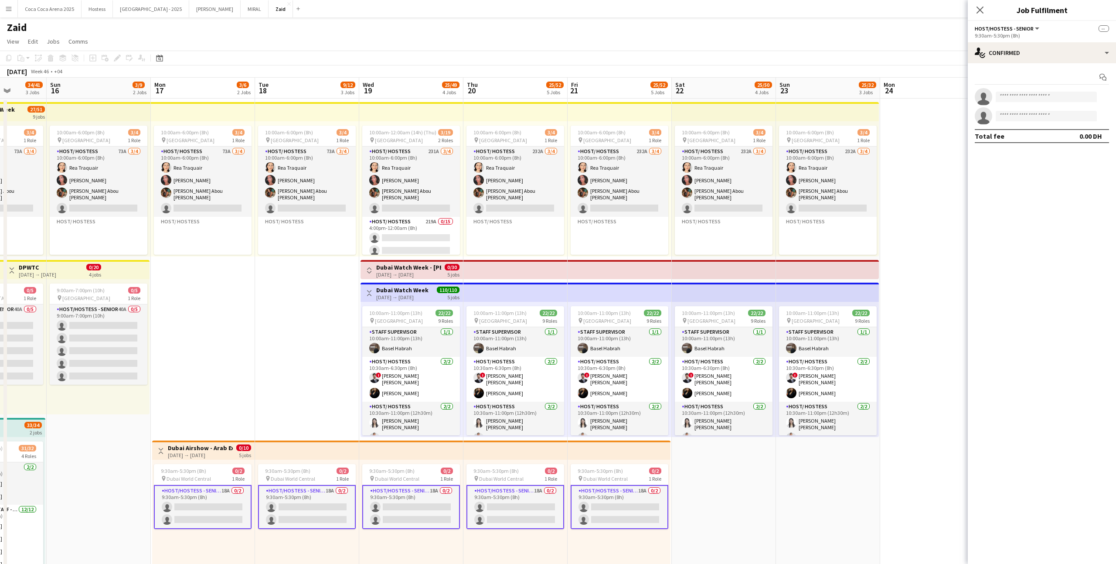
click at [1030, 69] on div "Start chat single-neutral-actions single-neutral-actions Total fee 0.00 DH" at bounding box center [1042, 106] width 148 height 87
click at [1030, 60] on div "single-neutral-actions-check-2 Confirmed" at bounding box center [1042, 52] width 148 height 21
click at [1058, 143] on span "Applicants" at bounding box center [1061, 142] width 27 height 8
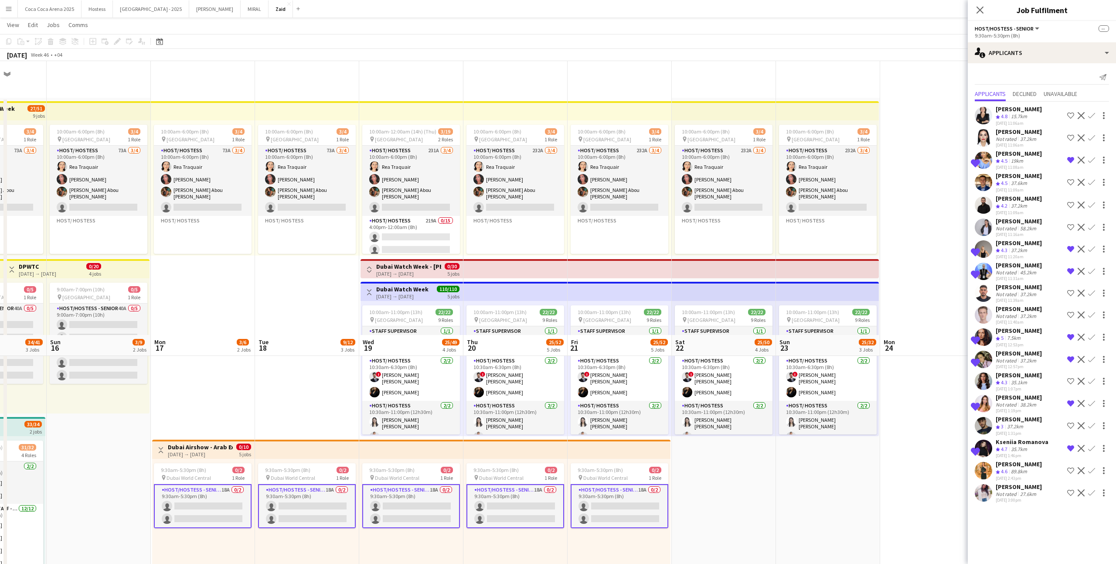
scroll to position [544, 0]
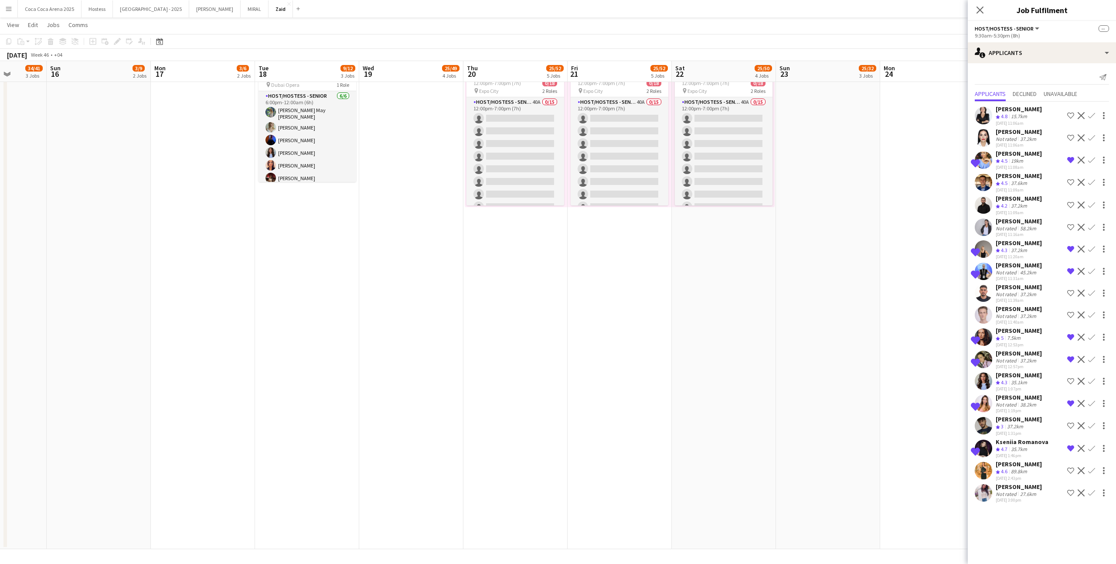
click at [1071, 469] on app-icon "Shortlist crew" at bounding box center [1070, 470] width 7 height 7
click at [1069, 491] on app-icon "Shortlist crew" at bounding box center [1070, 492] width 7 height 7
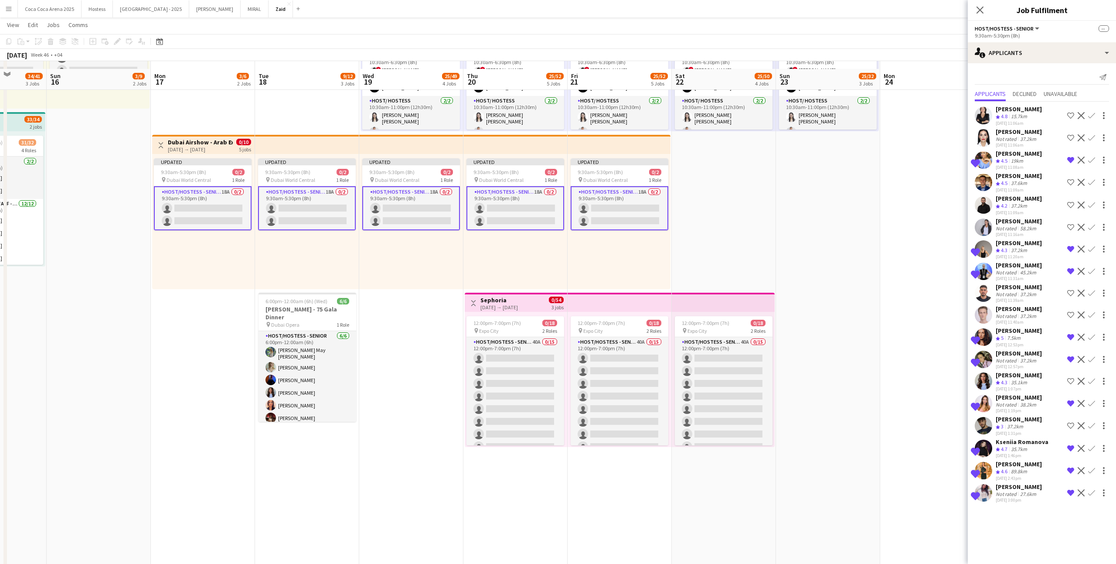
scroll to position [290, 0]
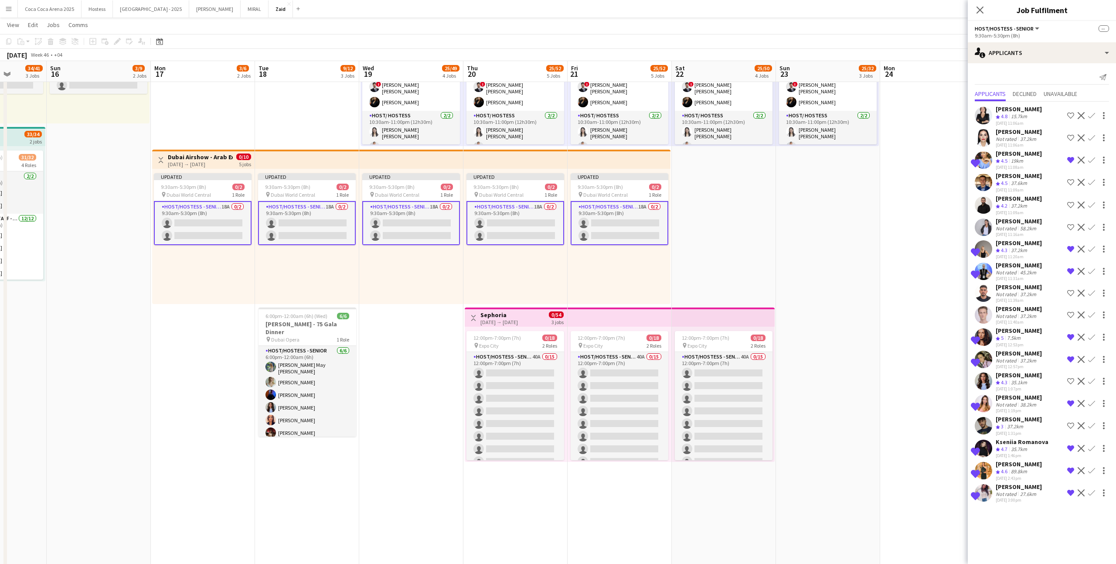
click at [1072, 203] on app-icon "Shortlist crew" at bounding box center [1070, 204] width 7 height 7
click at [1072, 313] on app-icon "Shortlist crew" at bounding box center [1070, 314] width 7 height 7
click at [1047, 300] on div "[PERSON_NAME] Not rated 37.2km [DATE] 11:39am Shortlist crew Decline Confirm" at bounding box center [1042, 293] width 148 height 20
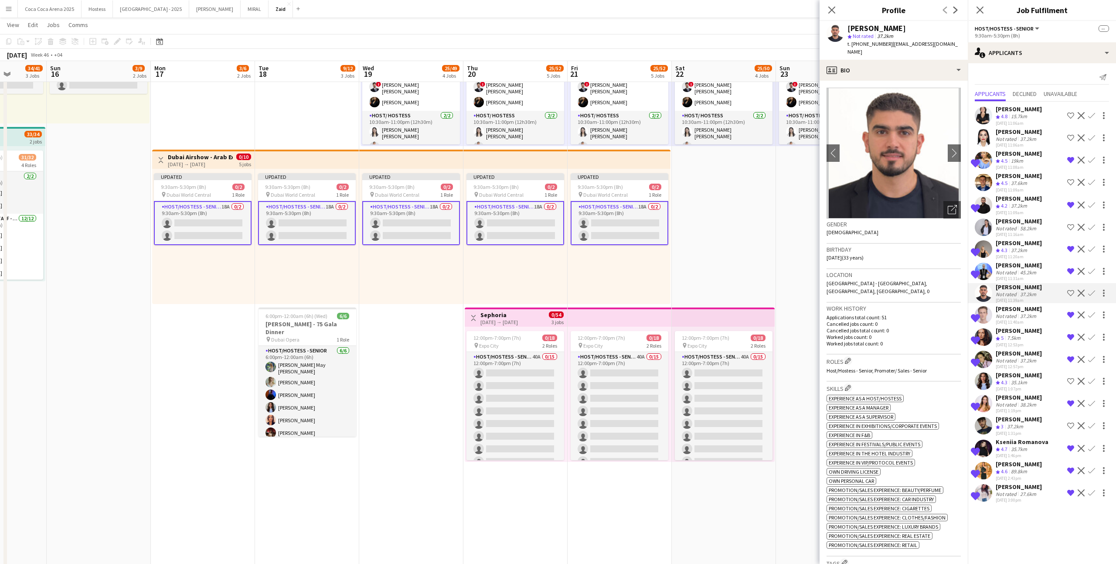
click at [804, 351] on app-date-cell "10:00am-6:00pm (8h) 3/4 pin [GEOGRAPHIC_DATA] 1 Role Host/ Hostess 232A [DATE] …" at bounding box center [828, 306] width 104 height 996
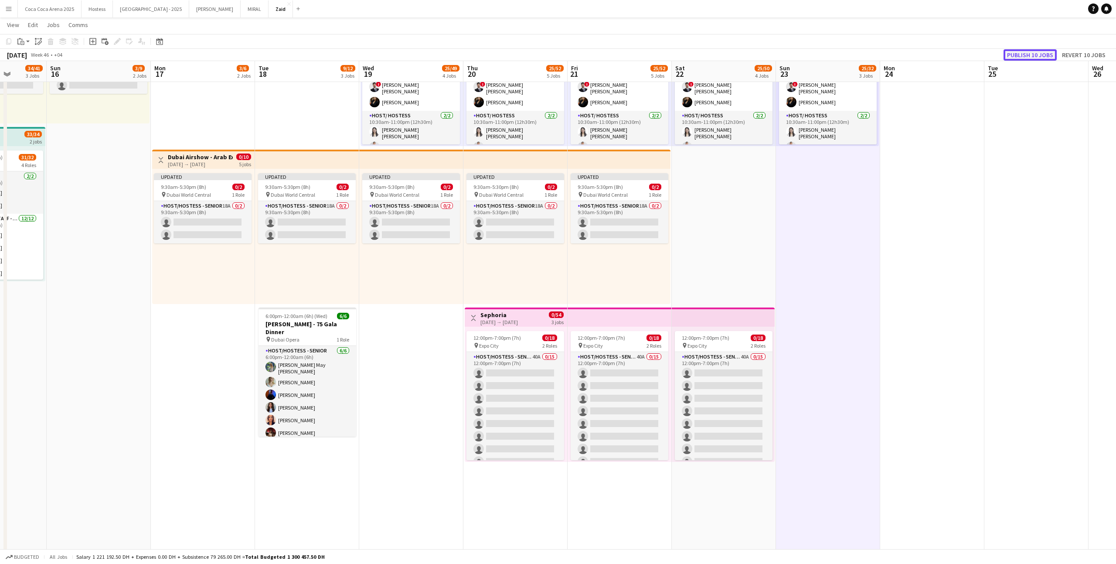
click at [1023, 57] on button "Publish 10 jobs" at bounding box center [1029, 54] width 53 height 11
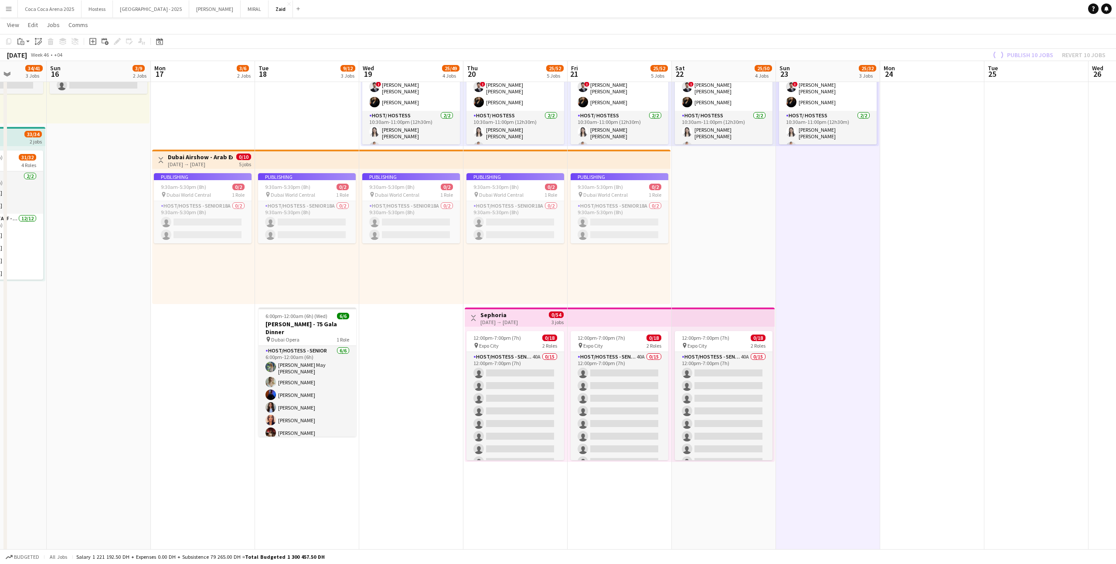
click at [569, 435] on div "12:00pm-7:00pm (7h) 0/18 pin Expo City 2 Roles Host/Hostess - Senior 40A 0/15 1…" at bounding box center [620, 393] width 104 height 135
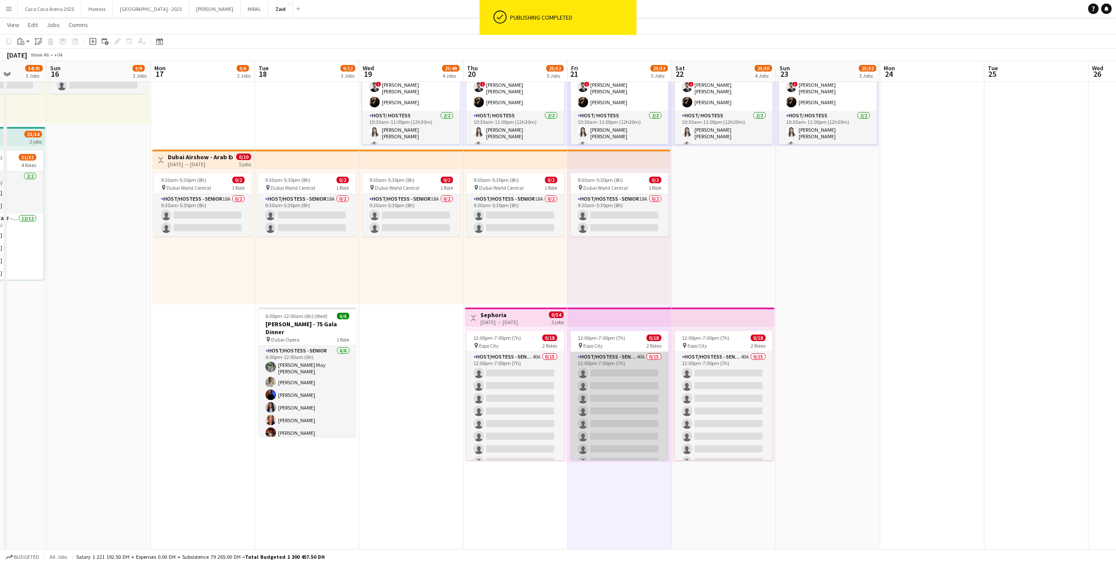
click at [591, 423] on app-card-role "Host/Hostess - Senior 40A 0/15 12:00pm-7:00pm (7h) single-neutral-actions singl…" at bounding box center [620, 455] width 98 height 207
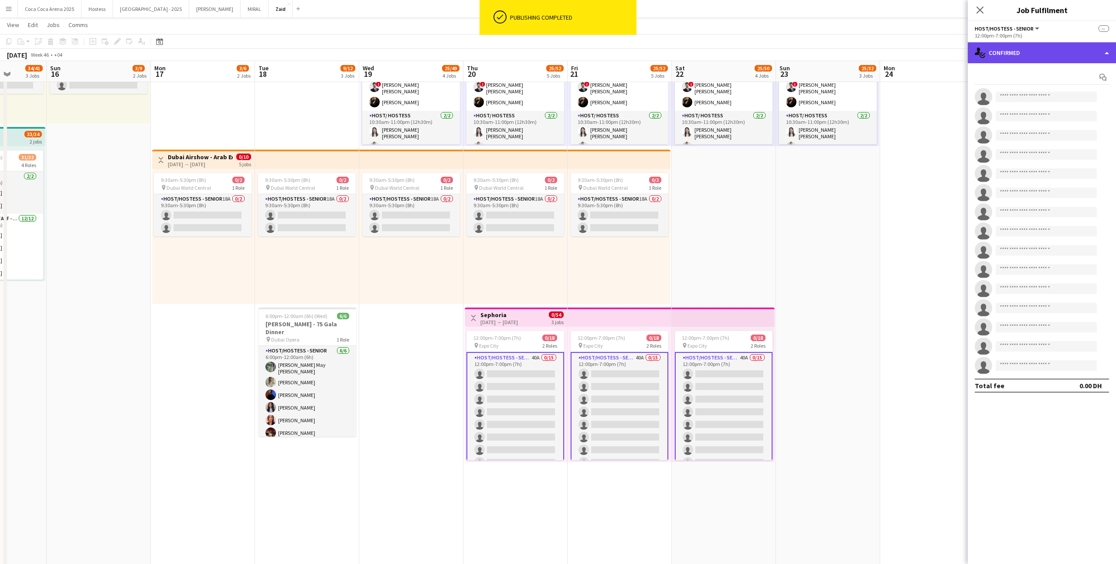
click at [1027, 44] on div "single-neutral-actions-check-2 Confirmed" at bounding box center [1042, 52] width 148 height 21
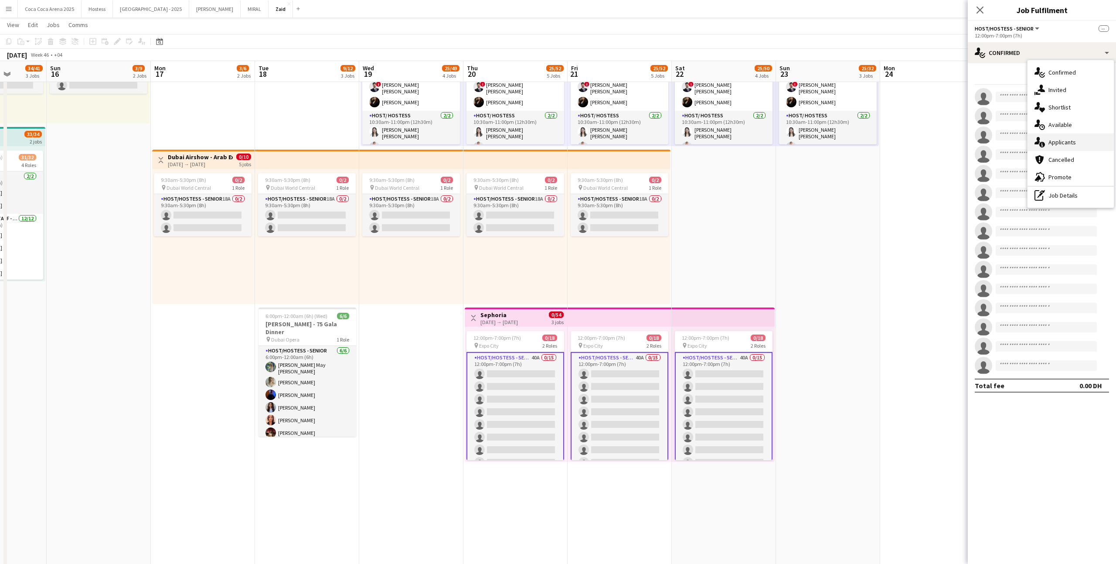
click at [1063, 135] on div "single-neutral-actions-information Applicants" at bounding box center [1070, 141] width 86 height 17
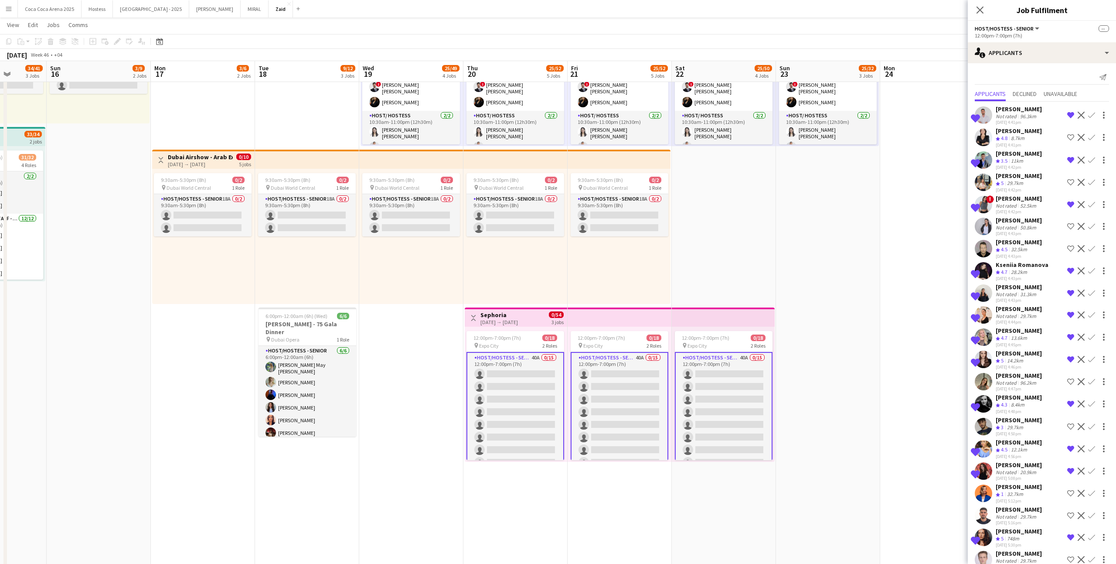
scroll to position [354, 0]
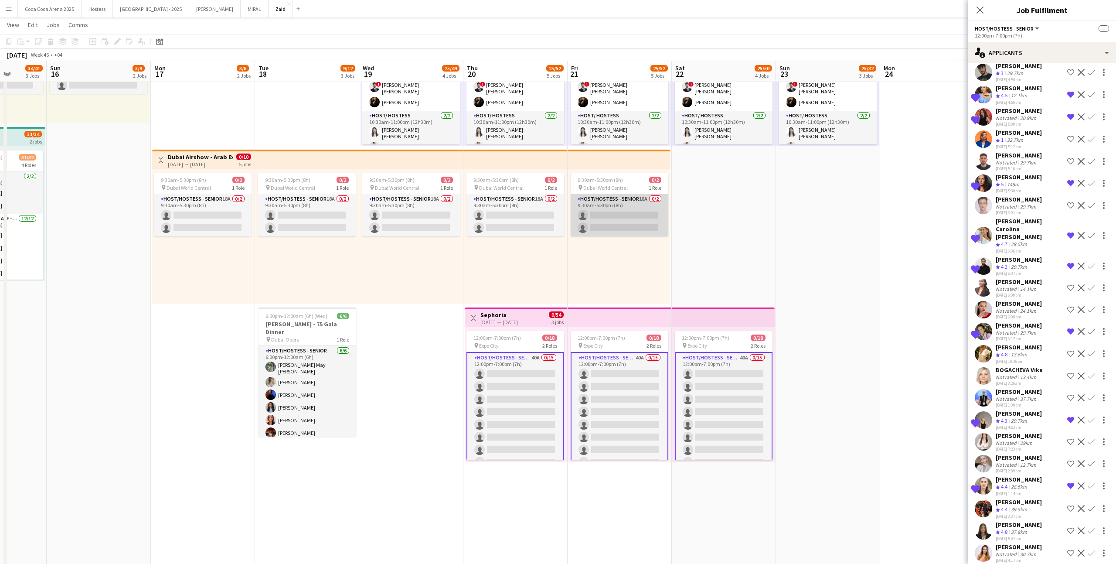
click at [606, 201] on app-card-role "Host/Hostess - Senior 18A 0/2 9:30am-5:30pm (8h) single-neutral-actions single-…" at bounding box center [620, 215] width 98 height 42
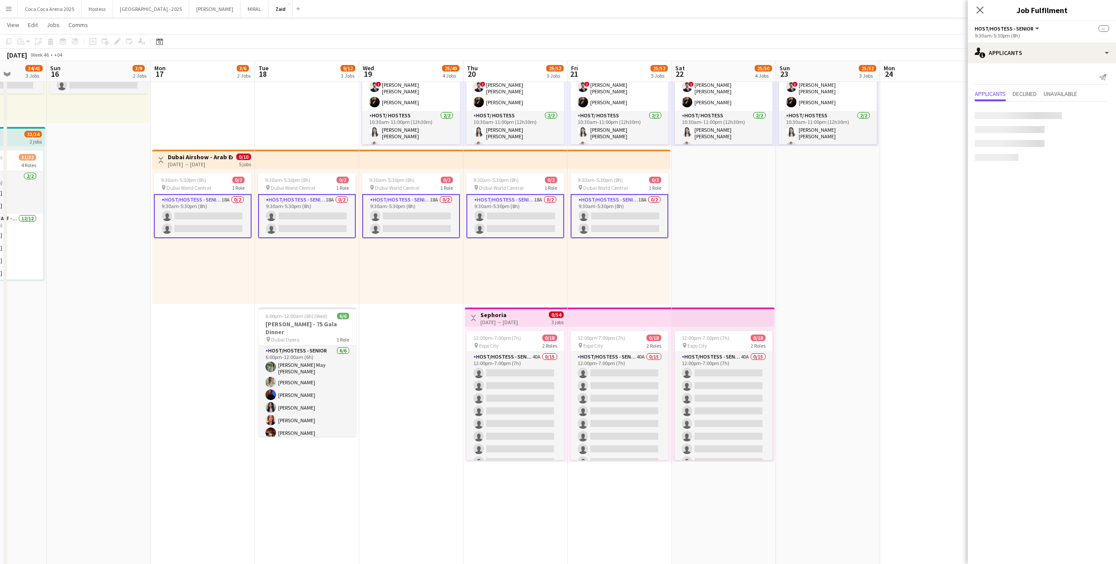
scroll to position [0, 0]
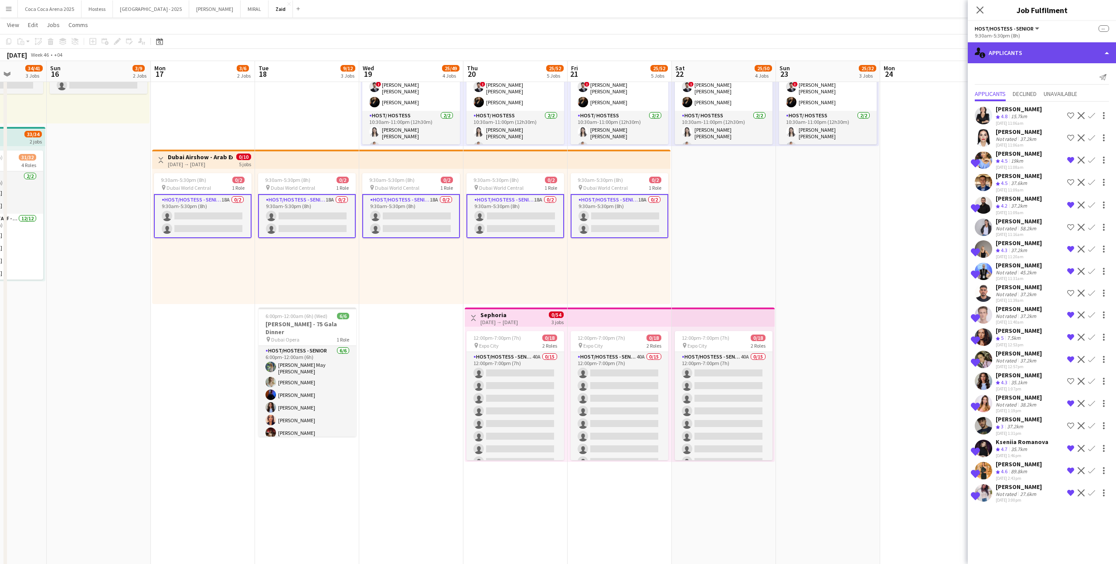
click at [1095, 49] on div "single-neutral-actions-information Applicants" at bounding box center [1042, 52] width 148 height 21
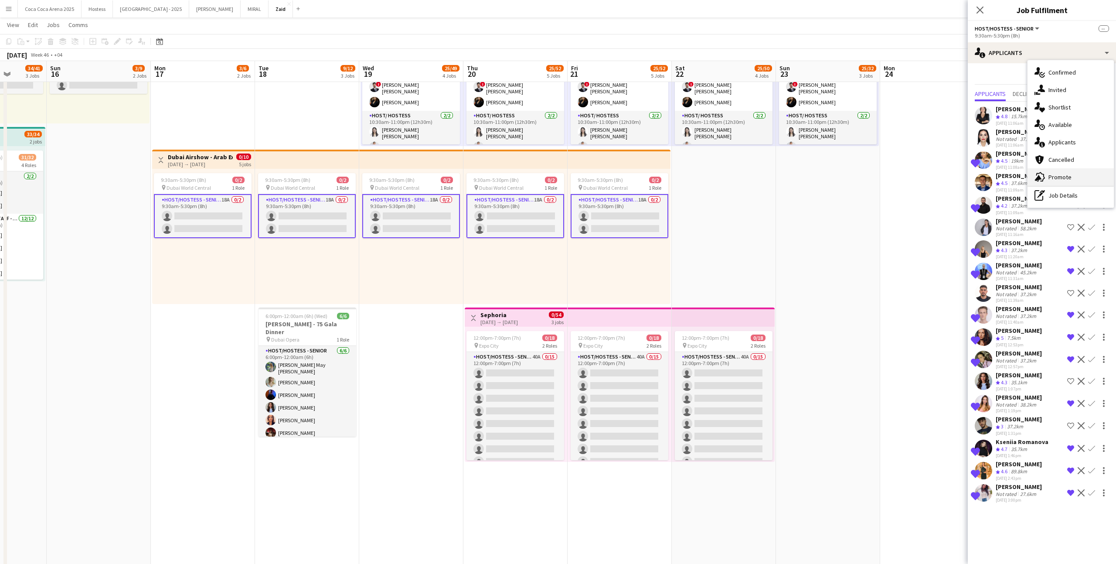
click at [1068, 175] on span "Promote" at bounding box center [1059, 177] width 23 height 8
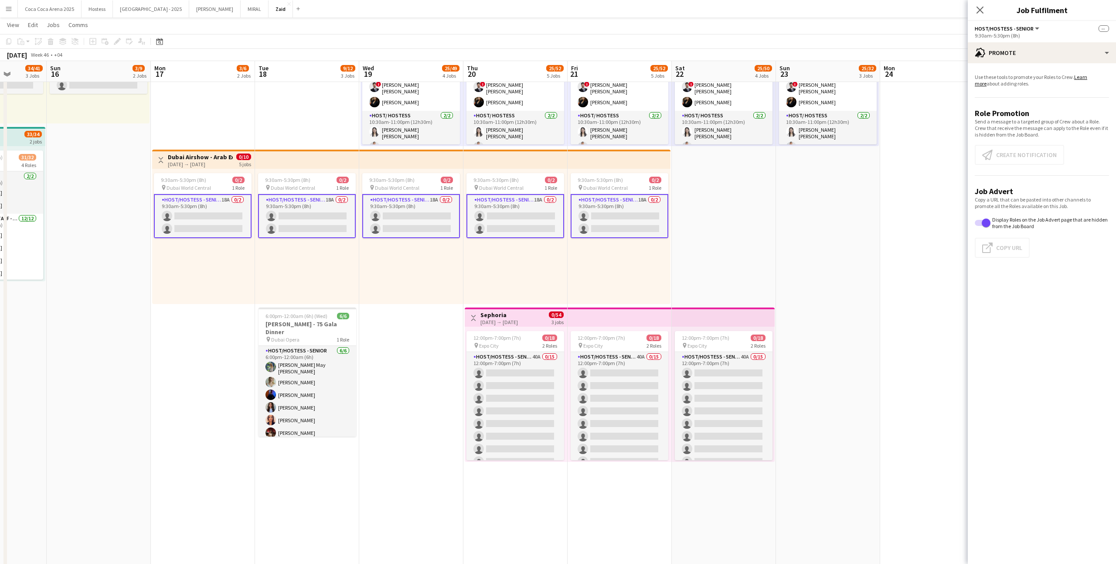
click at [616, 211] on app-card-role "Host/Hostess - Senior 18A 0/2 9:30am-5:30pm (8h) single-neutral-actions single-…" at bounding box center [620, 216] width 98 height 44
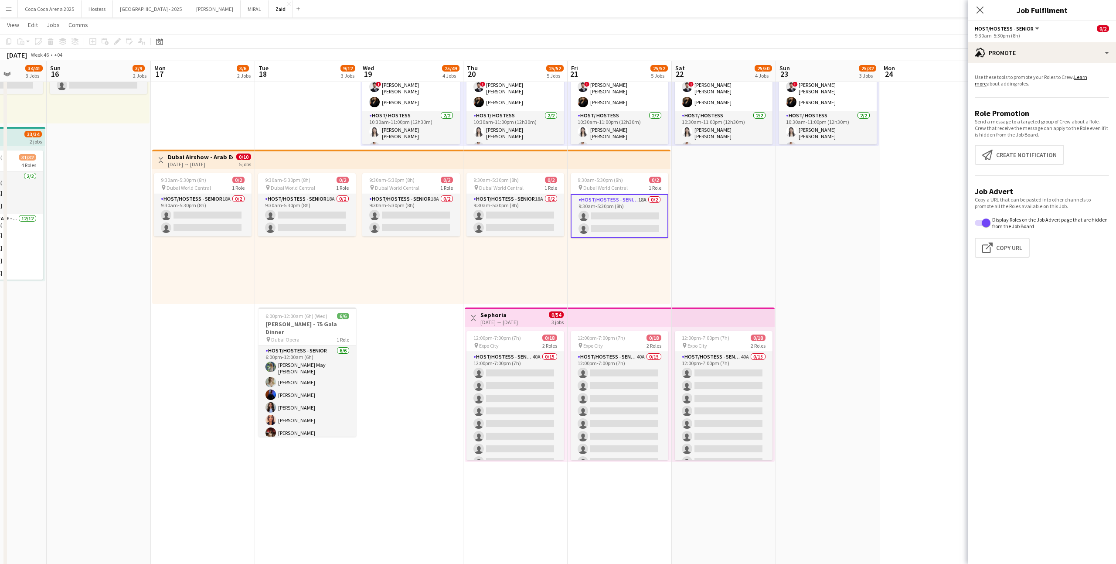
click at [979, 237] on div "Copy a URL that can be pasted into other channels to promote all the Roles avai…" at bounding box center [1042, 226] width 134 height 61
click at [979, 244] on button "Click to copy URL Copy Url" at bounding box center [1002, 248] width 55 height 20
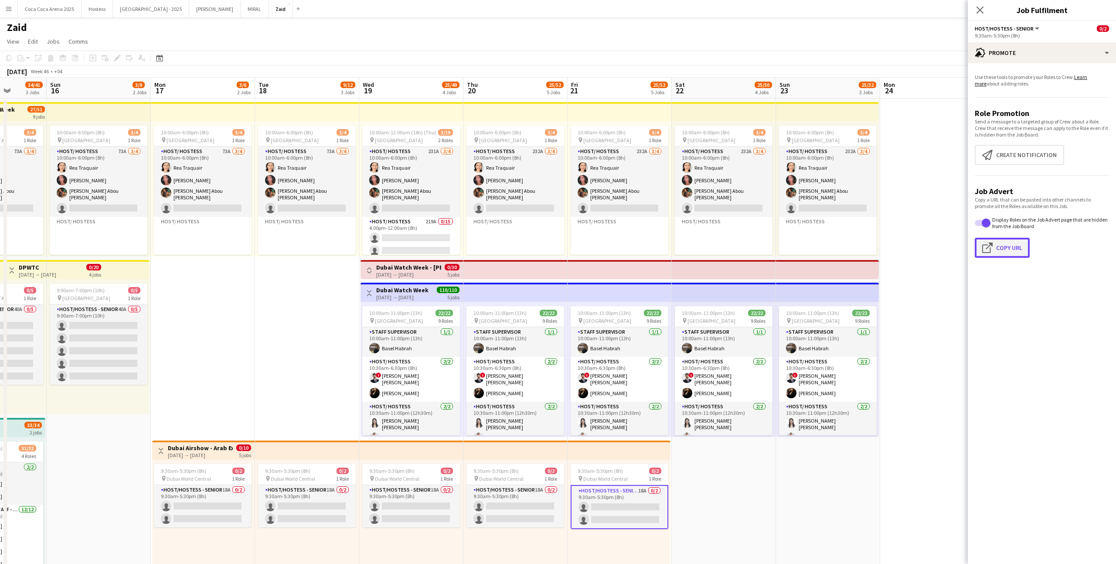
click at [992, 251] on app-icon "Click to copy URL" at bounding box center [989, 247] width 14 height 10
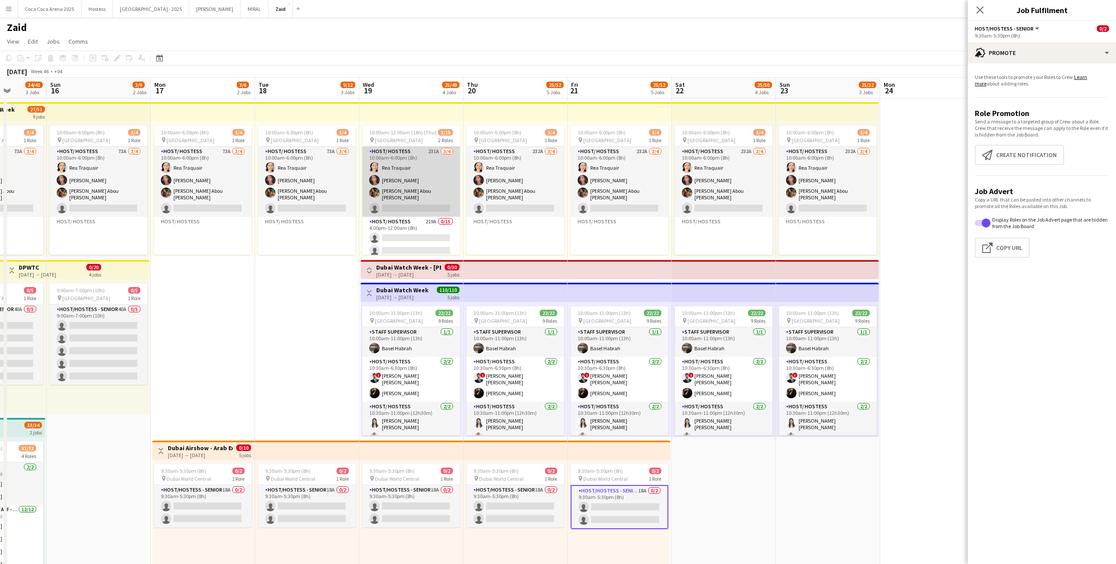
click at [444, 178] on app-card-role "Host/ Hostess 231A [DATE] 10:00am-6:00pm (8h) [PERSON_NAME] [PERSON_NAME] [PERS…" at bounding box center [411, 181] width 98 height 70
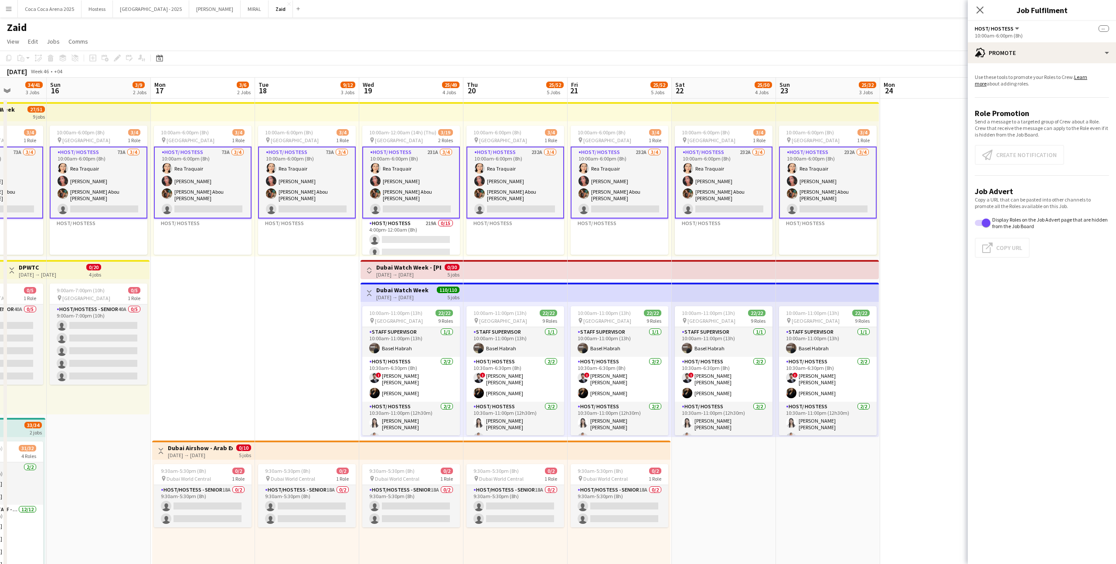
click at [834, 188] on app-card-role "Host/ Hostess 232A [DATE] 10:00am-6:00pm (8h) [PERSON_NAME] [PERSON_NAME] [PERS…" at bounding box center [828, 182] width 98 height 72
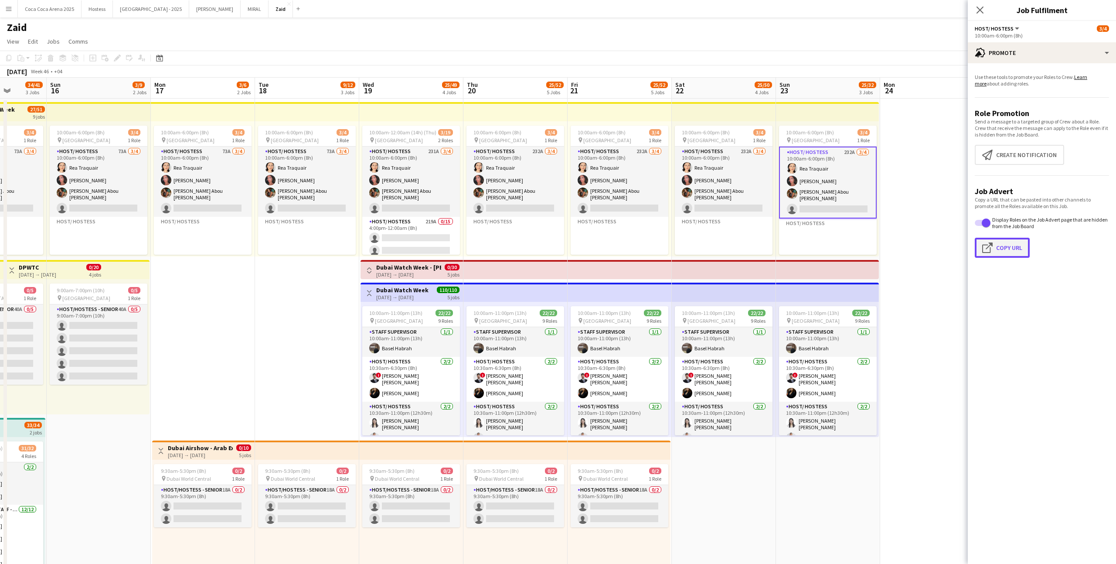
click at [1005, 248] on button "Click to copy URL Copy Url" at bounding box center [1002, 248] width 55 height 20
type textarea "**********"
click at [428, 275] on div "[DATE] → [DATE]" at bounding box center [408, 274] width 65 height 7
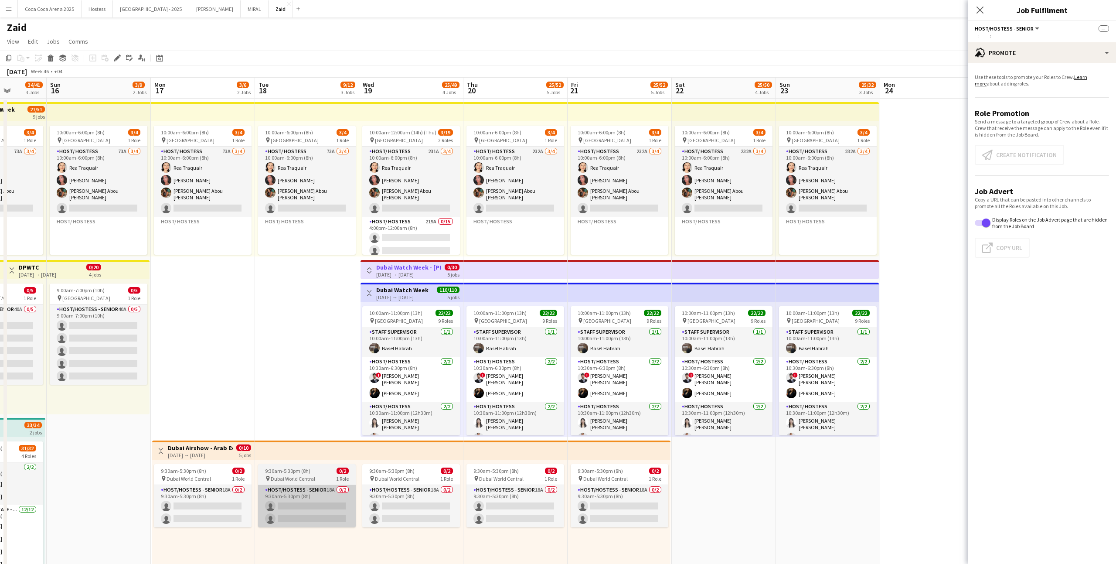
click at [338, 494] on app-card-role "Host/Hostess - Senior 18A 0/2 9:30am-5:30pm (8h) single-neutral-actions single-…" at bounding box center [307, 506] width 98 height 42
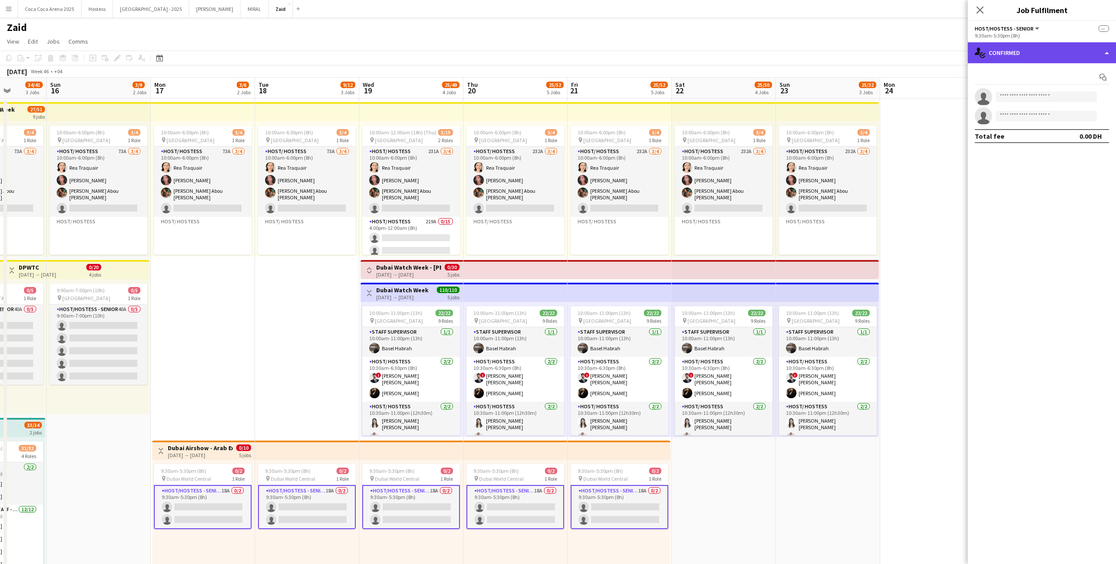
click at [1077, 52] on div "single-neutral-actions-check-2 Confirmed" at bounding box center [1042, 52] width 148 height 21
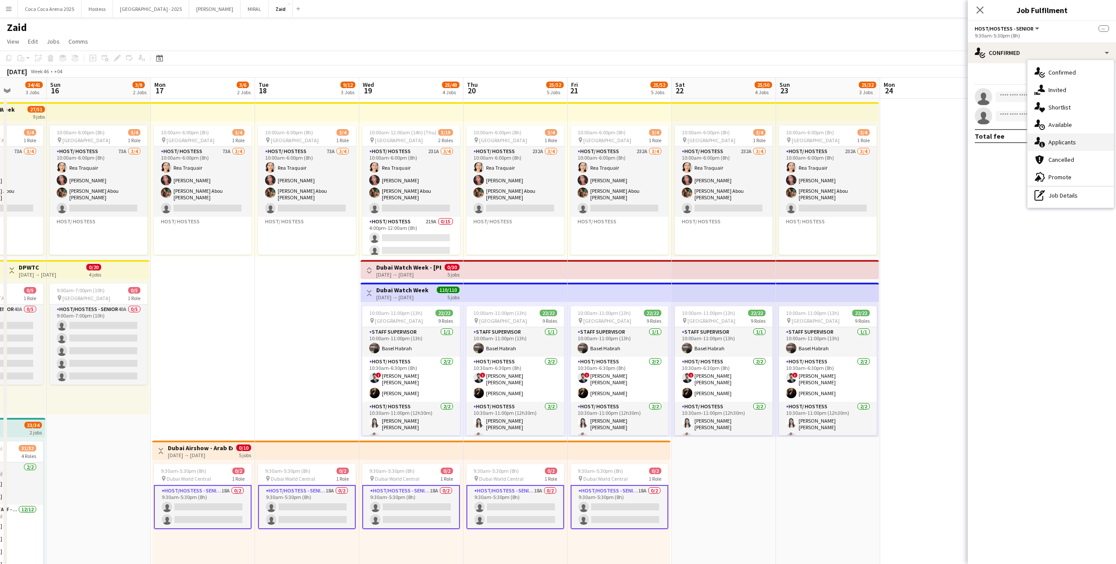
click at [1072, 139] on span "Applicants" at bounding box center [1061, 142] width 27 height 8
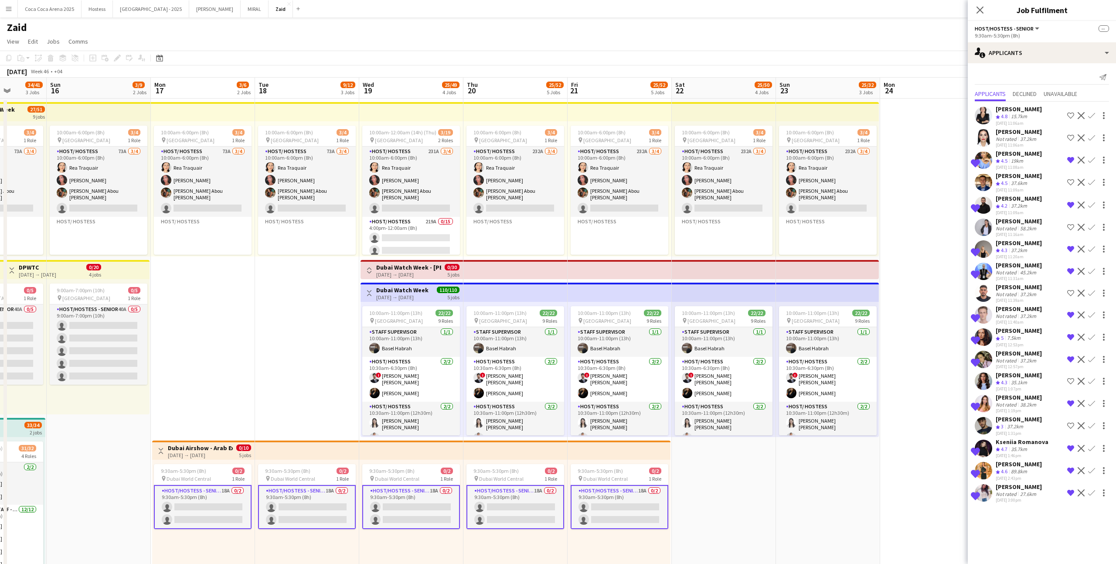
scroll to position [8, 0]
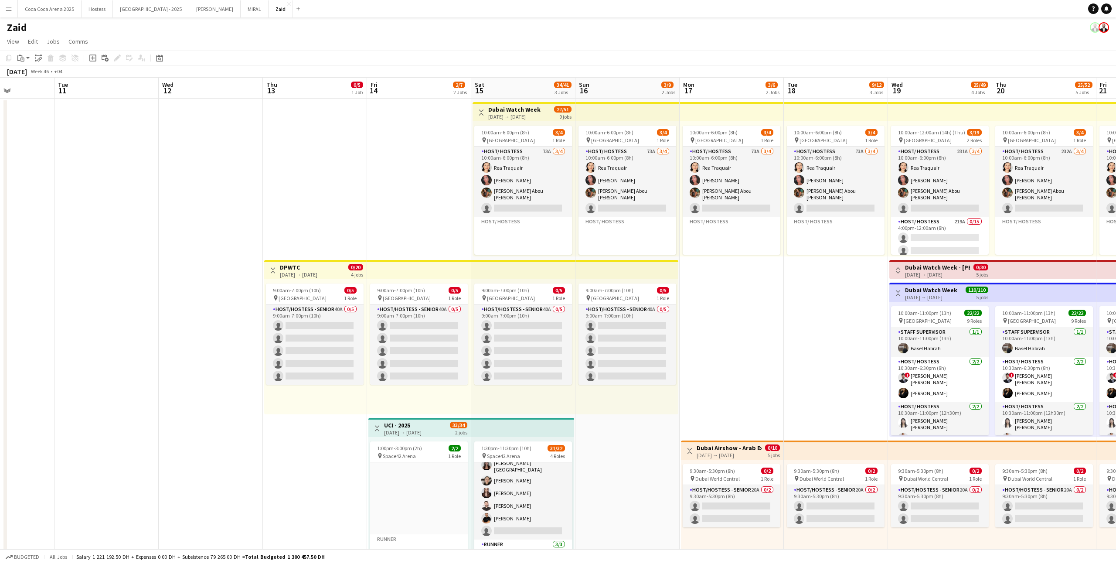
scroll to position [0, 371]
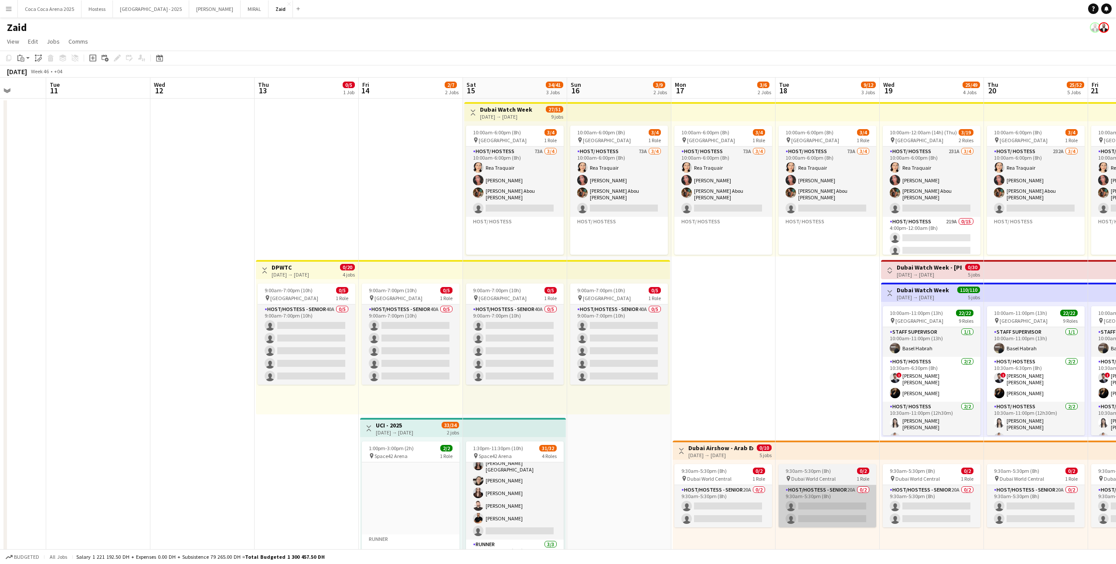
click at [827, 519] on app-card-role "Host/Hostess - Senior 20A 0/2 9:30am-5:30pm (8h) single-neutral-actions single-…" at bounding box center [828, 506] width 98 height 42
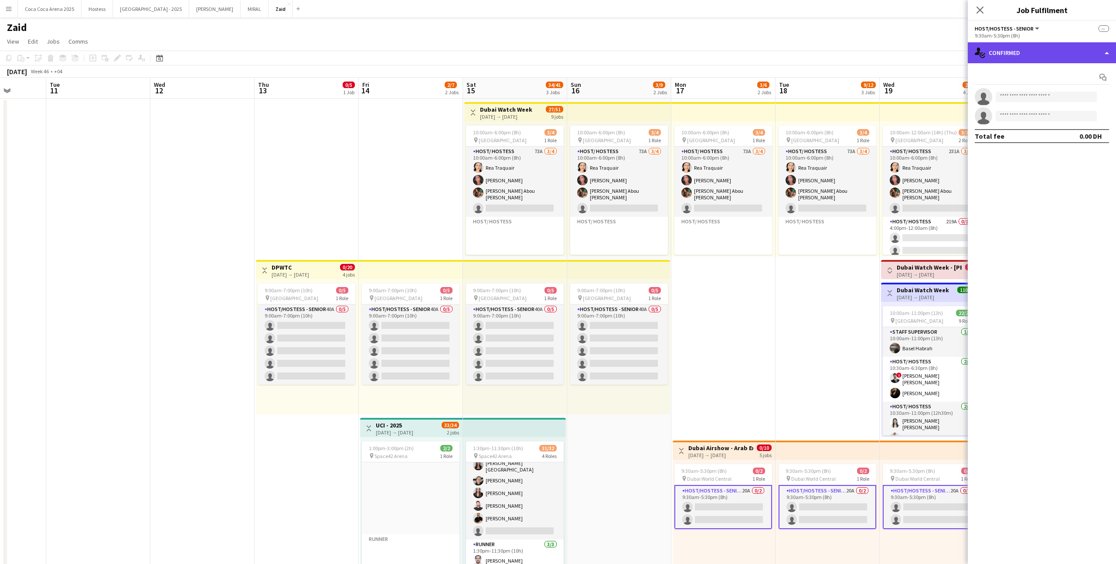
click at [1028, 59] on div "single-neutral-actions-check-2 Confirmed" at bounding box center [1042, 52] width 148 height 21
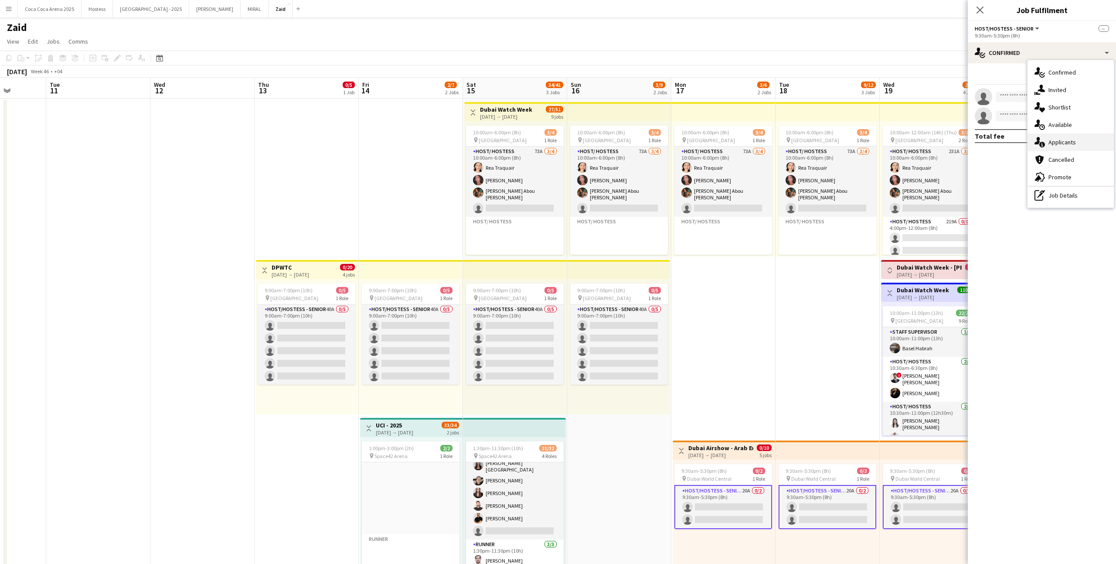
click at [1079, 141] on div "single-neutral-actions-information Applicants" at bounding box center [1070, 141] width 86 height 17
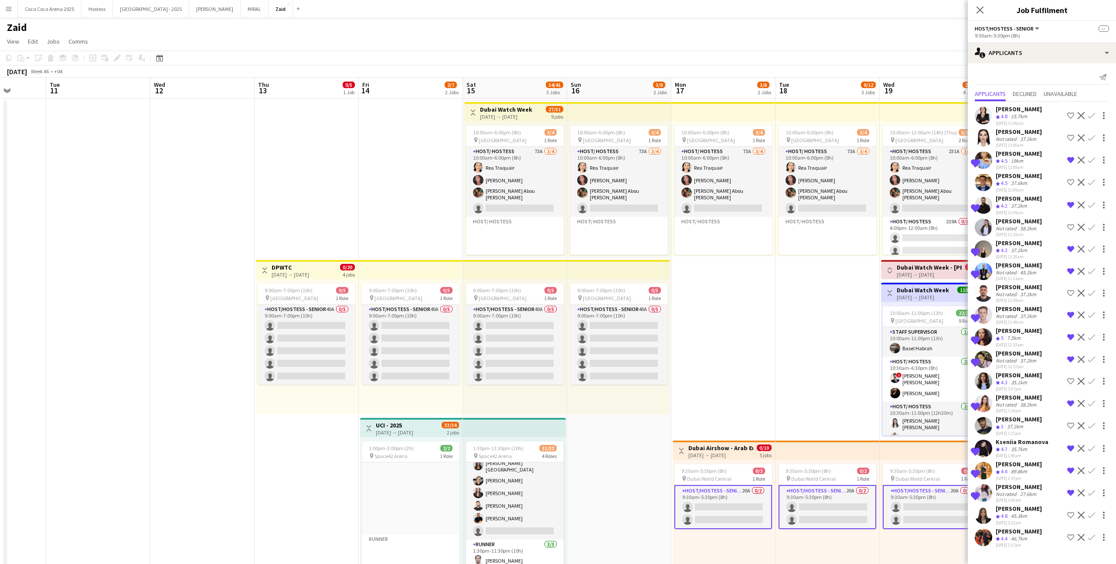
click at [1071, 513] on app-icon "Shortlist crew" at bounding box center [1070, 514] width 7 height 7
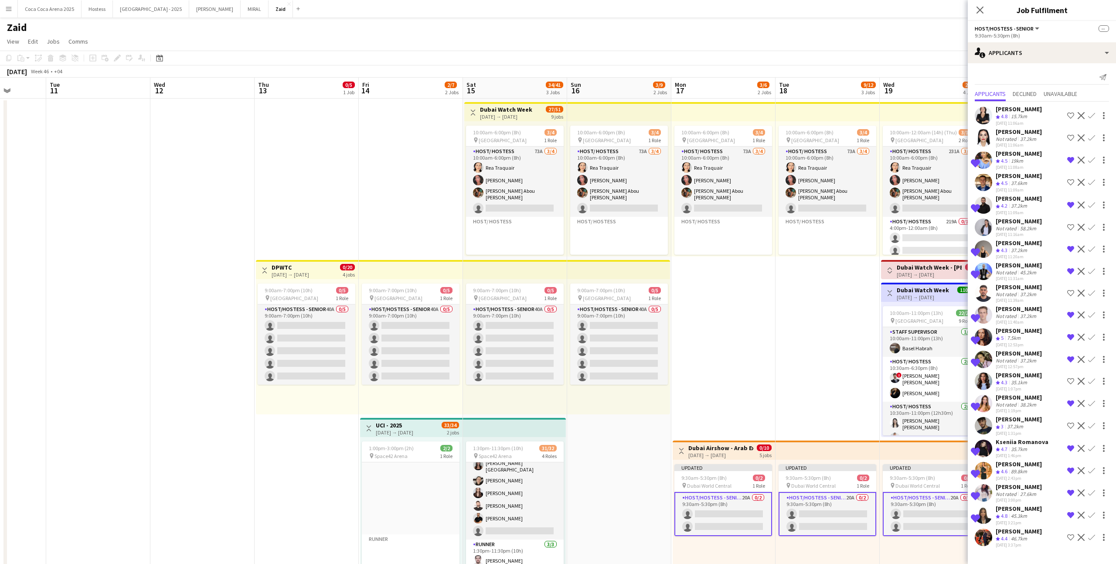
click at [1070, 532] on button "Shortlist crew" at bounding box center [1070, 537] width 10 height 10
click at [863, 443] on app-top-bar at bounding box center [827, 449] width 104 height 19
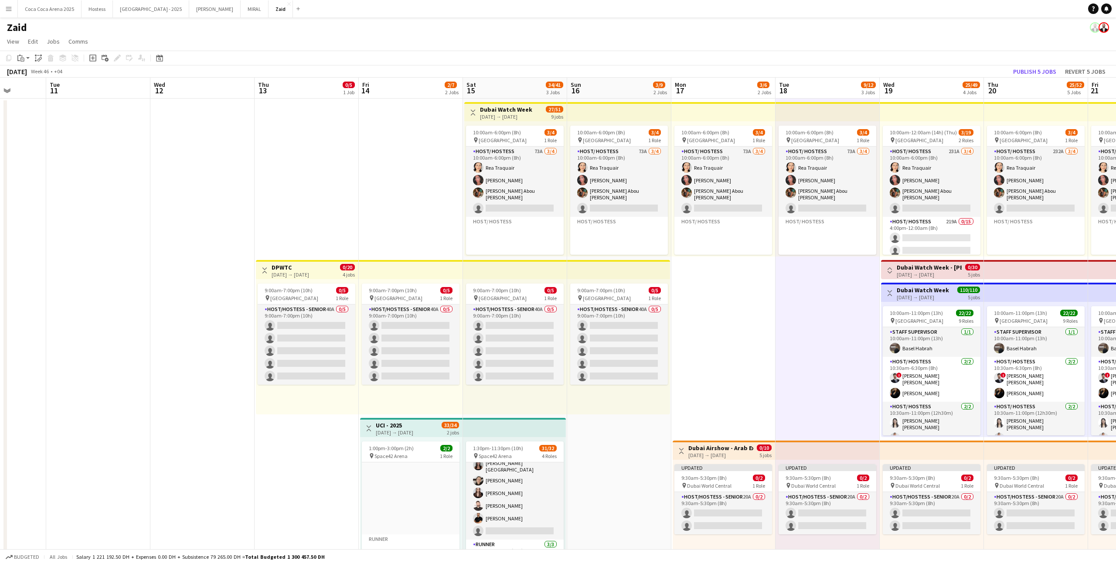
click at [1034, 78] on app-board-header-date "Thu 20 25/52 5 Jobs" at bounding box center [1036, 88] width 104 height 21
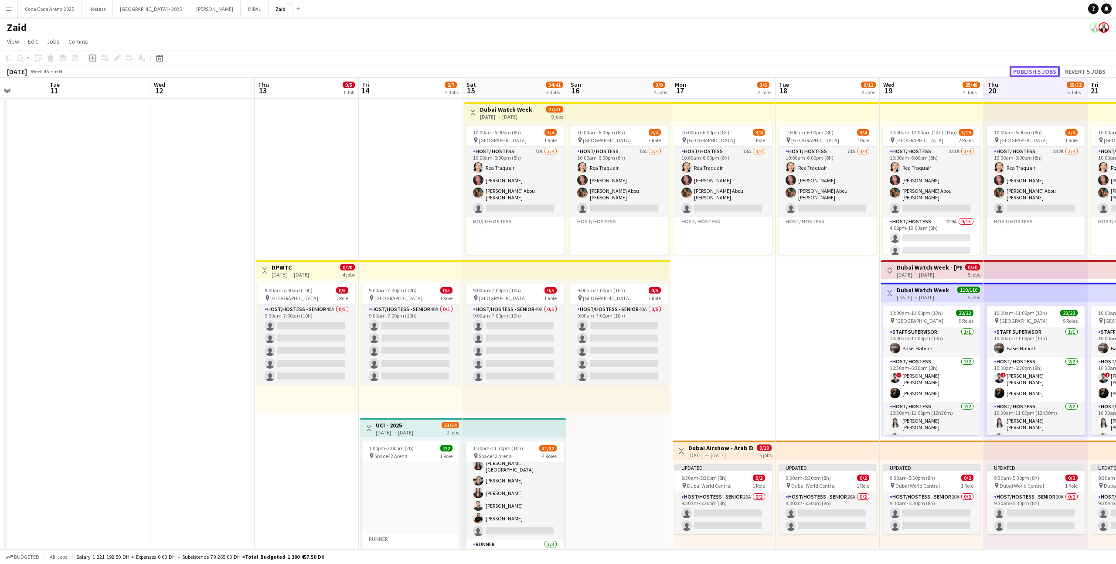
click at [1032, 70] on button "Publish 5 jobs" at bounding box center [1035, 71] width 50 height 11
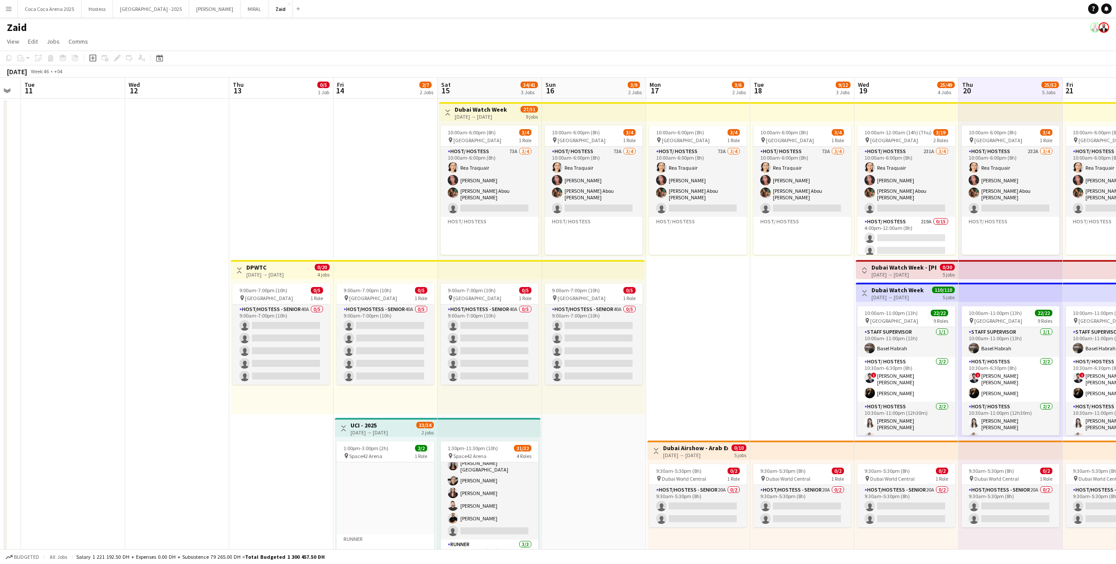
scroll to position [0, 295]
